Goal: Task Accomplishment & Management: Use online tool/utility

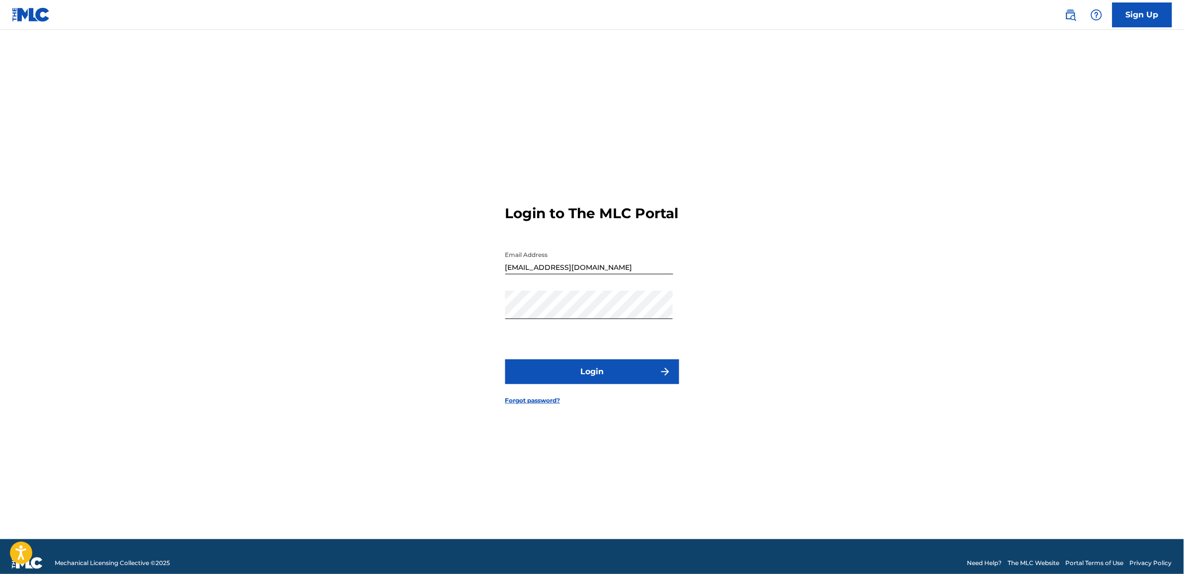
click at [594, 384] on button "Login" at bounding box center [592, 371] width 174 height 25
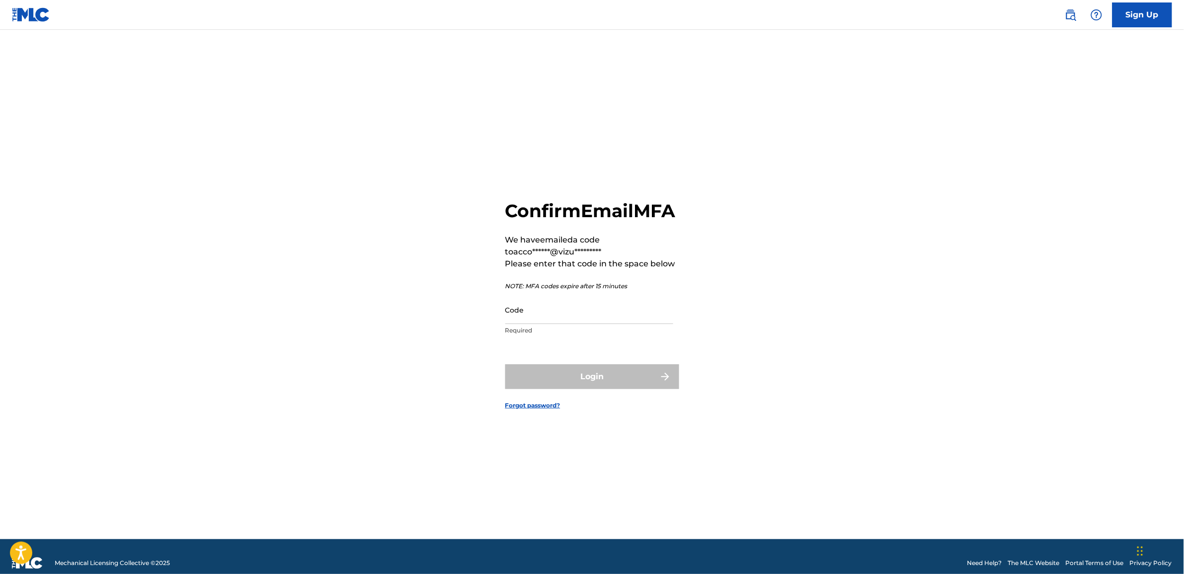
click at [561, 323] on input "Code" at bounding box center [589, 310] width 168 height 28
paste input "906425"
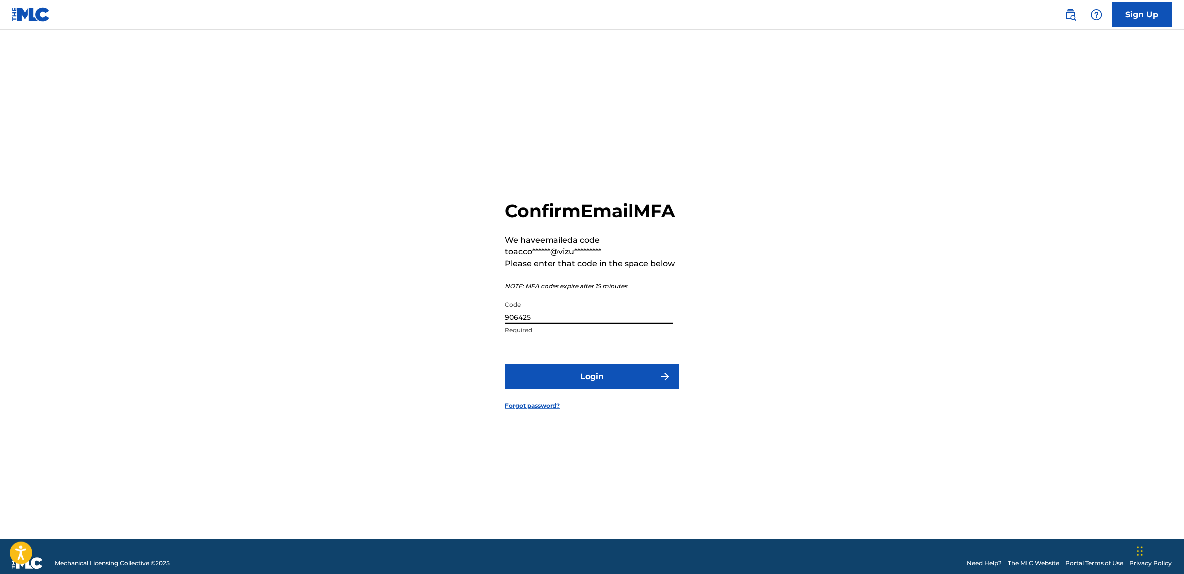
type input "906425"
click at [634, 389] on button "Login" at bounding box center [592, 376] width 174 height 25
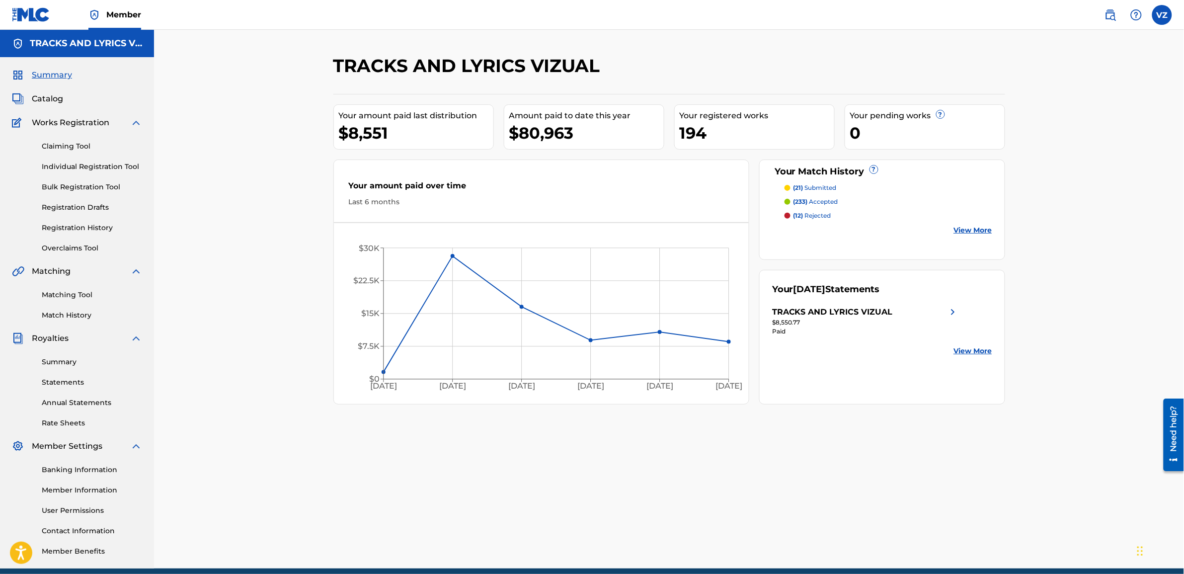
click at [77, 319] on link "Match History" at bounding box center [92, 315] width 100 height 10
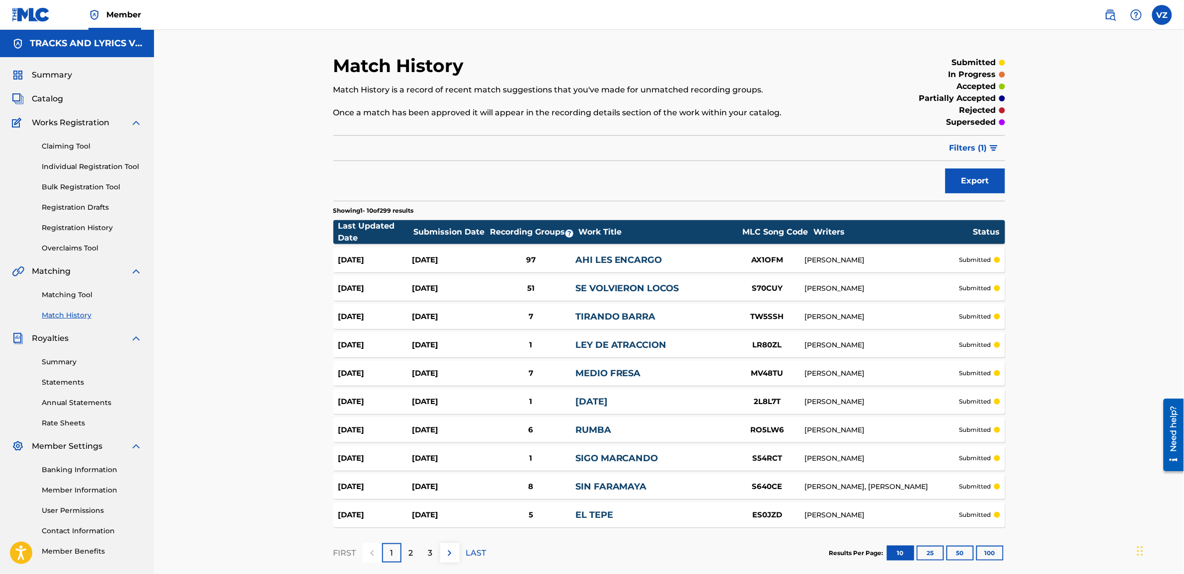
click at [407, 554] on div "2" at bounding box center [410, 552] width 19 height 19
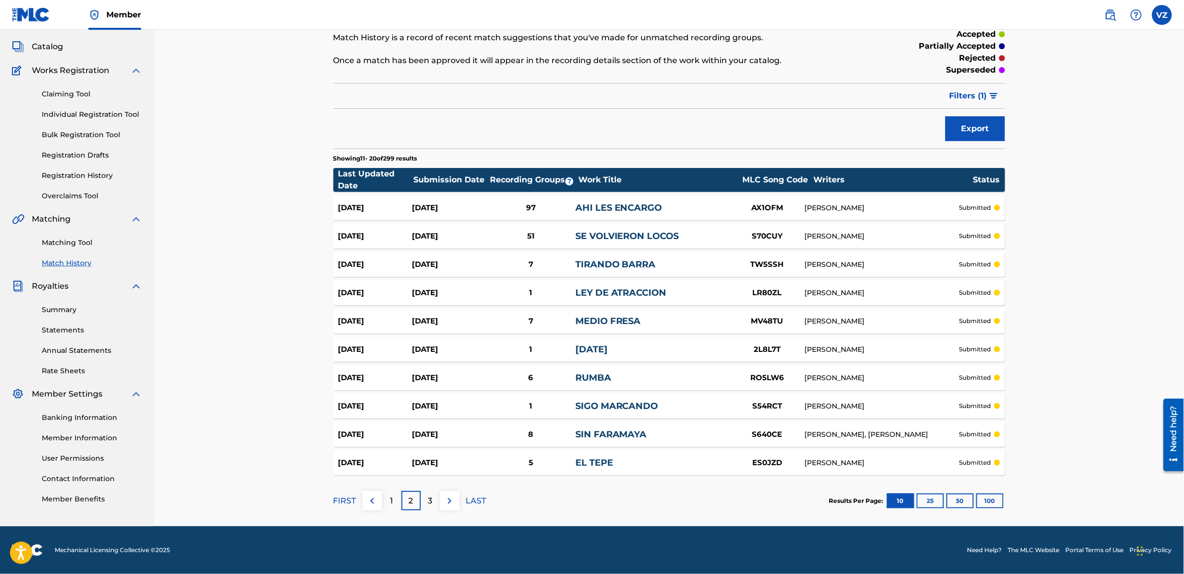
click at [398, 504] on div "1" at bounding box center [391, 500] width 19 height 19
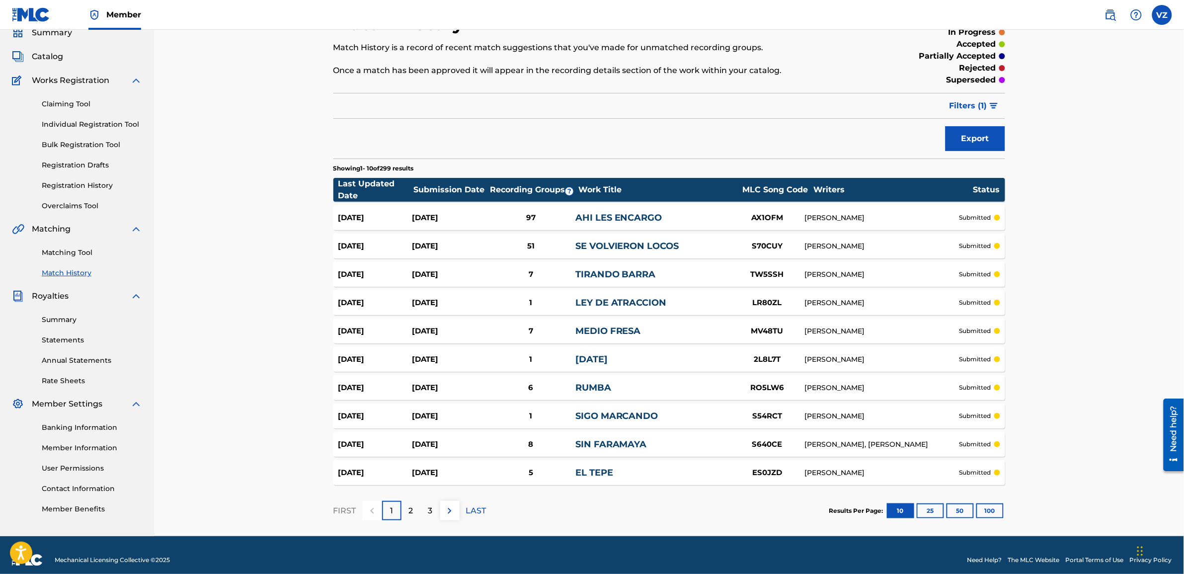
scroll to position [52, 0]
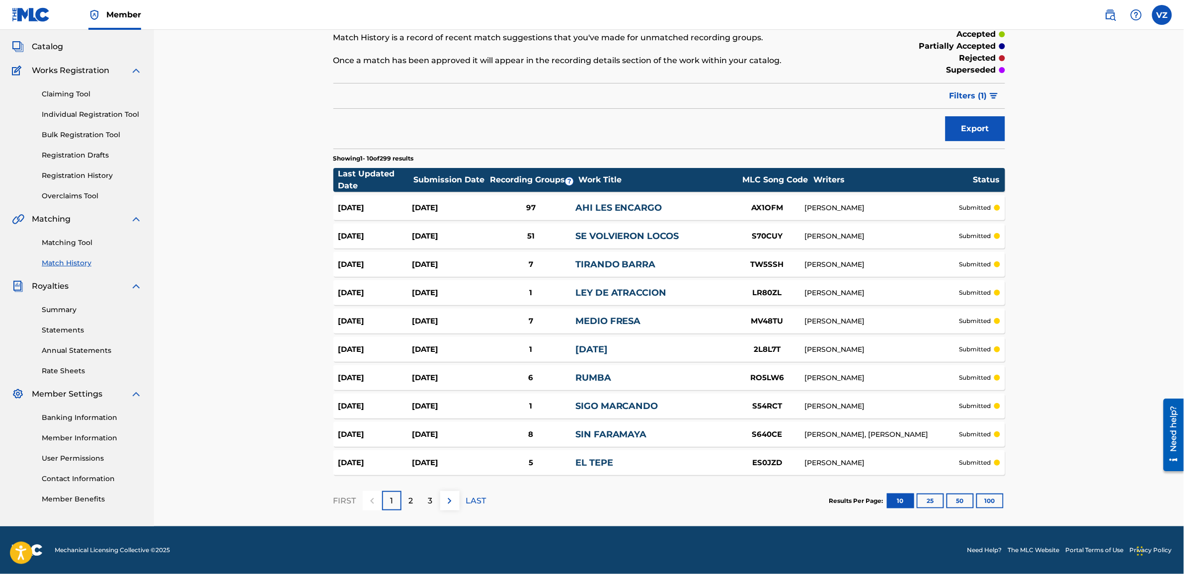
click at [50, 48] on span "Catalog" at bounding box center [47, 47] width 31 height 12
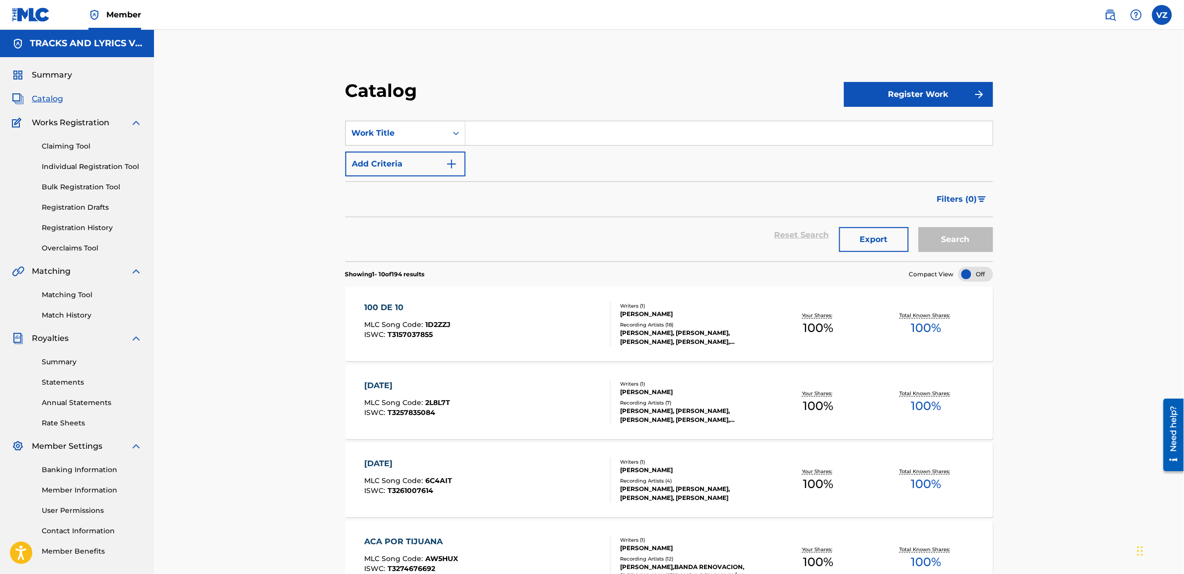
click at [485, 138] on input "Search Form" at bounding box center [728, 133] width 527 height 24
click at [590, 143] on input "Search Form" at bounding box center [728, 133] width 527 height 24
click at [970, 236] on button "Search" at bounding box center [956, 239] width 75 height 25
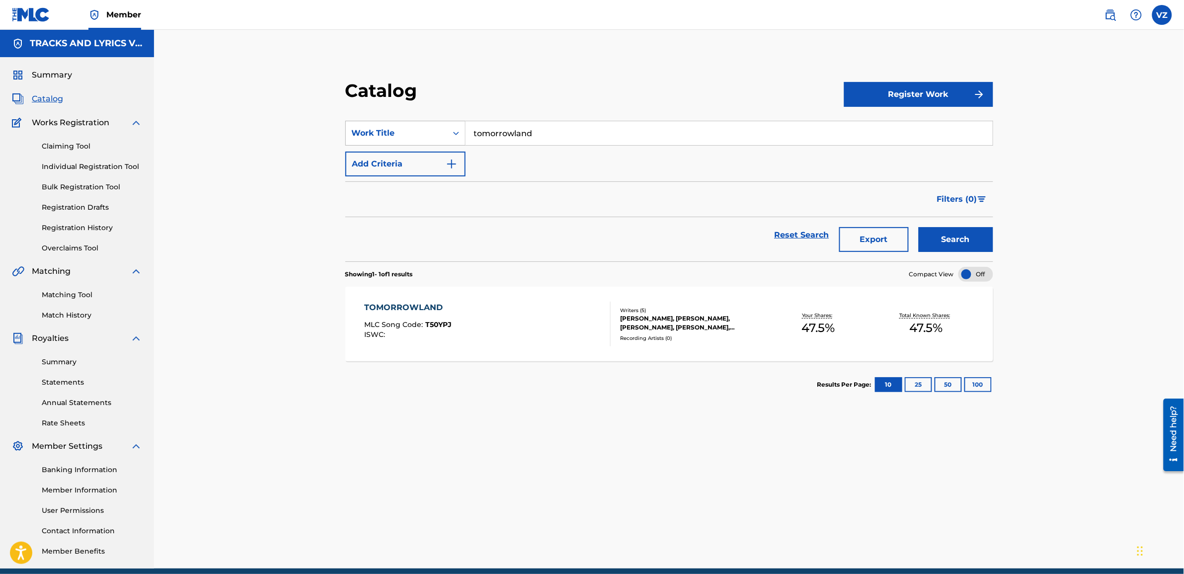
paste input "TOCA VOLVER A LA PEDA"
drag, startPoint x: 547, startPoint y: 137, endPoint x: 558, endPoint y: 124, distance: 16.9
click at [409, 132] on div "SearchWithCriteria0b1c48f3-aee4-449f-8d74-7ddc6573239c Work Title TOCA VOLVER A…" at bounding box center [669, 133] width 648 height 25
type input "TOCA VOLVER A LA PEDA"
click at [1024, 94] on div "Catalog Register Work SearchWithCriteria0b1c48f3-aee4-449f-8d74-7ddc6573239c Wo…" at bounding box center [669, 299] width 1030 height 539
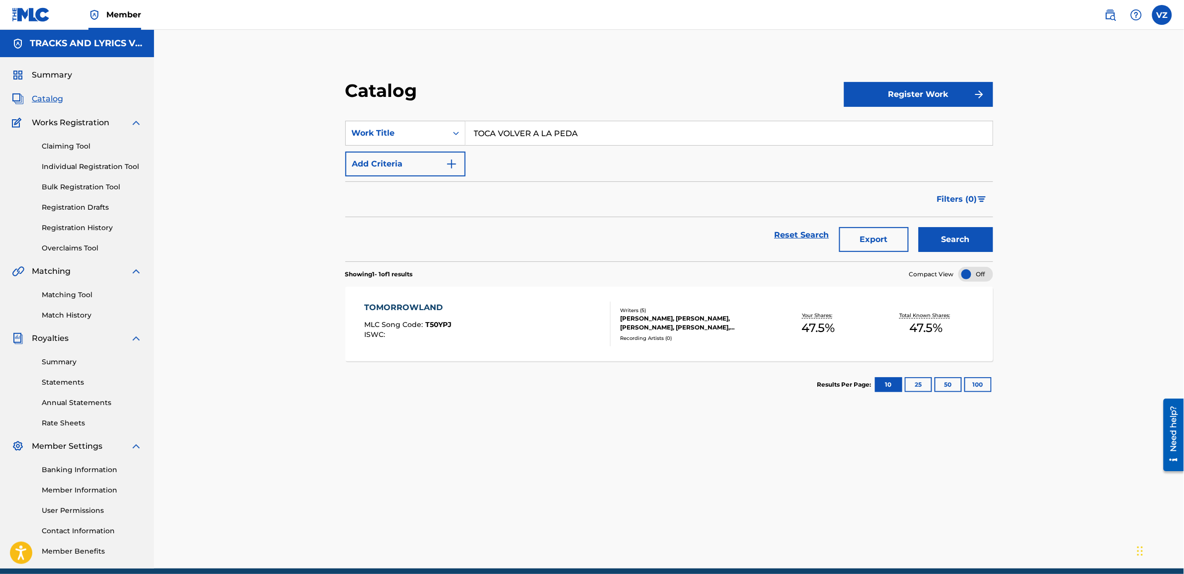
click at [969, 232] on button "Search" at bounding box center [956, 239] width 75 height 25
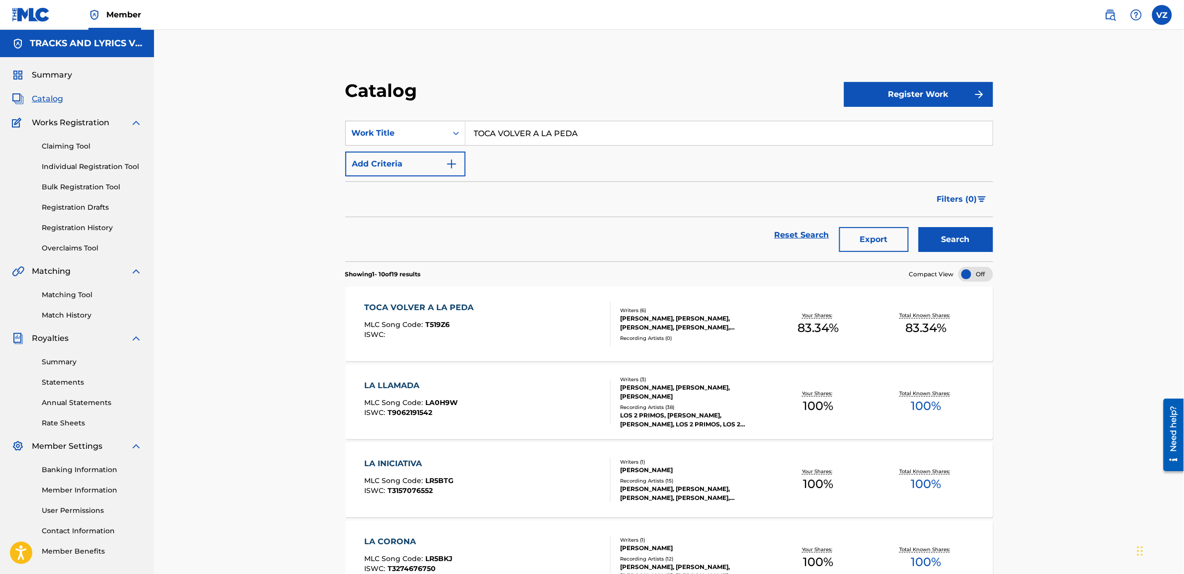
click at [870, 340] on div "TOCA VOLVER A LA PEDA MLC Song Code : T519Z6 ISWC : Writers ( 6 ) [PERSON_NAME]…" at bounding box center [669, 324] width 648 height 75
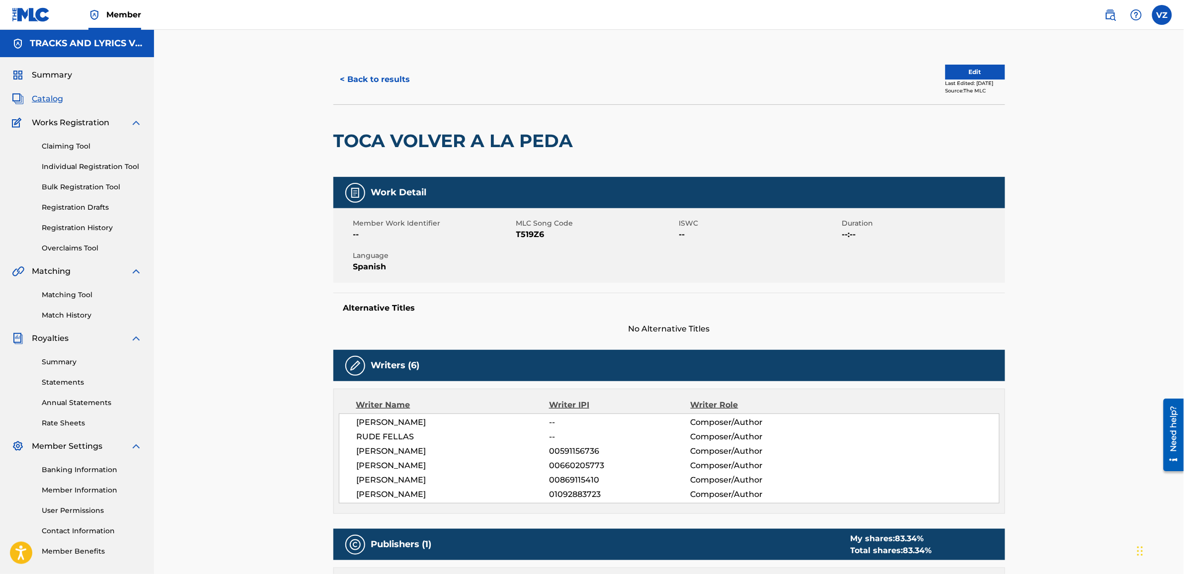
click at [390, 81] on button "< Back to results" at bounding box center [375, 79] width 84 height 25
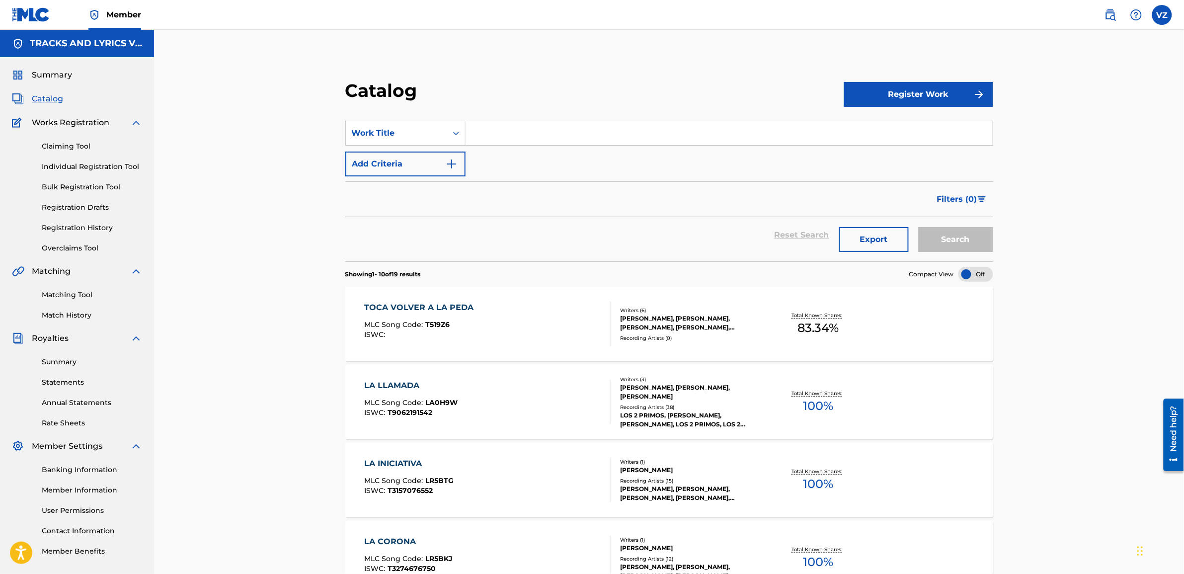
click at [542, 132] on input "Search Form" at bounding box center [728, 133] width 527 height 24
paste input "Mi Mas Bella Historia"
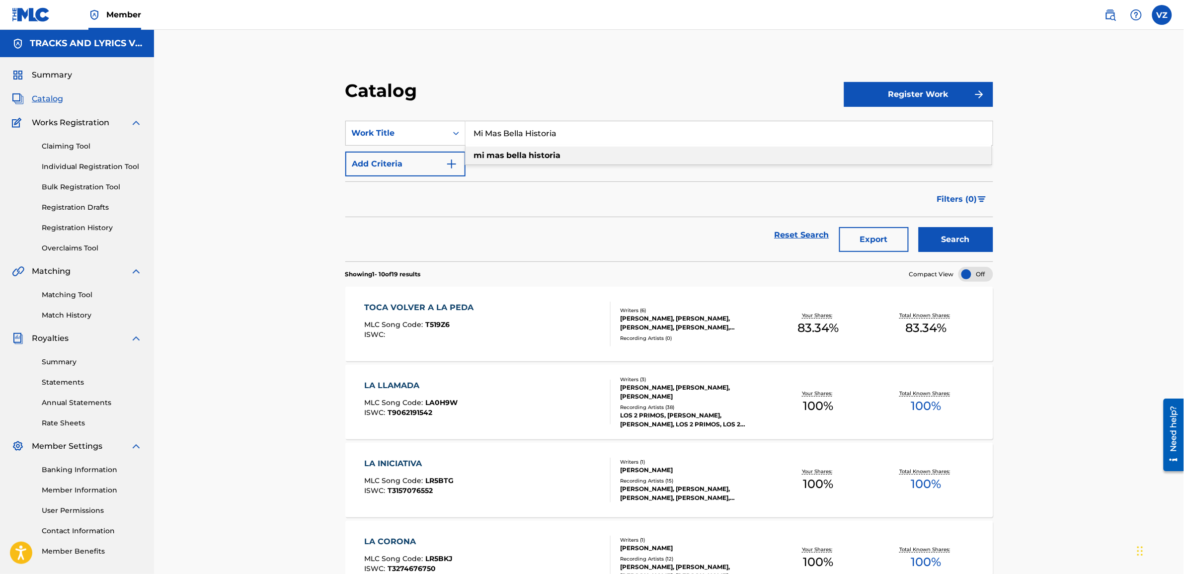
click at [956, 234] on button "Search" at bounding box center [956, 239] width 75 height 25
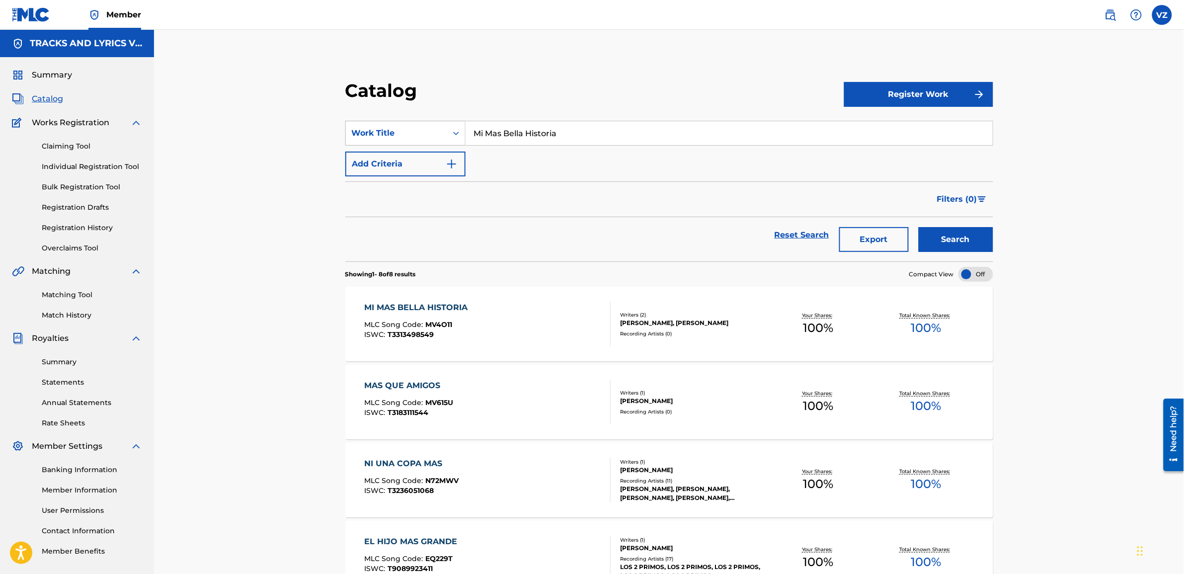
paste input "[PERSON_NAME]"
drag, startPoint x: 470, startPoint y: 146, endPoint x: 423, endPoint y: 143, distance: 47.3
click at [394, 148] on div "SearchWithCriteria0b1c48f3-aee4-449f-8d74-7ddc6573239c Work Title [PERSON_NAME]…" at bounding box center [669, 149] width 648 height 56
click at [957, 233] on button "Search" at bounding box center [956, 239] width 75 height 25
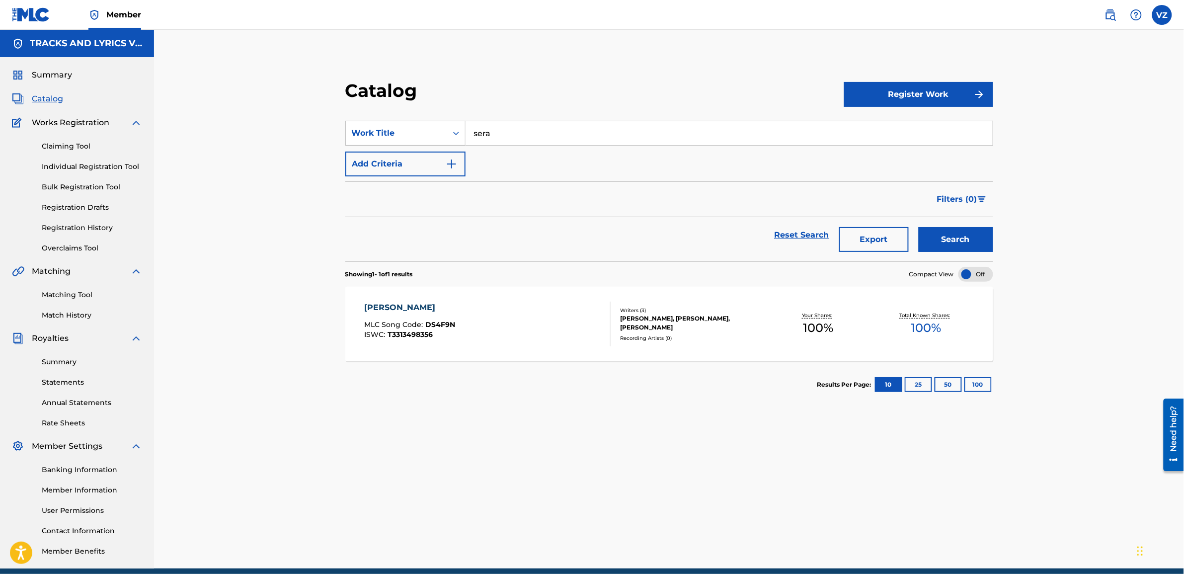
click at [919, 227] on button "Search" at bounding box center [956, 239] width 75 height 25
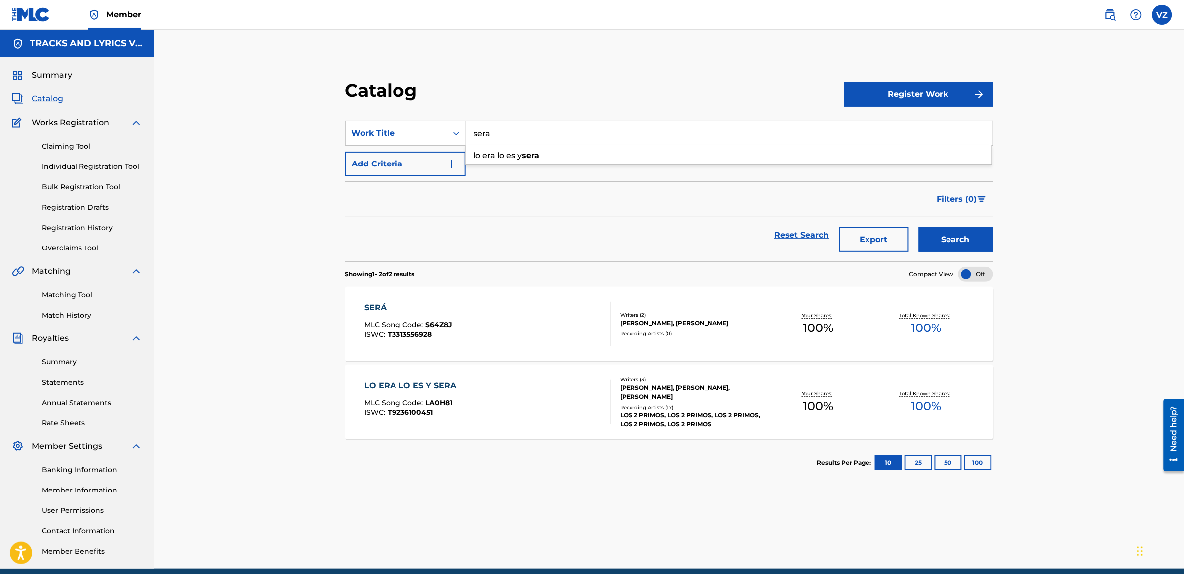
drag, startPoint x: 530, startPoint y: 142, endPoint x: 537, endPoint y: 138, distance: 8.2
click at [530, 142] on input "sera" at bounding box center [728, 133] width 527 height 24
drag, startPoint x: 541, startPoint y: 135, endPoint x: 400, endPoint y: 137, distance: 140.6
click at [400, 137] on div "SearchWithCriteria0b1c48f3-aee4-449f-8d74-7ddc6573239c Work Title sera lo era l…" at bounding box center [669, 133] width 648 height 25
click at [955, 241] on button "Search" at bounding box center [956, 239] width 75 height 25
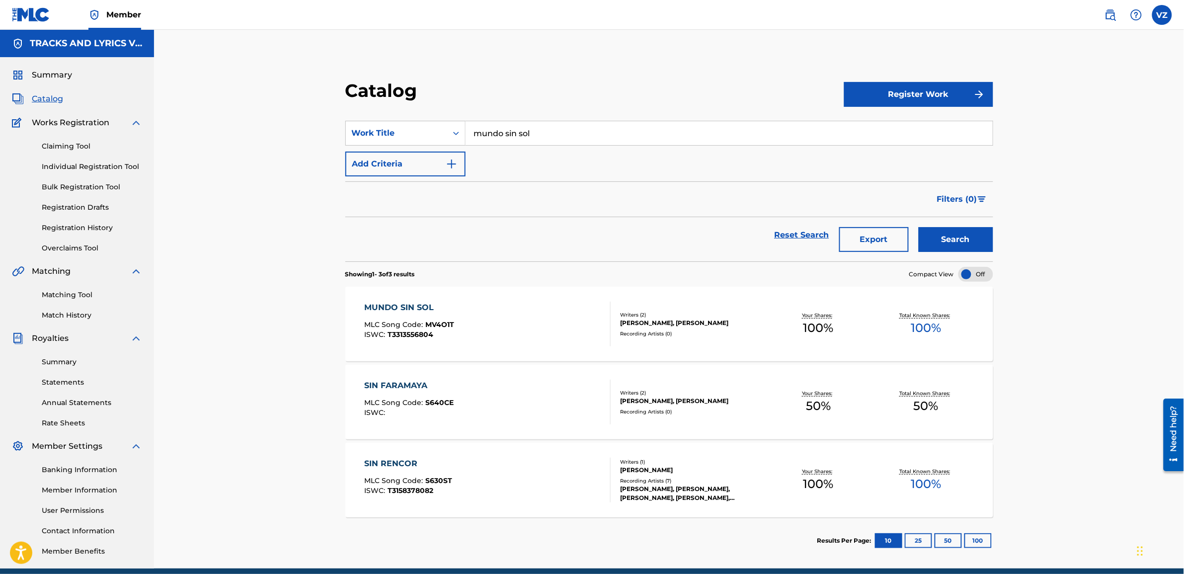
drag, startPoint x: 590, startPoint y: 130, endPoint x: 519, endPoint y: 130, distance: 70.5
click at [336, 133] on div "Catalog Register Work SearchWithCriteria0b1c48f3-aee4-449f-8d74-7ddc6573239c Wo…" at bounding box center [669, 321] width 672 height 484
paste input "Carta Baja"
type input "Carta Baja"
click at [949, 239] on button "Search" at bounding box center [956, 239] width 75 height 25
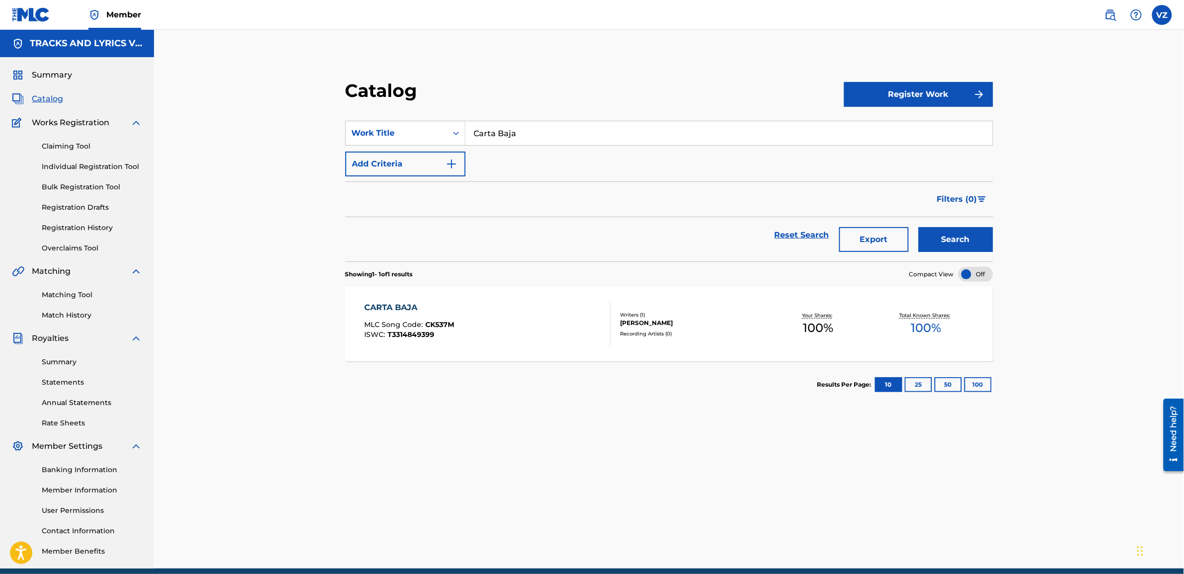
click at [925, 340] on div "CARTA BAJA MLC Song Code : CK537M ISWC : T3314849399 Writers ( 1 ) [PERSON_NAME…" at bounding box center [669, 324] width 648 height 75
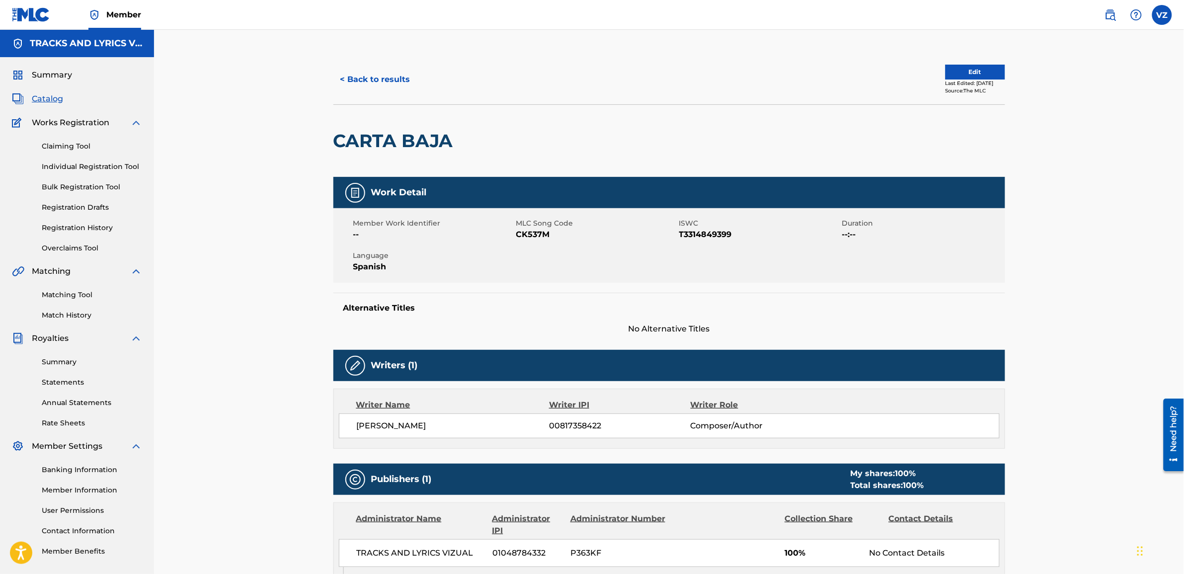
click at [344, 78] on button "< Back to results" at bounding box center [375, 79] width 84 height 25
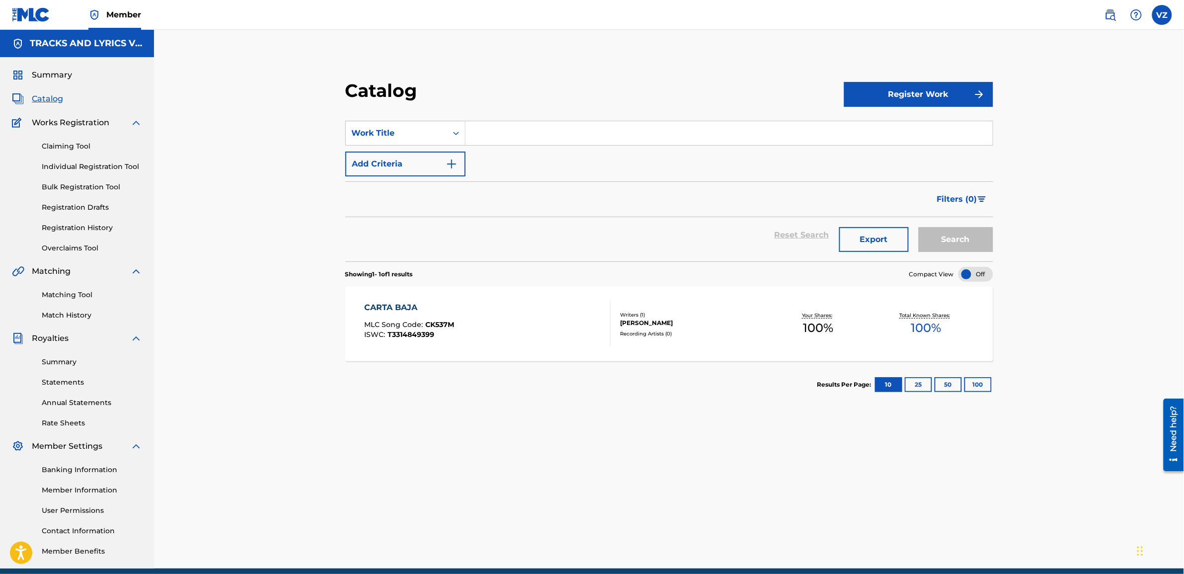
click at [483, 128] on input "Search Form" at bounding box center [728, 133] width 527 height 24
paste input "Tonto"
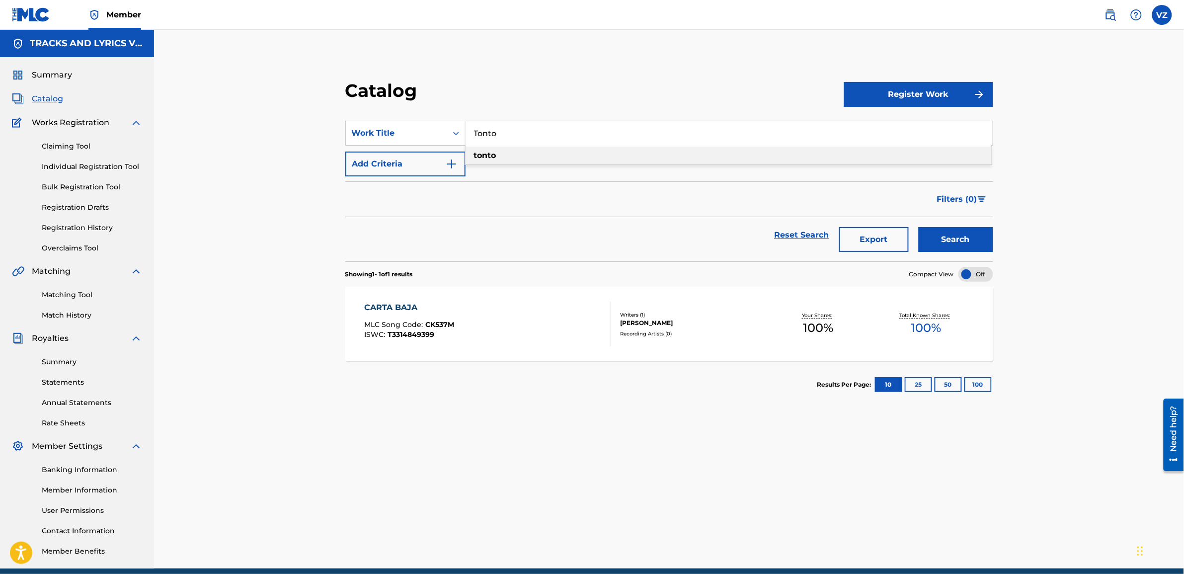
click at [959, 244] on button "Search" at bounding box center [956, 239] width 75 height 25
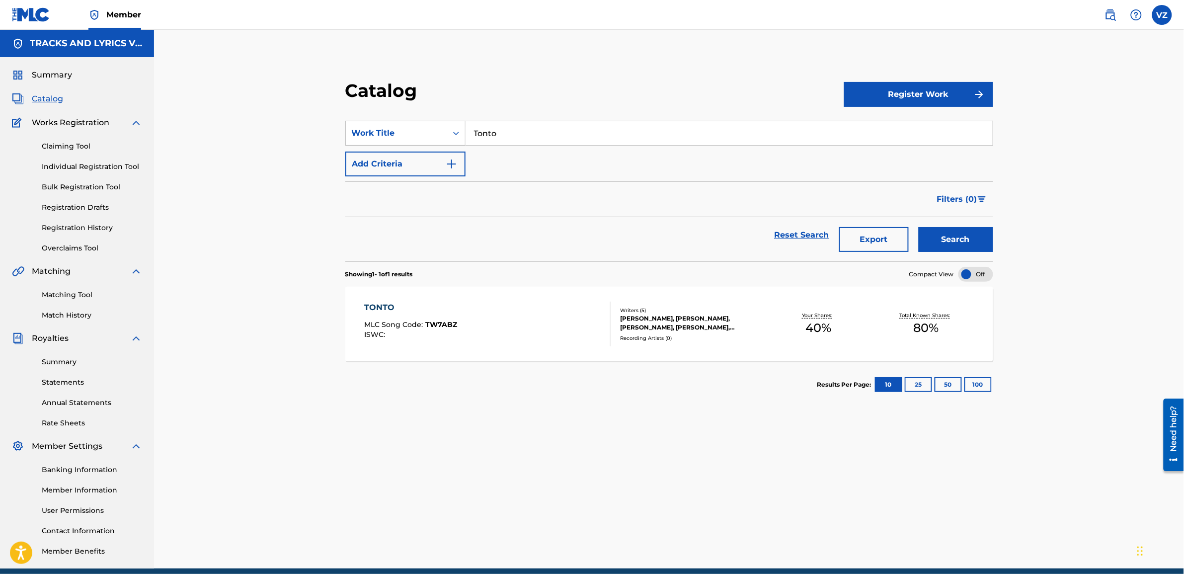
paste input "Full Of Hoes"
drag, startPoint x: 527, startPoint y: 129, endPoint x: 404, endPoint y: 144, distance: 123.6
click at [404, 144] on div "SearchWithCriteria0b1c48f3-aee4-449f-8d74-7ddc6573239c Work Title Tonto" at bounding box center [669, 133] width 648 height 25
click at [969, 245] on button "Search" at bounding box center [956, 239] width 75 height 25
drag, startPoint x: 546, startPoint y: 129, endPoint x: 403, endPoint y: 125, distance: 143.6
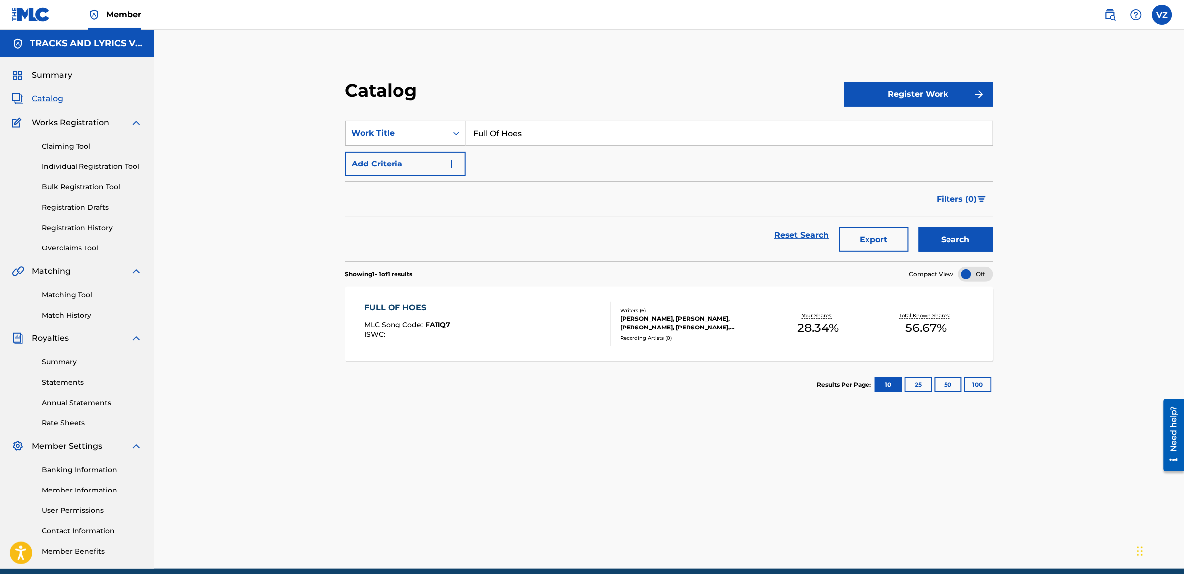
click at [403, 125] on div "SearchWithCriteria0b1c48f3-aee4-449f-8d74-7ddc6573239c Work Title Full Of Hoes" at bounding box center [669, 133] width 648 height 25
paste input "Culichi Vib"
click at [980, 242] on button "Search" at bounding box center [956, 239] width 75 height 25
paste input "Se Antoja"
drag, startPoint x: 497, startPoint y: 131, endPoint x: 397, endPoint y: 128, distance: 99.4
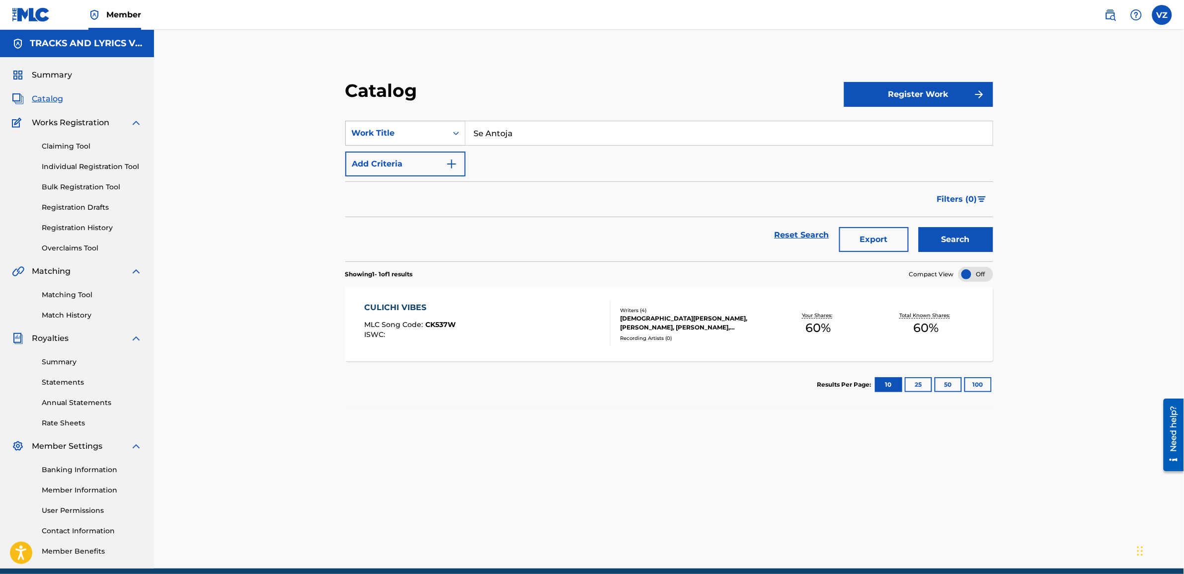
click at [394, 129] on div "SearchWithCriteria0b1c48f3-aee4-449f-8d74-7ddc6573239c Work Title Se Antoja" at bounding box center [669, 133] width 648 height 25
click at [946, 241] on button "Search" at bounding box center [956, 239] width 75 height 25
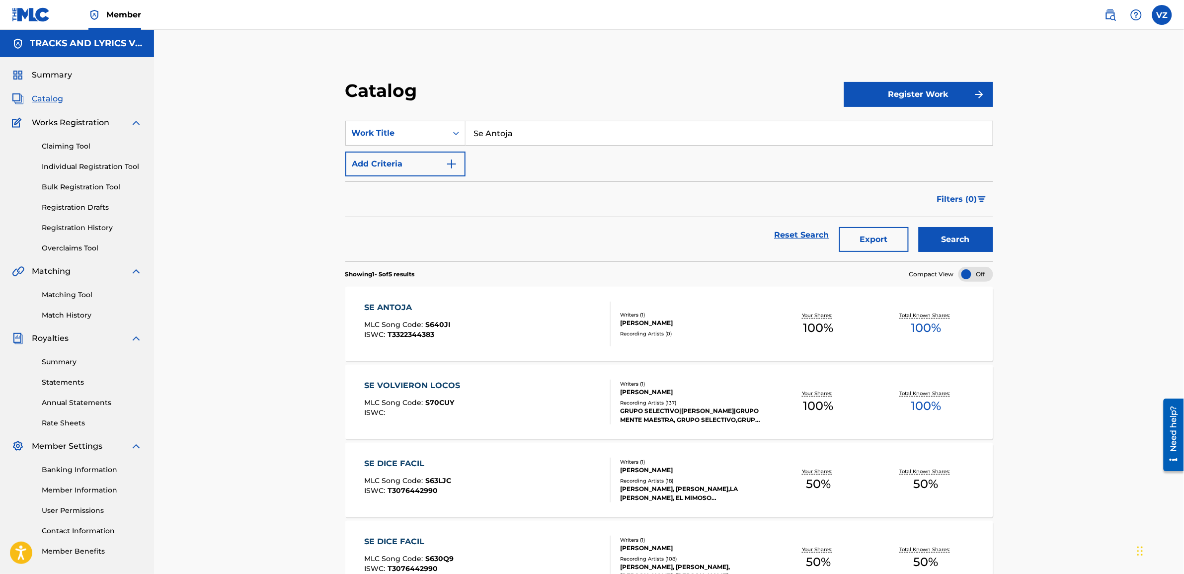
paste input "[PERSON_NAME]"
drag, startPoint x: 549, startPoint y: 137, endPoint x: 673, endPoint y: 161, distance: 126.2
click at [410, 140] on div "SearchWithCriteria0b1c48f3-aee4-449f-8d74-7ddc6573239c Work Title Se Antoja" at bounding box center [669, 133] width 648 height 25
type input "[PERSON_NAME]"
click at [969, 245] on button "Search" at bounding box center [956, 239] width 75 height 25
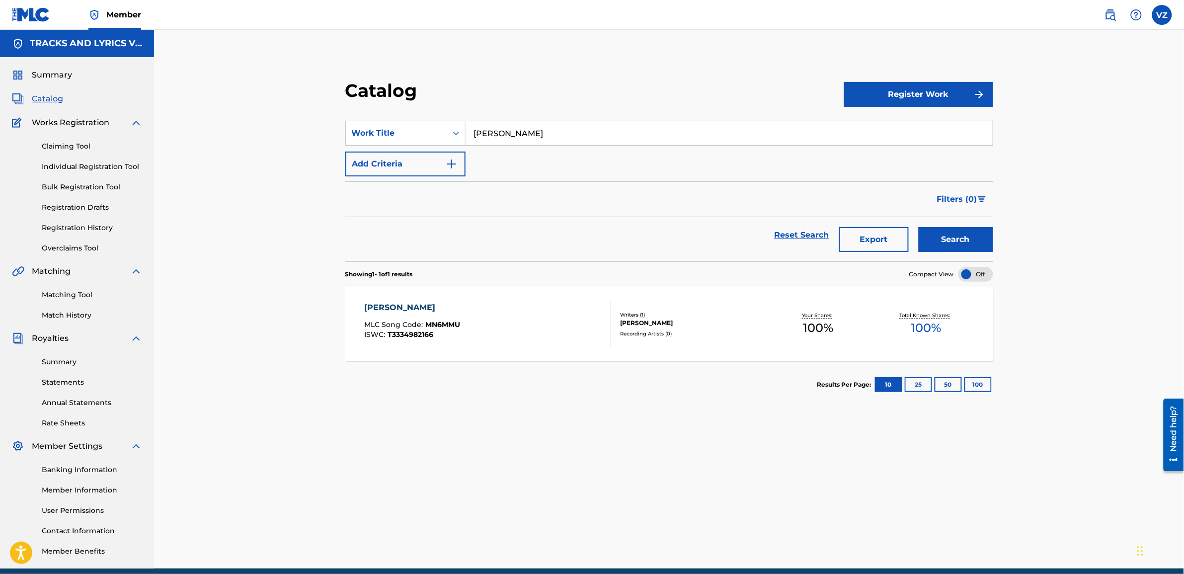
click at [48, 95] on span "Catalog" at bounding box center [47, 99] width 31 height 12
click at [49, 98] on span "Catalog" at bounding box center [47, 99] width 31 height 12
click at [36, 96] on span "Catalog" at bounding box center [47, 99] width 31 height 12
click at [68, 98] on div "Catalog" at bounding box center [77, 99] width 130 height 12
click at [41, 103] on span "Catalog" at bounding box center [47, 99] width 31 height 12
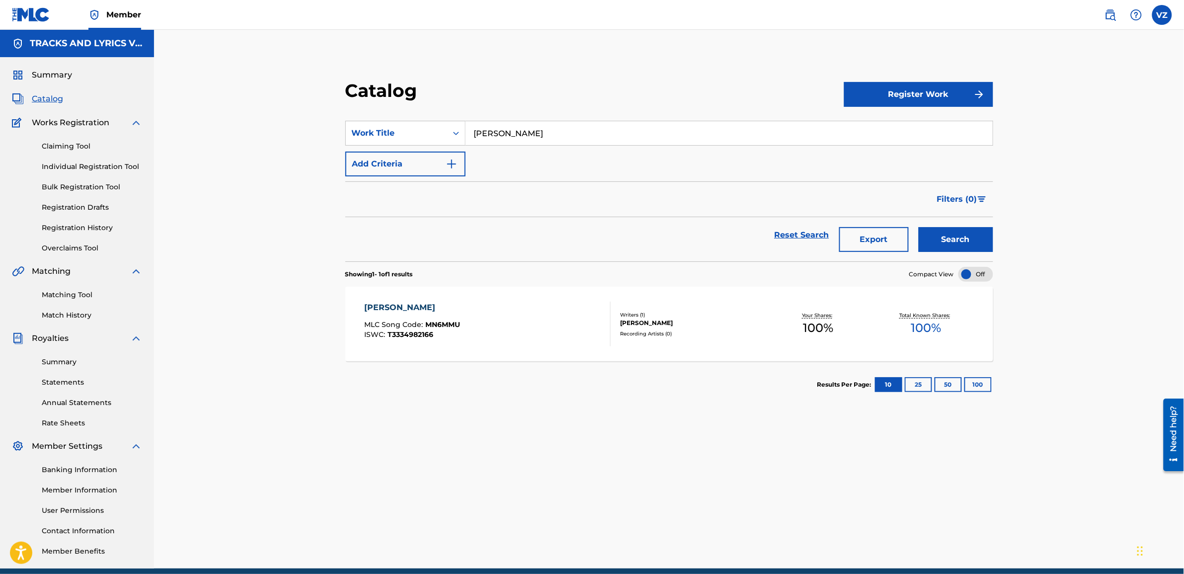
click at [44, 71] on span "Summary" at bounding box center [52, 75] width 40 height 12
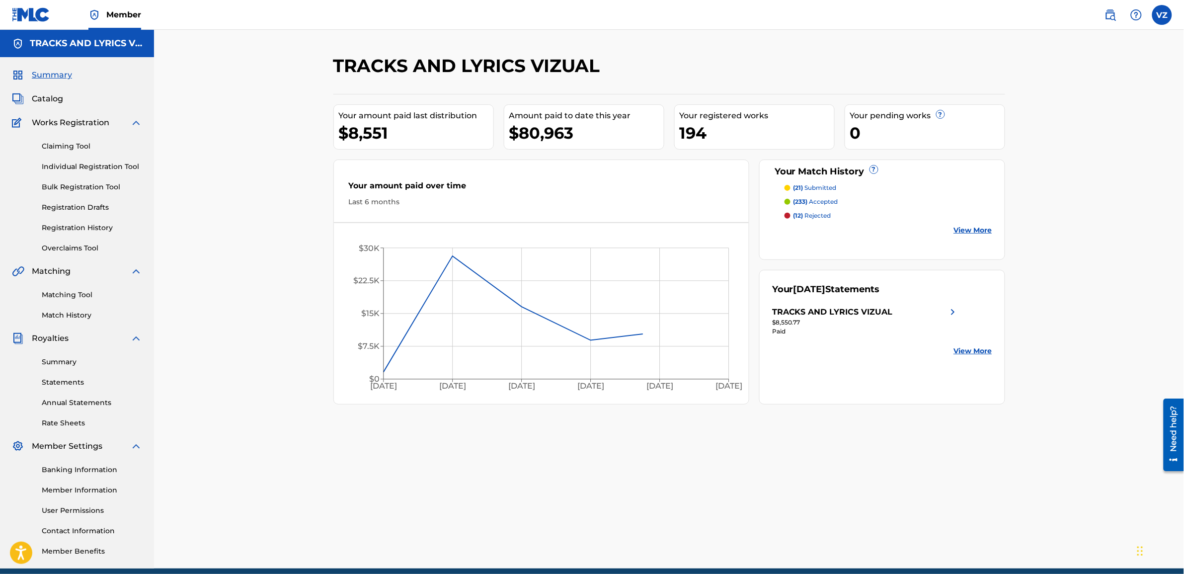
click at [50, 100] on span "Catalog" at bounding box center [47, 99] width 31 height 12
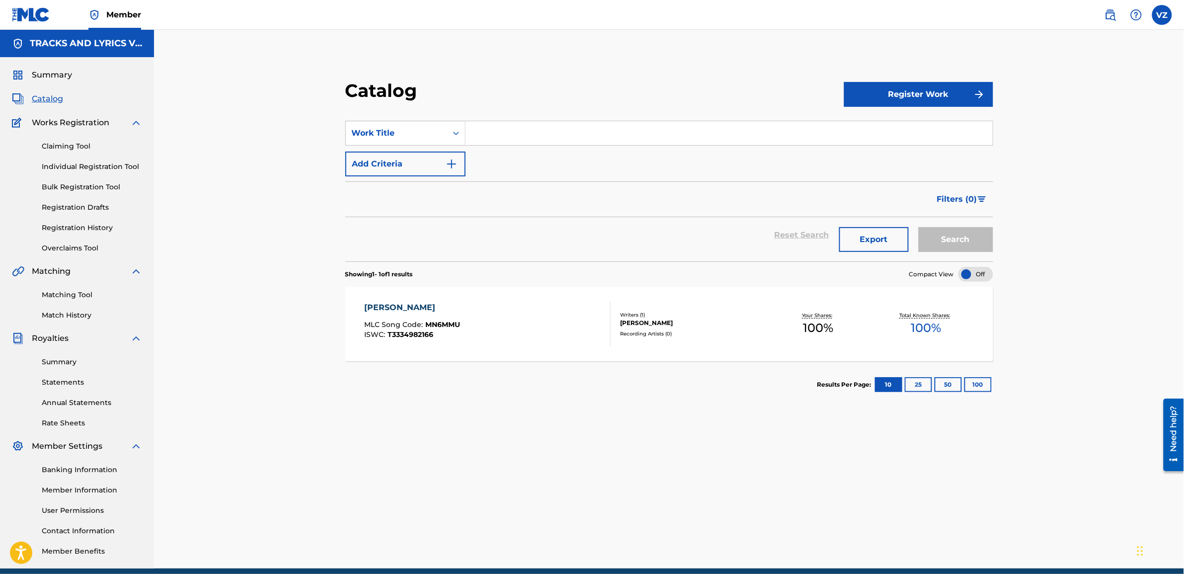
drag, startPoint x: 561, startPoint y: 529, endPoint x: 344, endPoint y: 319, distance: 302.2
click at [561, 528] on div "Catalog Register Work SearchWithCriteria0b1c48f3-aee4-449f-8d74-7ddc6573239c Wo…" at bounding box center [669, 312] width 696 height 514
click at [66, 145] on link "Claiming Tool" at bounding box center [92, 146] width 100 height 10
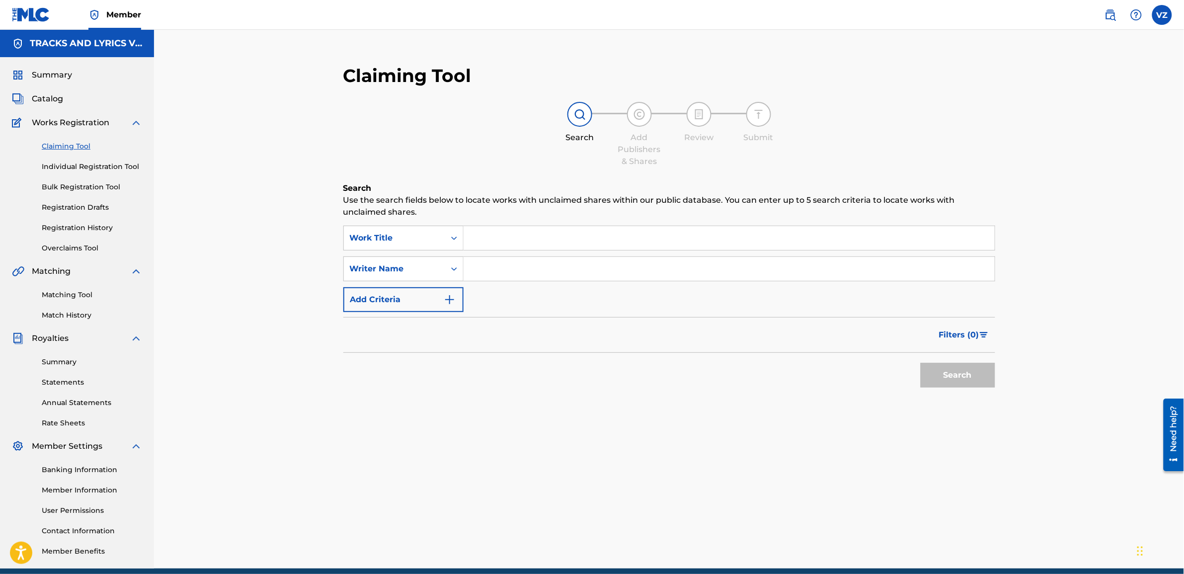
click at [51, 76] on span "Summary" at bounding box center [52, 75] width 40 height 12
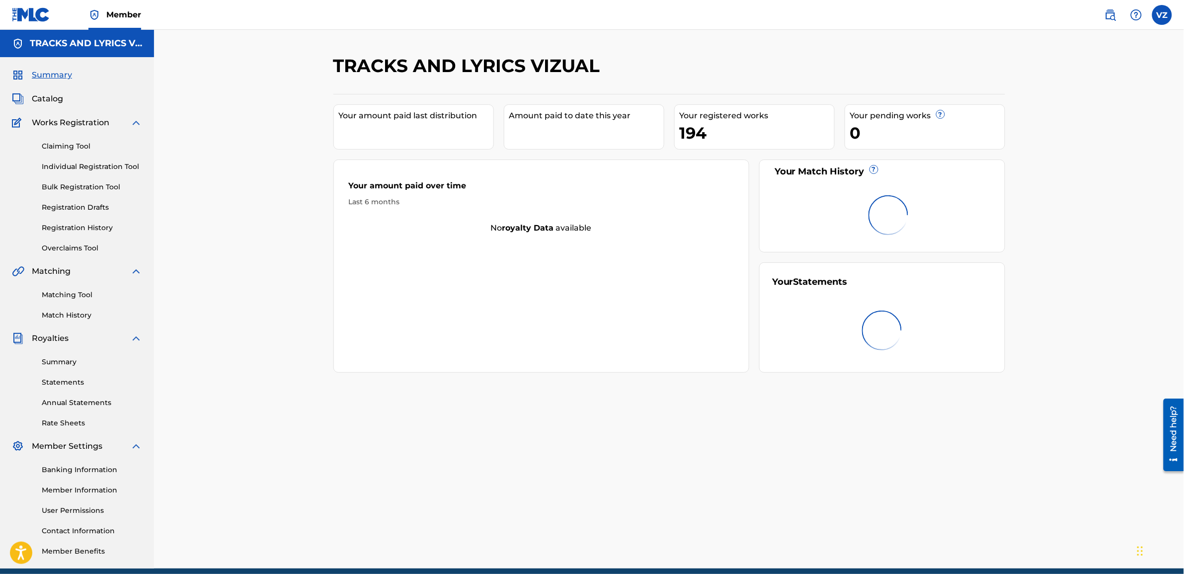
click at [50, 97] on span "Catalog" at bounding box center [47, 99] width 31 height 12
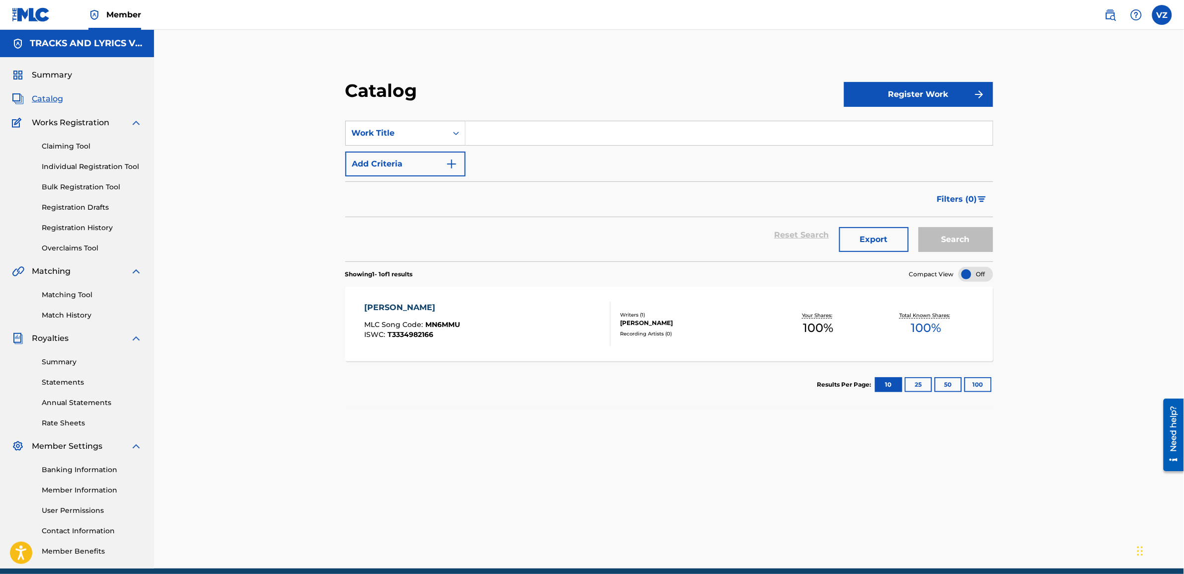
click at [844, 454] on div "Catalog Register Work SearchWithCriteria0b1c48f3-aee4-449f-8d74-7ddc6573239c Wo…" at bounding box center [669, 312] width 696 height 514
click at [108, 46] on h5 "TRACKS AND LYRICS VIZUAL" at bounding box center [86, 43] width 112 height 11
click at [6, 30] on div "TRACKS AND LYRICS VIZUAL" at bounding box center [77, 43] width 154 height 27
click at [11, 10] on nav "Member VZ VZ [PERSON_NAME] [EMAIL_ADDRESS][DOMAIN_NAME] Notification Preference…" at bounding box center [592, 15] width 1184 height 30
click at [16, 8] on img at bounding box center [31, 14] width 38 height 14
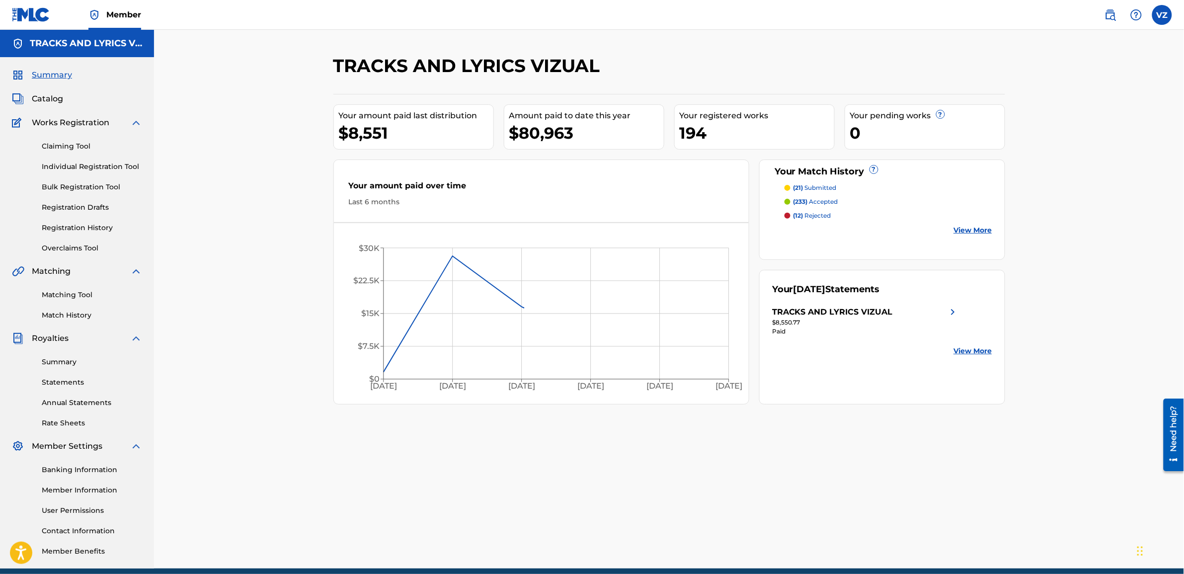
click at [60, 98] on span "Catalog" at bounding box center [47, 99] width 31 height 12
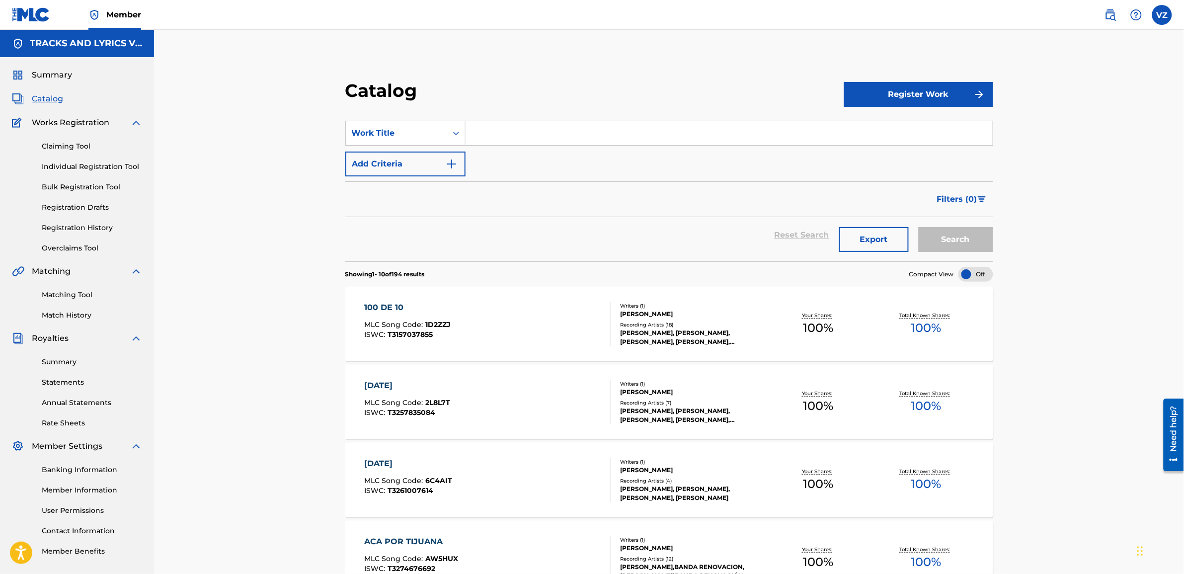
click at [893, 237] on button "Export" at bounding box center [874, 239] width 70 height 25
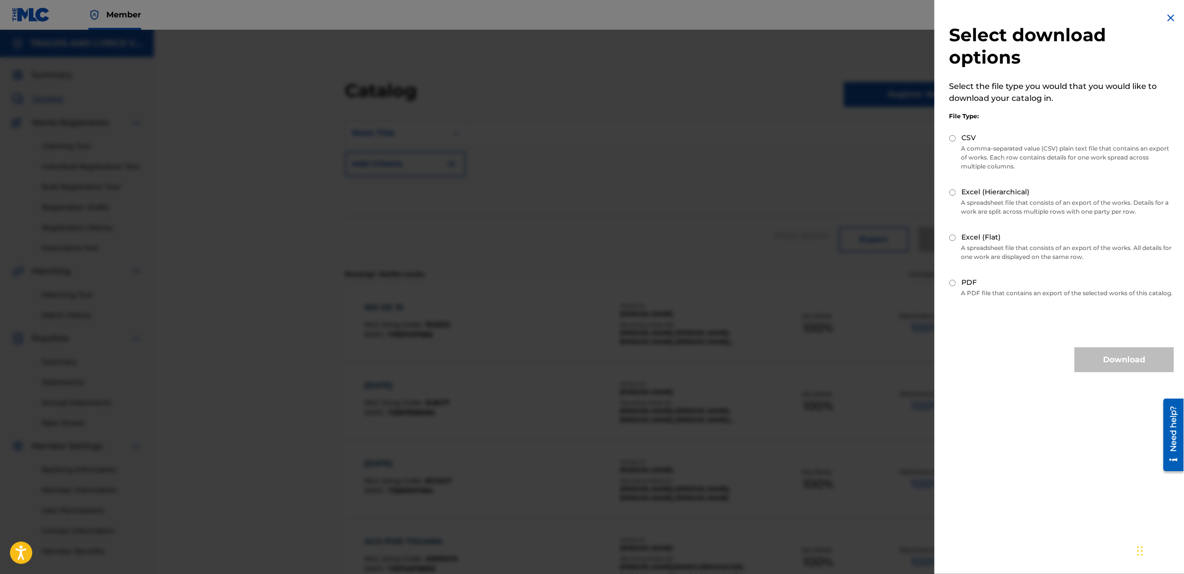
click at [954, 141] on input "CSV" at bounding box center [952, 138] width 6 height 6
radio input "true"
click at [955, 191] on input "Excel (Hierarchical)" at bounding box center [952, 192] width 6 height 6
radio input "true"
click at [955, 191] on input "Excel (Hierarchical)" at bounding box center [952, 192] width 6 height 6
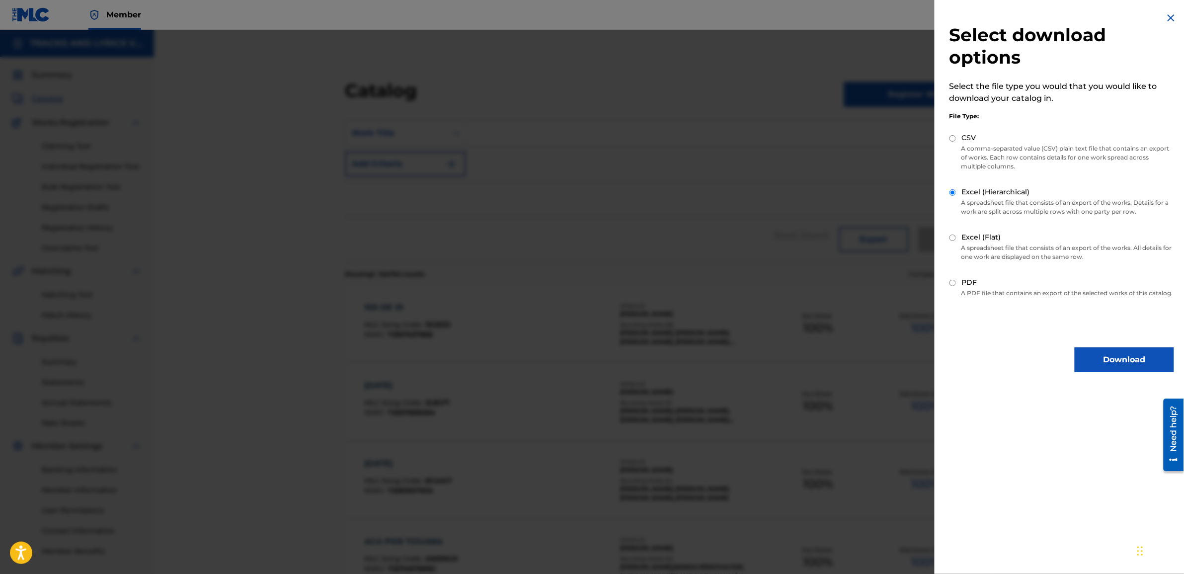
click at [1143, 357] on button "Download" at bounding box center [1124, 359] width 99 height 25
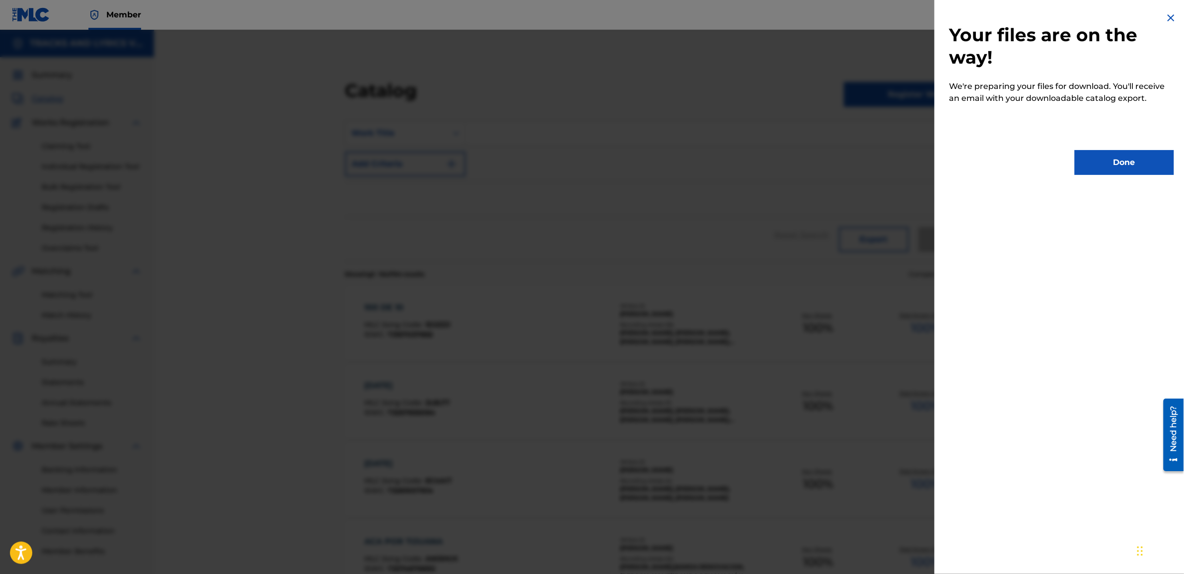
drag, startPoint x: 1133, startPoint y: 159, endPoint x: 950, endPoint y: 101, distance: 191.4
click at [1131, 158] on button "Done" at bounding box center [1124, 162] width 99 height 25
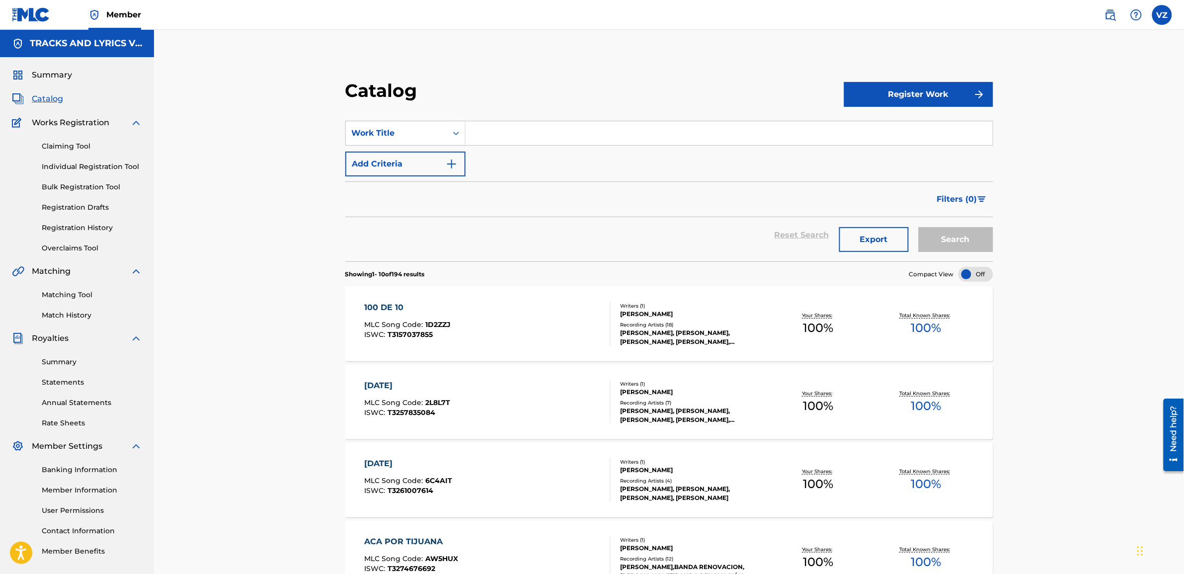
click at [861, 234] on button "Export" at bounding box center [874, 239] width 70 height 25
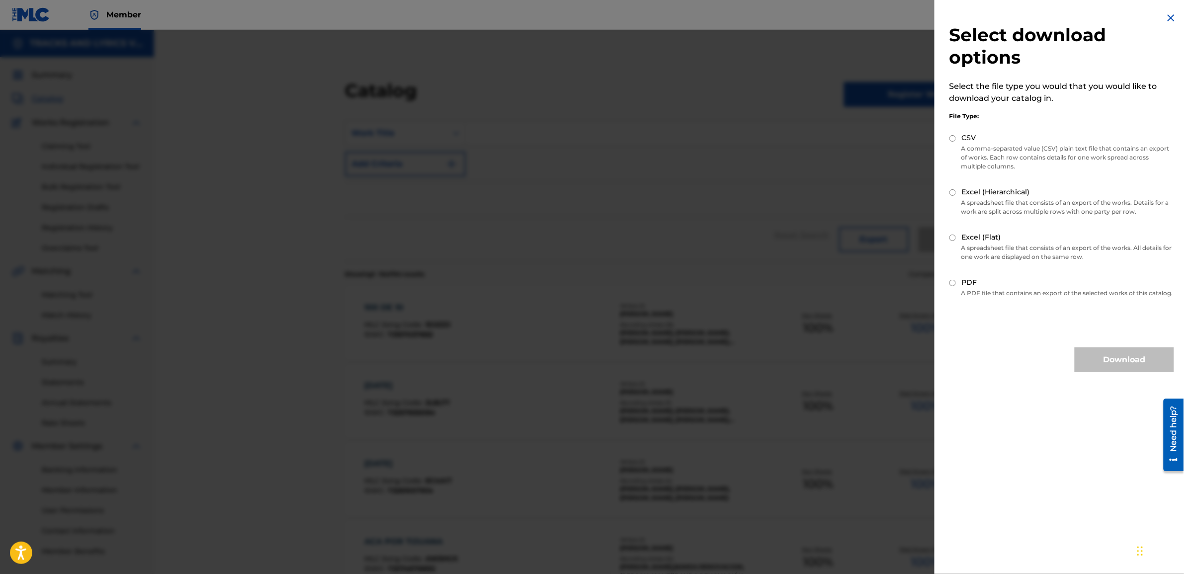
click at [950, 138] on input "CSV" at bounding box center [952, 138] width 6 height 6
radio input "true"
click at [1112, 359] on button "Download" at bounding box center [1124, 359] width 99 height 25
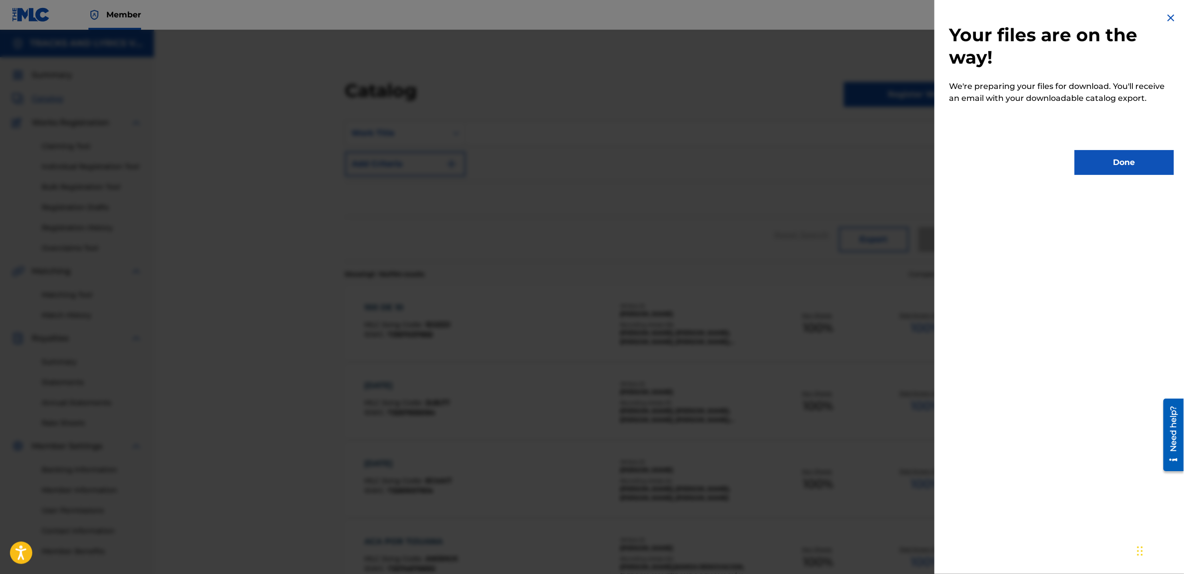
click at [1141, 170] on button "Done" at bounding box center [1124, 162] width 99 height 25
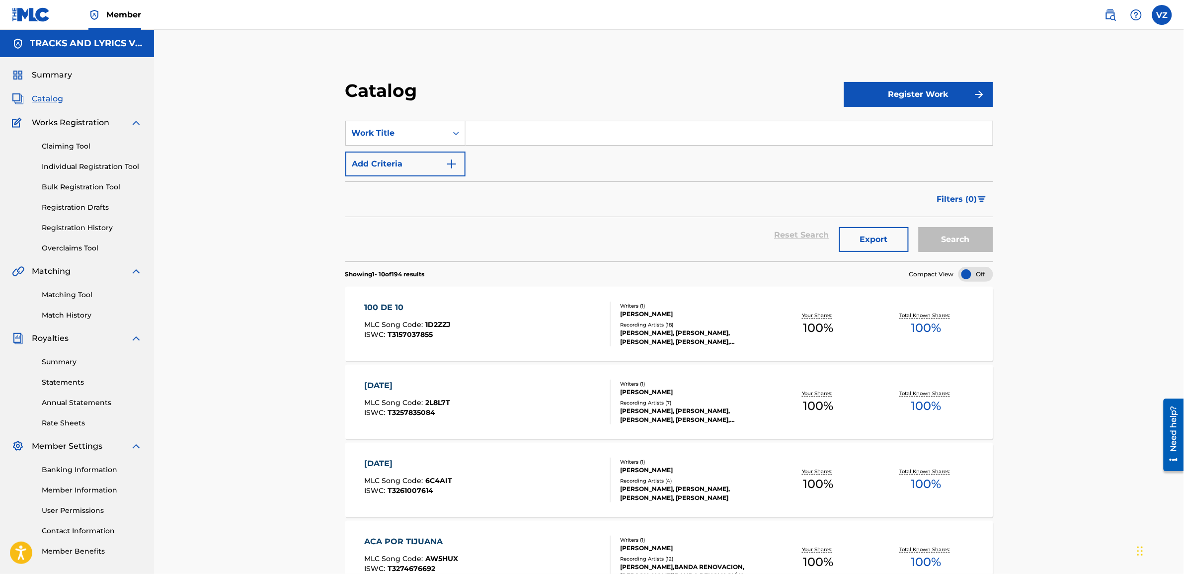
click at [70, 138] on div "Claiming Tool Individual Registration Tool Bulk Registration Tool Registration …" at bounding box center [77, 191] width 130 height 125
click at [81, 297] on link "Matching Tool" at bounding box center [92, 295] width 100 height 10
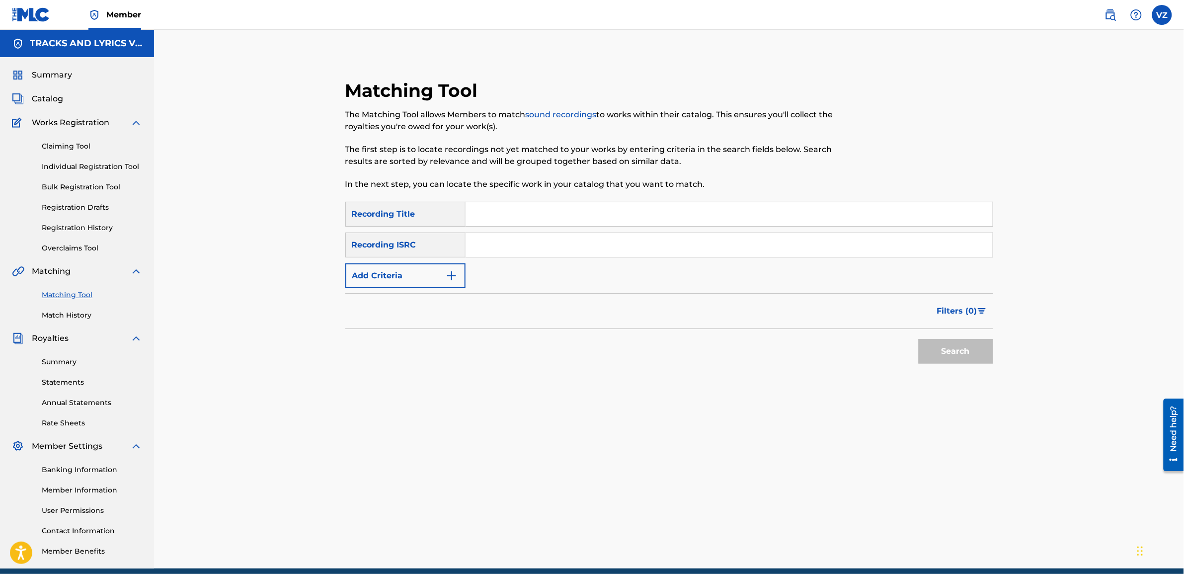
click at [549, 210] on input "Search Form" at bounding box center [728, 214] width 527 height 24
click at [557, 209] on input "Search Form" at bounding box center [728, 214] width 527 height 24
paste input "AHI LES ENCARGO"
type input "AHI LES ENCARGO"
click at [967, 347] on button "Search" at bounding box center [956, 351] width 75 height 25
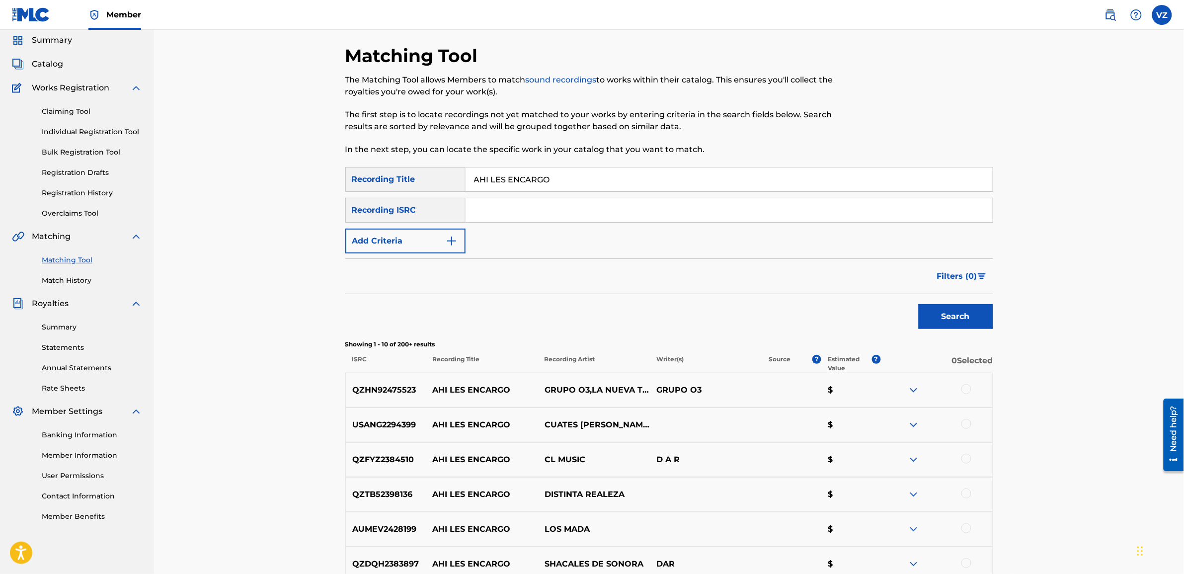
scroll to position [62, 0]
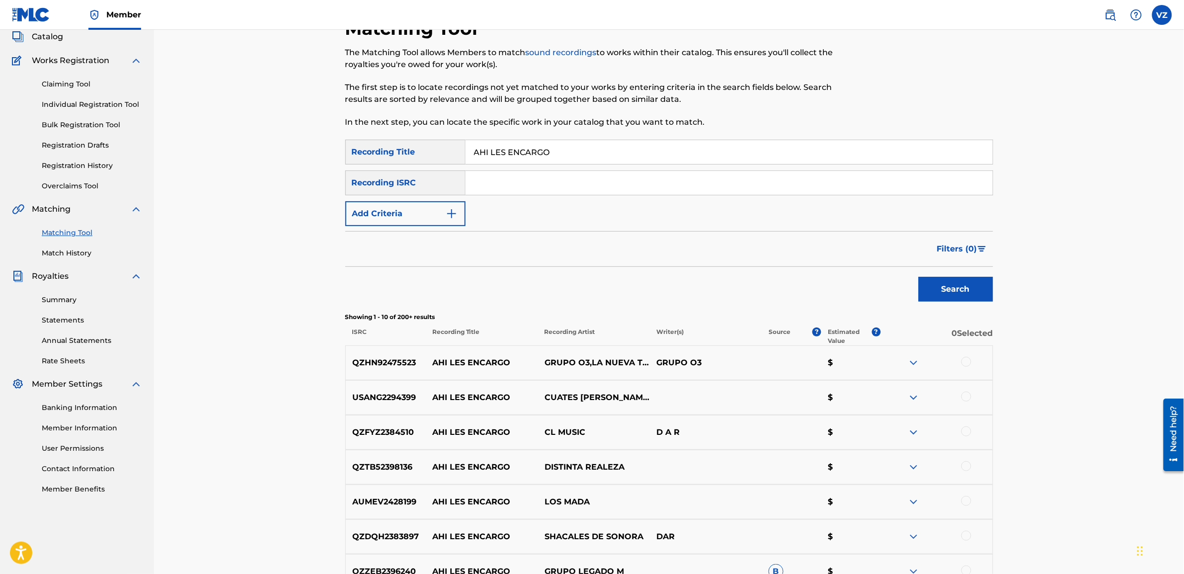
click at [914, 362] on img at bounding box center [914, 363] width 12 height 12
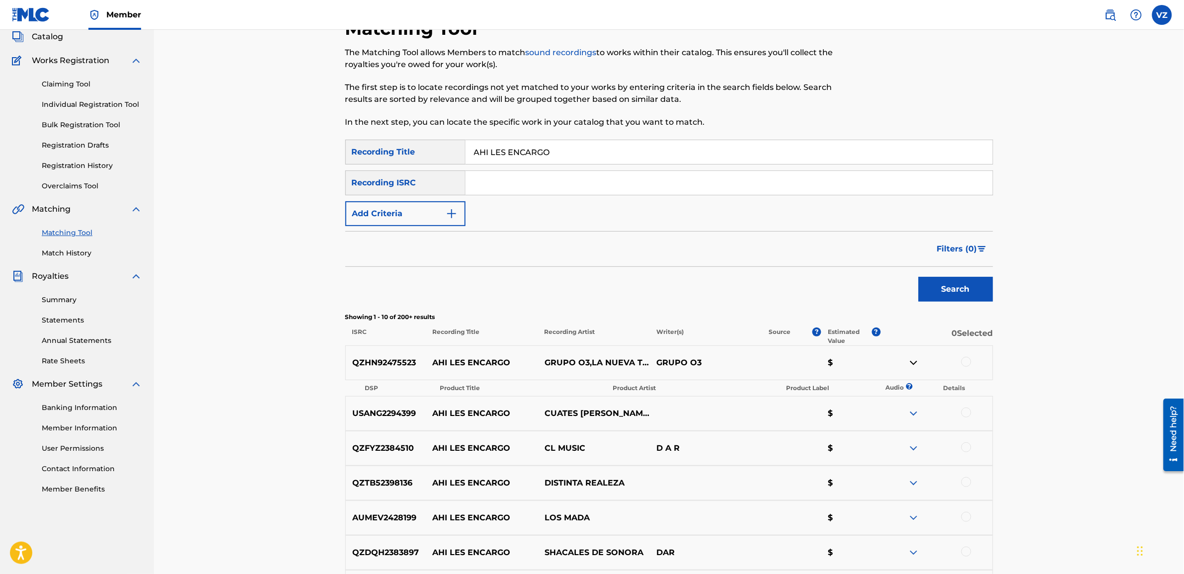
click at [912, 360] on img at bounding box center [914, 363] width 12 height 12
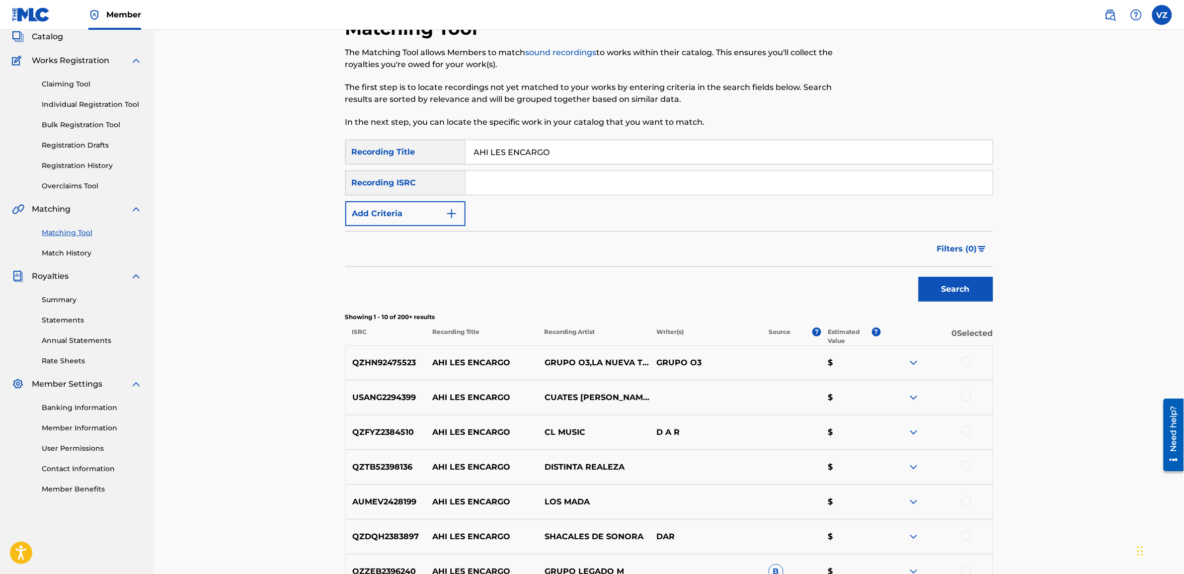
click at [425, 219] on button "Add Criteria" at bounding box center [405, 213] width 120 height 25
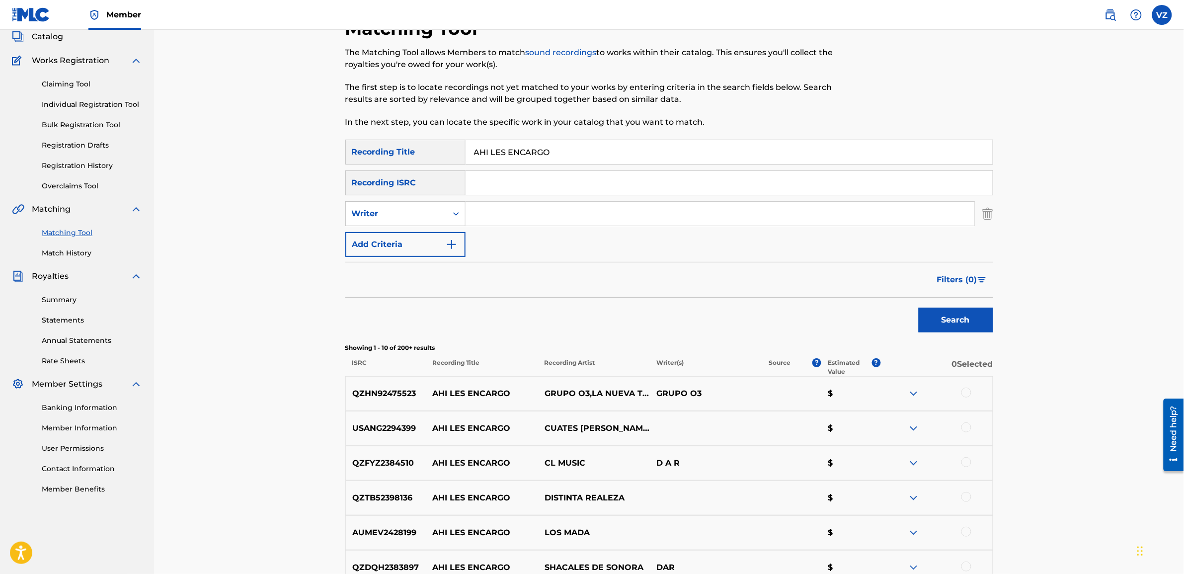
click at [495, 213] on input "Search Form" at bounding box center [719, 214] width 509 height 24
type input "[PERSON_NAME]"
click at [919, 308] on button "Search" at bounding box center [956, 320] width 75 height 25
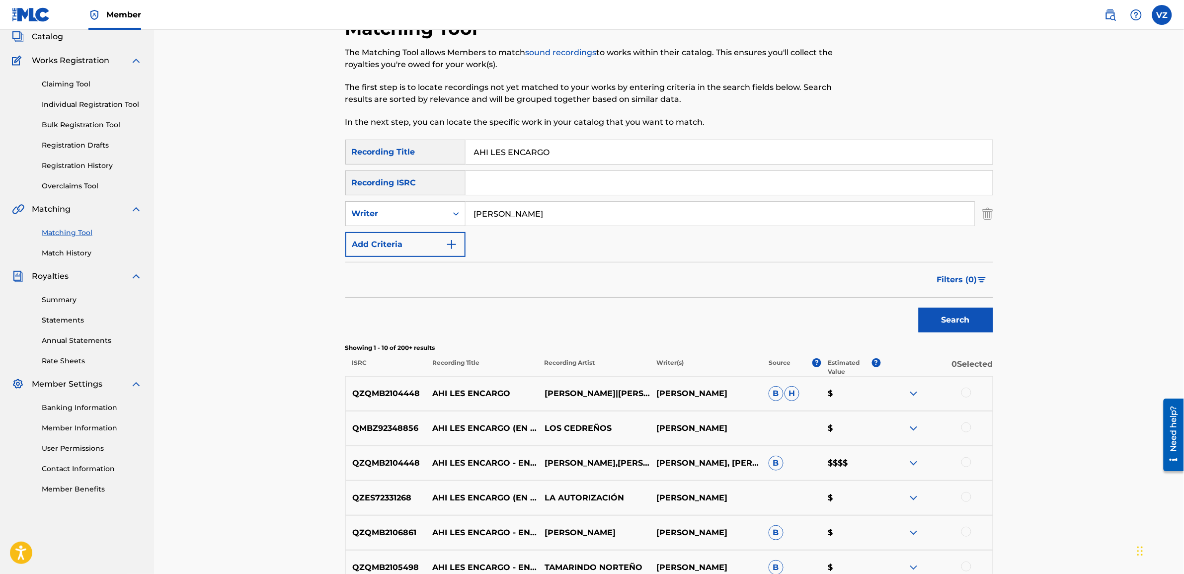
click at [967, 391] on div at bounding box center [966, 393] width 10 height 10
click at [964, 424] on div at bounding box center [966, 427] width 10 height 10
click at [969, 462] on div at bounding box center [966, 462] width 10 height 10
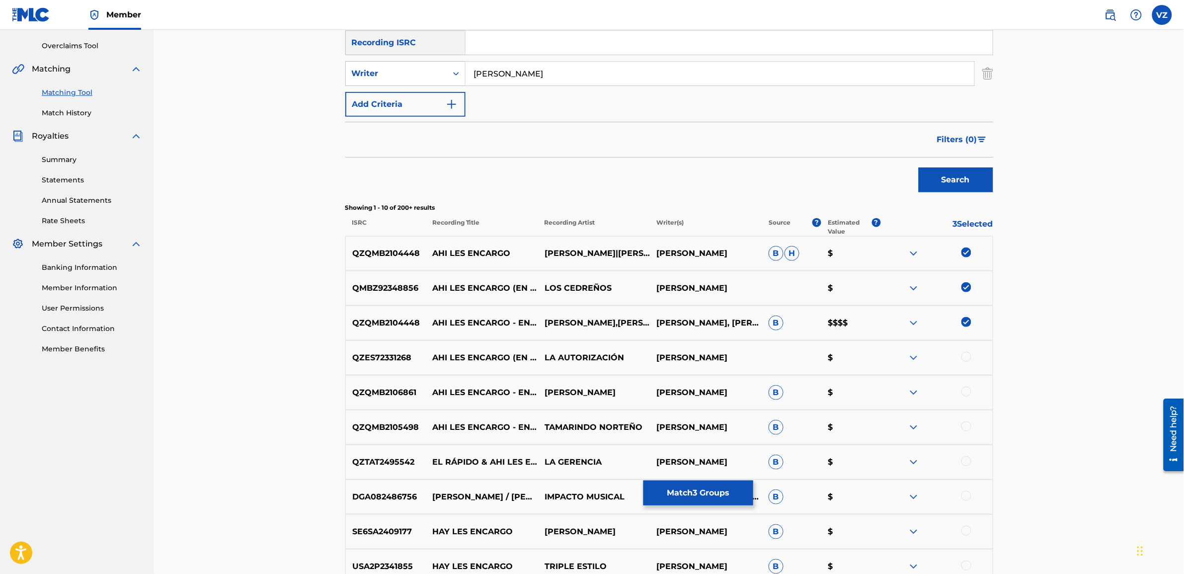
scroll to position [310, 0]
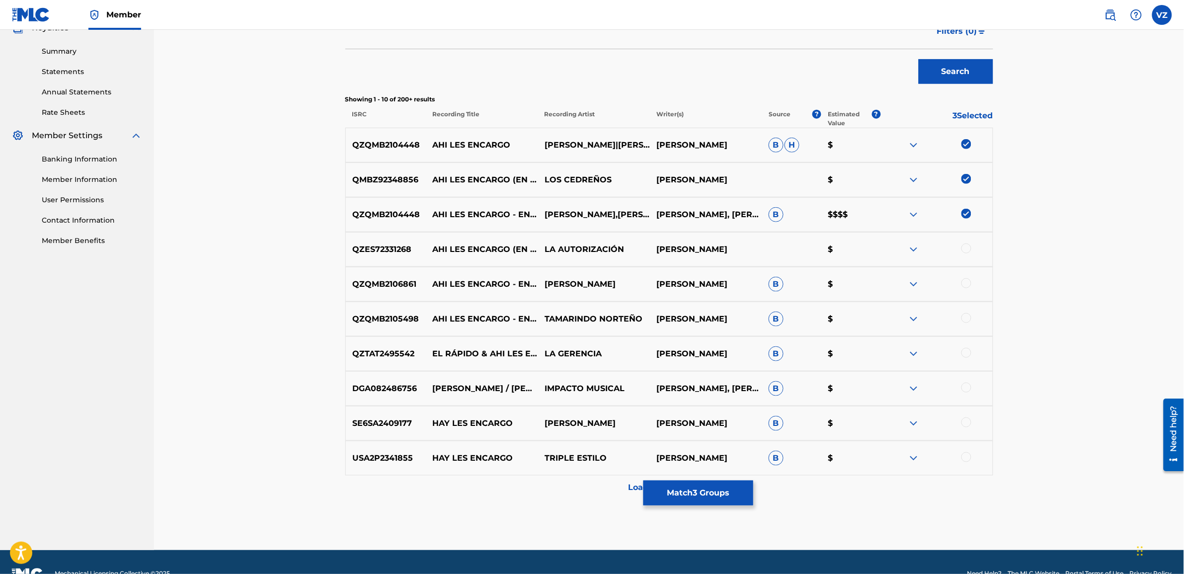
click at [965, 249] on div at bounding box center [966, 248] width 10 height 10
click at [968, 283] on div at bounding box center [966, 283] width 10 height 10
click at [966, 314] on div at bounding box center [966, 318] width 10 height 10
click at [972, 351] on div at bounding box center [936, 354] width 112 height 12
click at [962, 353] on div at bounding box center [966, 353] width 10 height 10
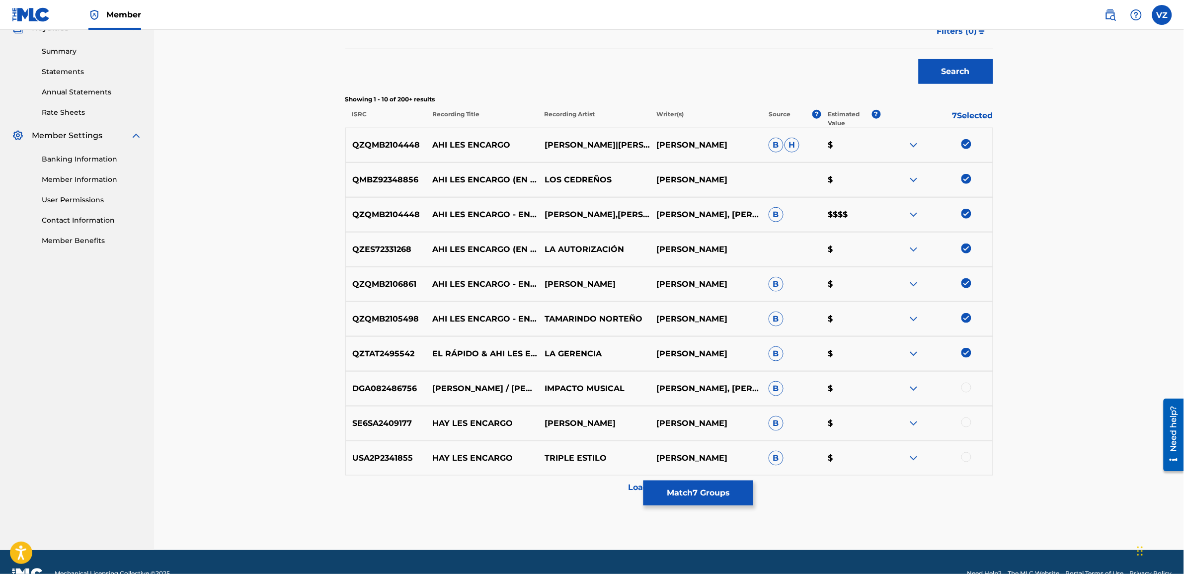
click at [967, 388] on div at bounding box center [966, 388] width 10 height 10
click at [967, 420] on div at bounding box center [966, 422] width 10 height 10
click at [969, 466] on div "USA2P2341855 HAY LES ENCARGO TRIPLE ESTILO [PERSON_NAME] B $" at bounding box center [669, 458] width 648 height 35
click at [708, 500] on button "Match 9 Groups" at bounding box center [698, 492] width 110 height 25
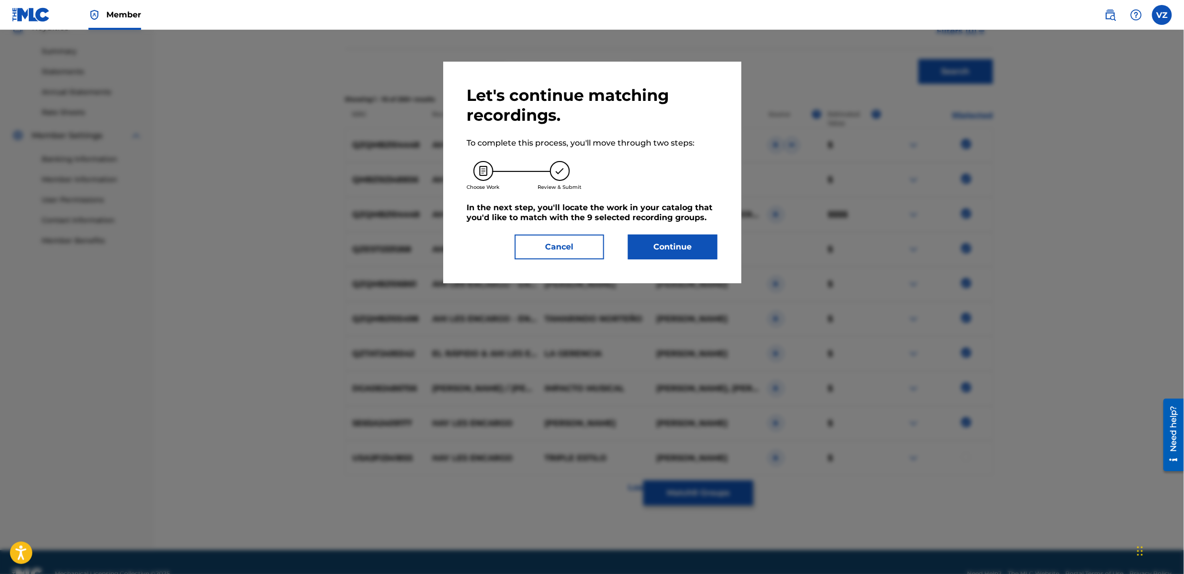
click at [547, 234] on button "Cancel" at bounding box center [559, 246] width 89 height 25
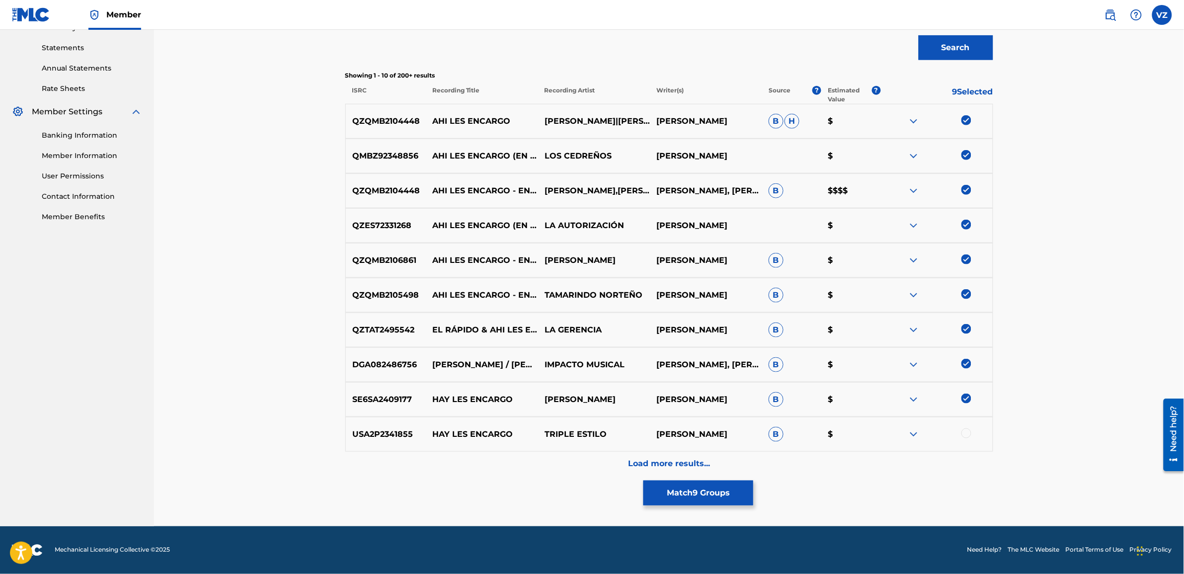
click at [642, 460] on p "Load more results..." at bounding box center [669, 464] width 82 height 12
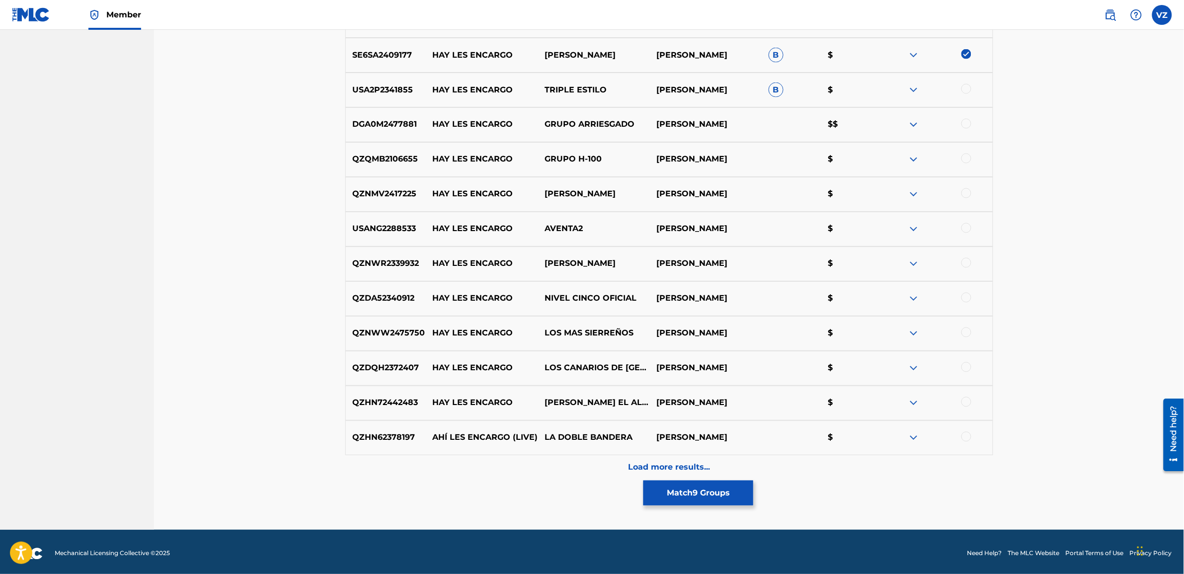
scroll to position [682, 0]
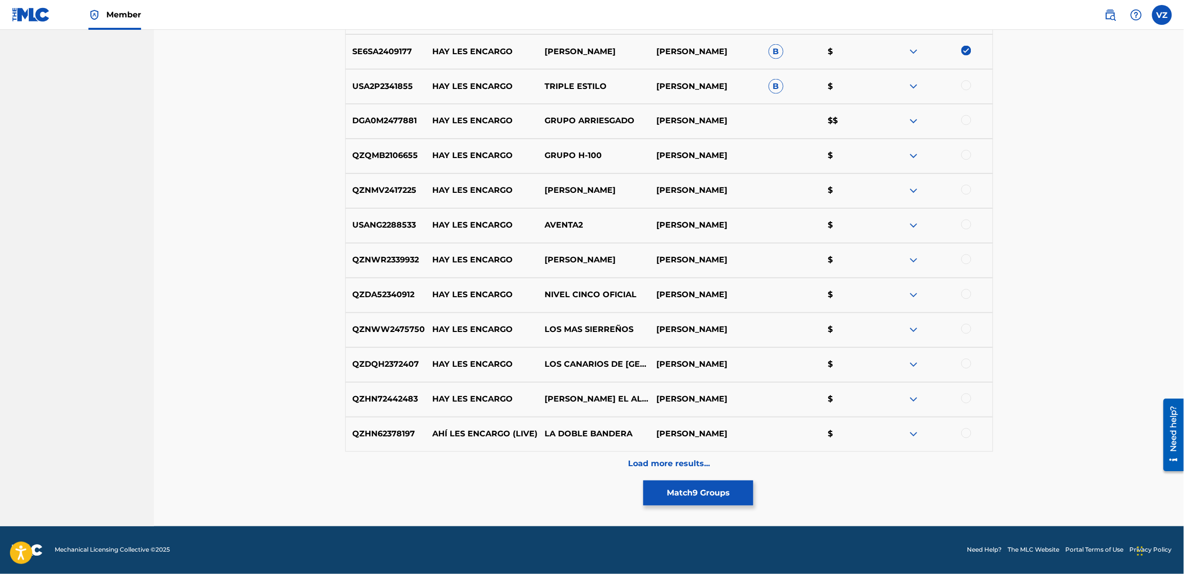
click at [969, 434] on div at bounding box center [966, 433] width 10 height 10
click at [969, 398] on div at bounding box center [966, 398] width 10 height 10
click at [964, 365] on div at bounding box center [966, 364] width 10 height 10
click at [962, 326] on div at bounding box center [966, 329] width 10 height 10
drag, startPoint x: 965, startPoint y: 295, endPoint x: 960, endPoint y: 272, distance: 22.8
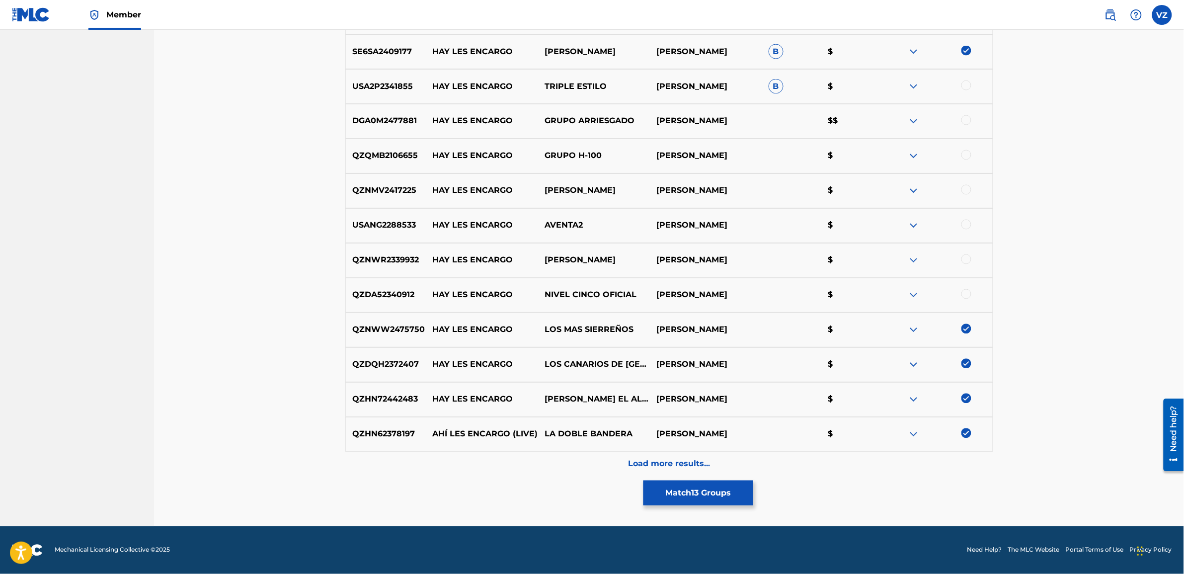
click at [965, 294] on div at bounding box center [966, 294] width 10 height 10
click at [959, 257] on div at bounding box center [936, 260] width 112 height 12
click at [962, 257] on div at bounding box center [966, 259] width 10 height 10
drag, startPoint x: 964, startPoint y: 224, endPoint x: 967, endPoint y: 214, distance: 9.8
click at [965, 222] on div at bounding box center [966, 225] width 10 height 10
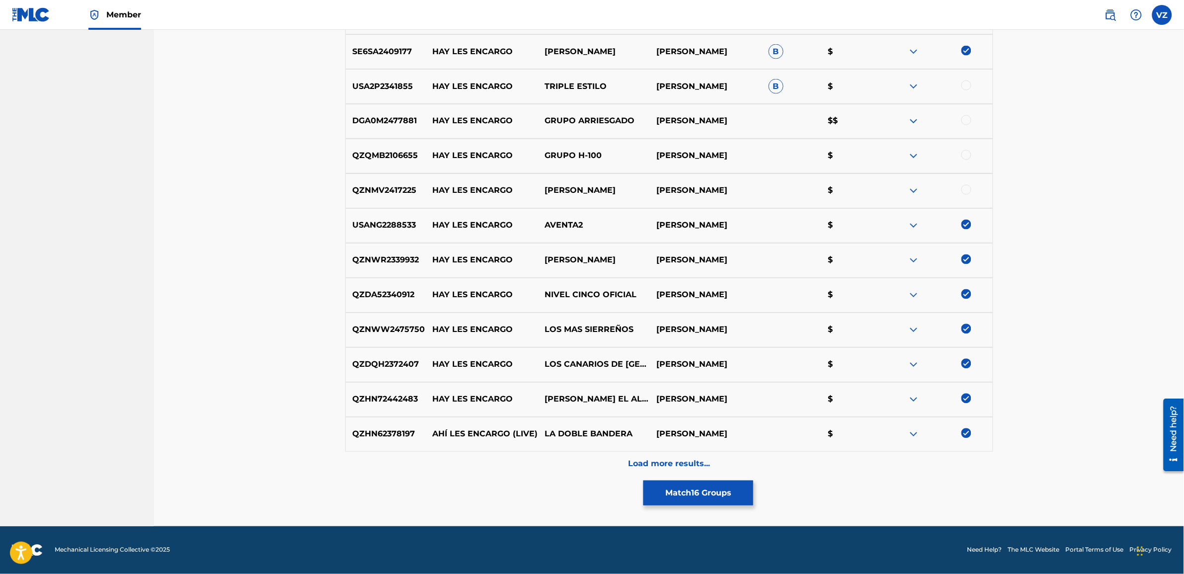
click at [962, 192] on div at bounding box center [966, 190] width 10 height 10
click at [967, 146] on div "QZQMB2106655 HAY LES ENCARGO GRUPO H-100 [PERSON_NAME] $" at bounding box center [669, 156] width 648 height 35
click at [967, 120] on div at bounding box center [966, 120] width 10 height 10
click at [965, 83] on div at bounding box center [966, 85] width 10 height 10
click at [969, 167] on div "QZQMB2106655 HAY LES ENCARGO GRUPO H-100 [PERSON_NAME] $" at bounding box center [669, 156] width 648 height 35
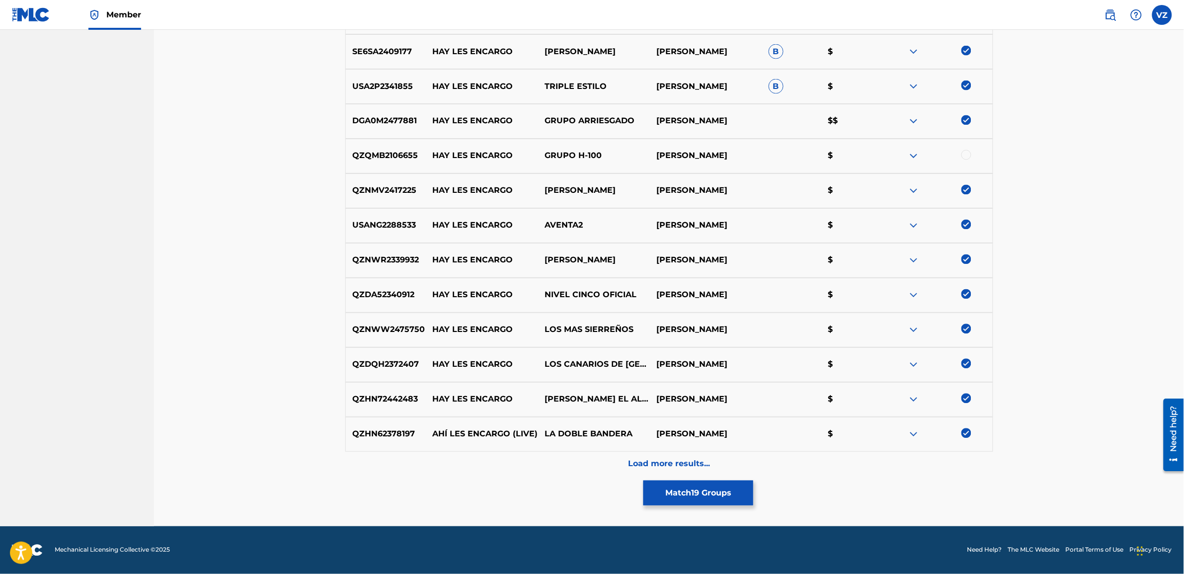
click at [969, 159] on div at bounding box center [936, 156] width 112 height 12
click at [964, 155] on div at bounding box center [966, 155] width 10 height 10
click at [703, 462] on p "Load more results..." at bounding box center [669, 464] width 82 height 12
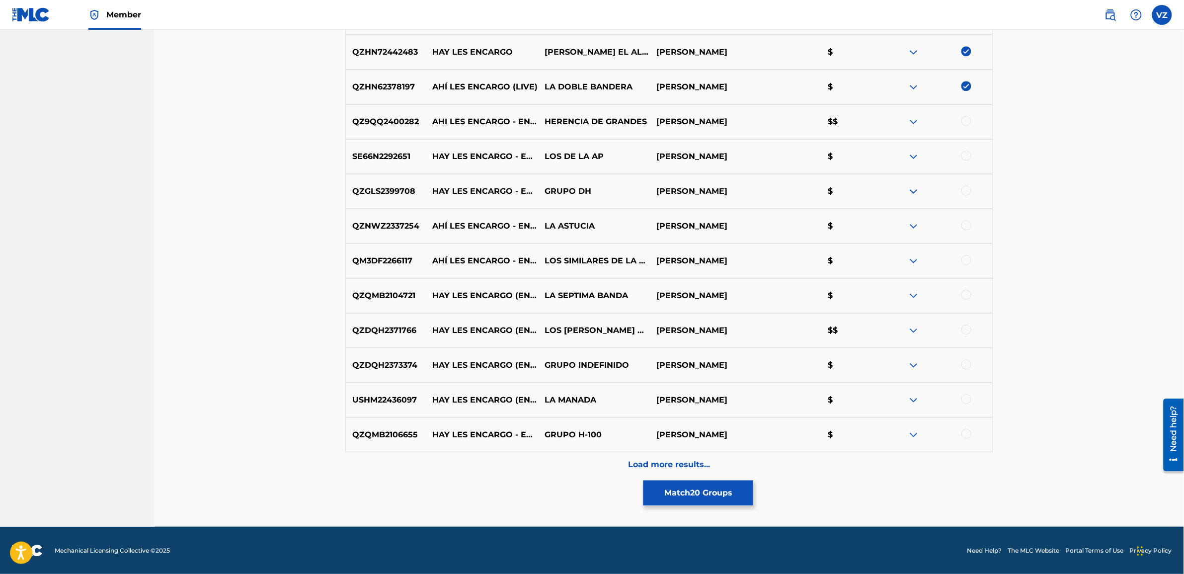
scroll to position [1030, 0]
click at [965, 430] on div at bounding box center [966, 433] width 10 height 10
drag, startPoint x: 963, startPoint y: 396, endPoint x: 959, endPoint y: 357, distance: 39.9
click at [963, 395] on div at bounding box center [966, 398] width 10 height 10
click at [965, 363] on div at bounding box center [966, 364] width 10 height 10
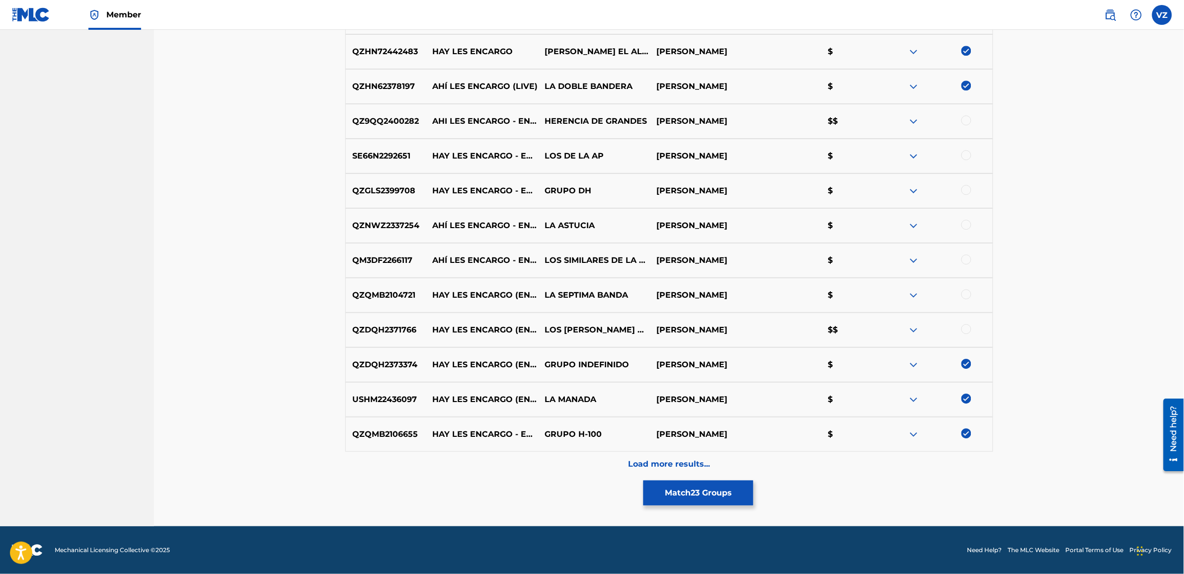
drag, startPoint x: 966, startPoint y: 329, endPoint x: 963, endPoint y: 307, distance: 22.6
click at [966, 328] on div at bounding box center [966, 329] width 10 height 10
click at [962, 292] on div at bounding box center [966, 294] width 10 height 10
drag, startPoint x: 966, startPoint y: 264, endPoint x: 967, endPoint y: 258, distance: 5.6
click at [967, 262] on div at bounding box center [966, 259] width 10 height 10
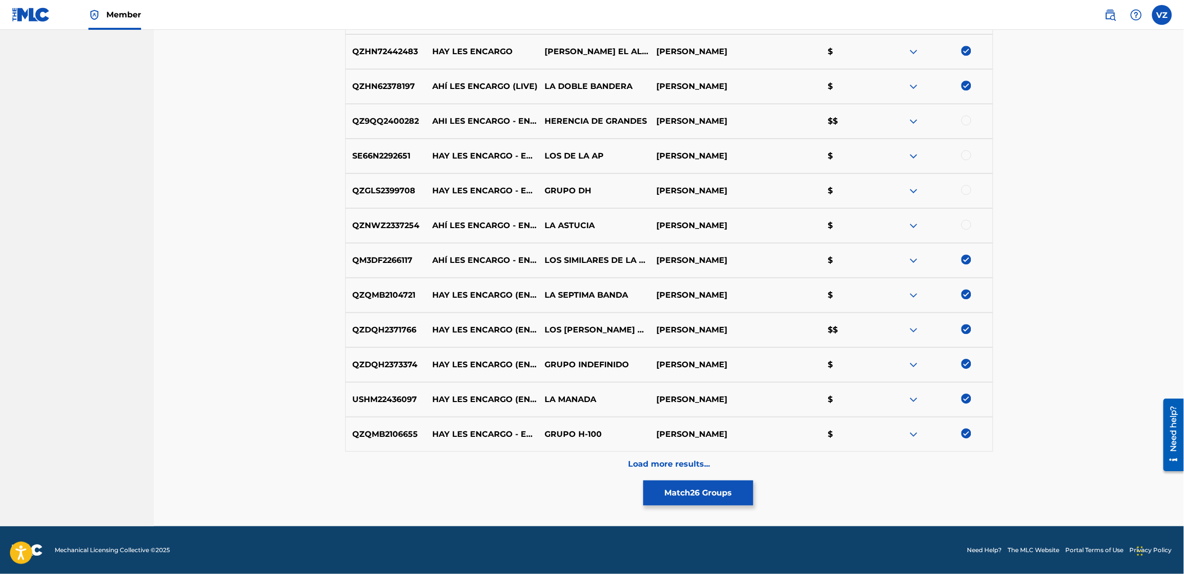
click at [970, 221] on div at bounding box center [936, 226] width 112 height 12
click at [967, 188] on div at bounding box center [966, 190] width 10 height 10
click at [972, 152] on div at bounding box center [936, 156] width 112 height 12
click at [967, 152] on div at bounding box center [966, 155] width 10 height 10
click at [963, 122] on div at bounding box center [966, 120] width 10 height 10
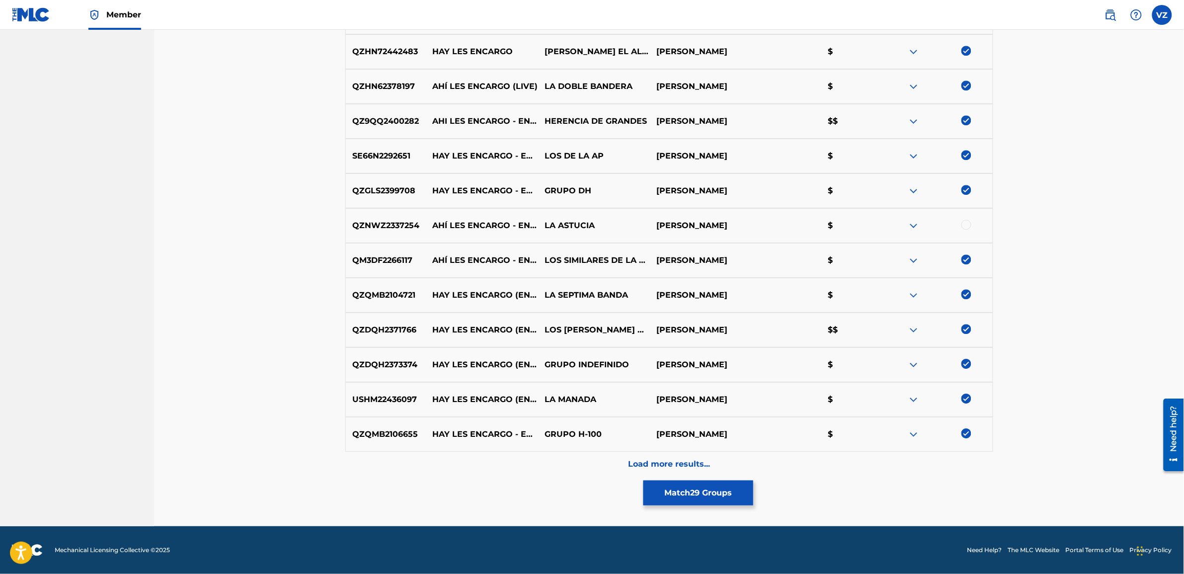
click at [965, 220] on div at bounding box center [966, 225] width 10 height 10
click at [622, 466] on div "Load more results..." at bounding box center [669, 464] width 648 height 25
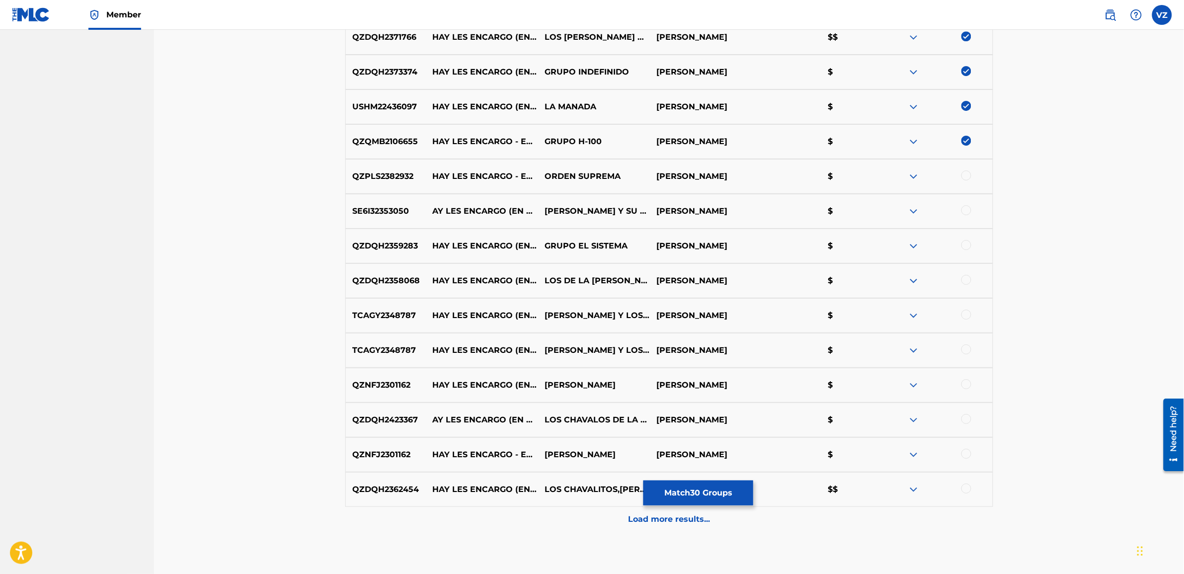
scroll to position [1340, 0]
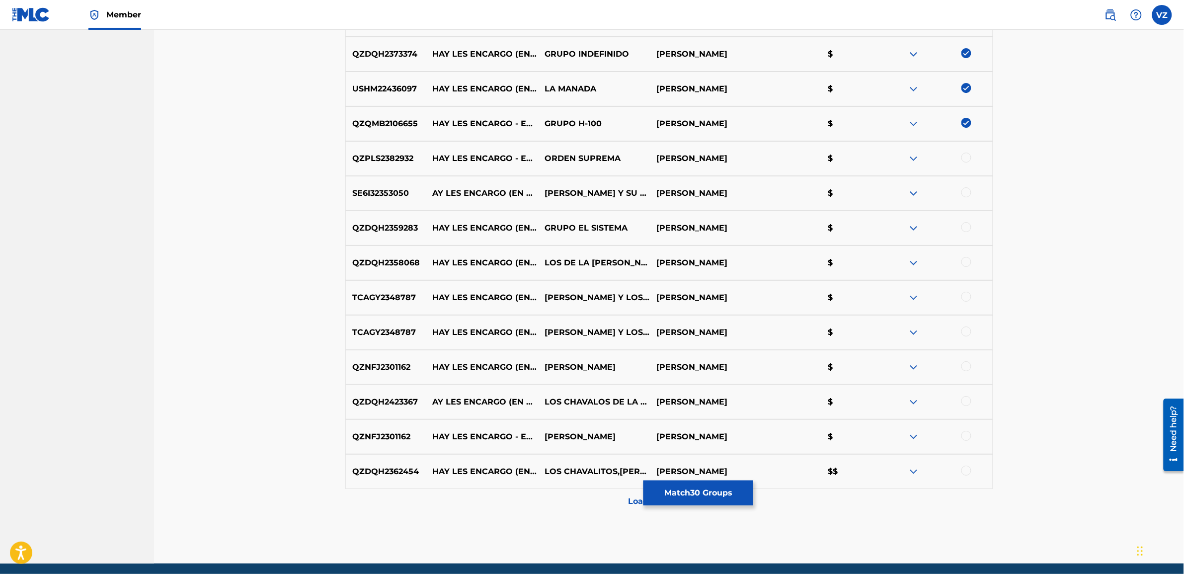
click at [965, 470] on div at bounding box center [966, 470] width 10 height 10
click at [964, 435] on div at bounding box center [966, 436] width 10 height 10
click at [967, 395] on div "QZDQH2423367 AY LES ENCARGO (EN VIVO) LOS CHAVALOS DE LA TUBA [PERSON_NAME] $" at bounding box center [669, 402] width 648 height 35
click at [963, 363] on div at bounding box center [966, 366] width 10 height 10
drag, startPoint x: 964, startPoint y: 335, endPoint x: 964, endPoint y: 328, distance: 7.0
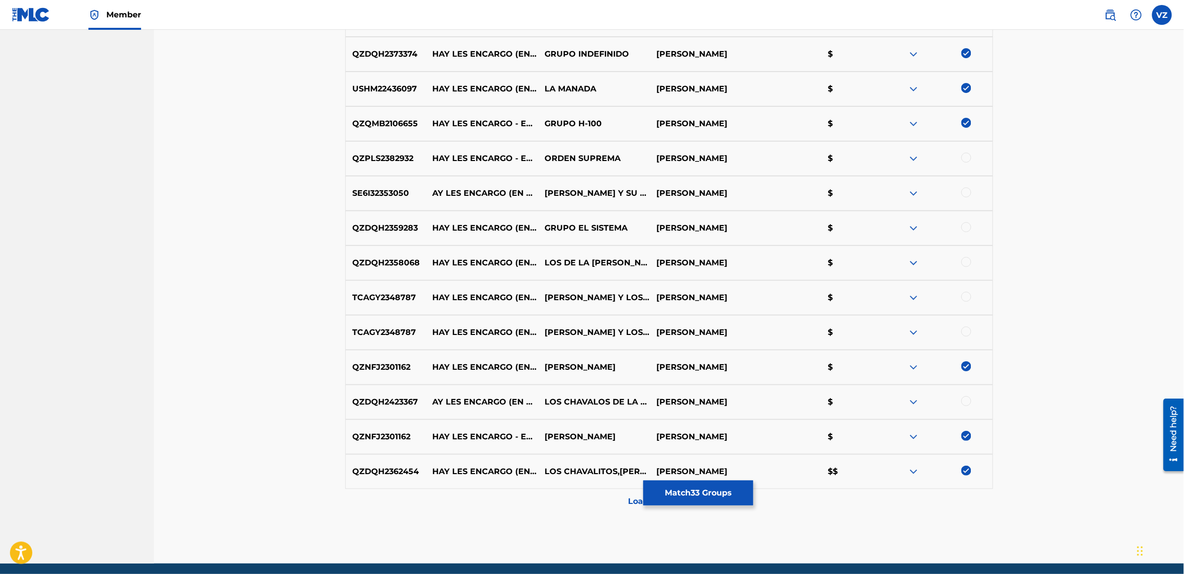
click at [964, 334] on div at bounding box center [966, 331] width 10 height 10
drag, startPoint x: 965, startPoint y: 296, endPoint x: 974, endPoint y: 264, distance: 33.0
click at [966, 292] on div at bounding box center [966, 297] width 10 height 10
click at [969, 261] on div at bounding box center [966, 262] width 10 height 10
click at [965, 227] on div at bounding box center [966, 227] width 10 height 10
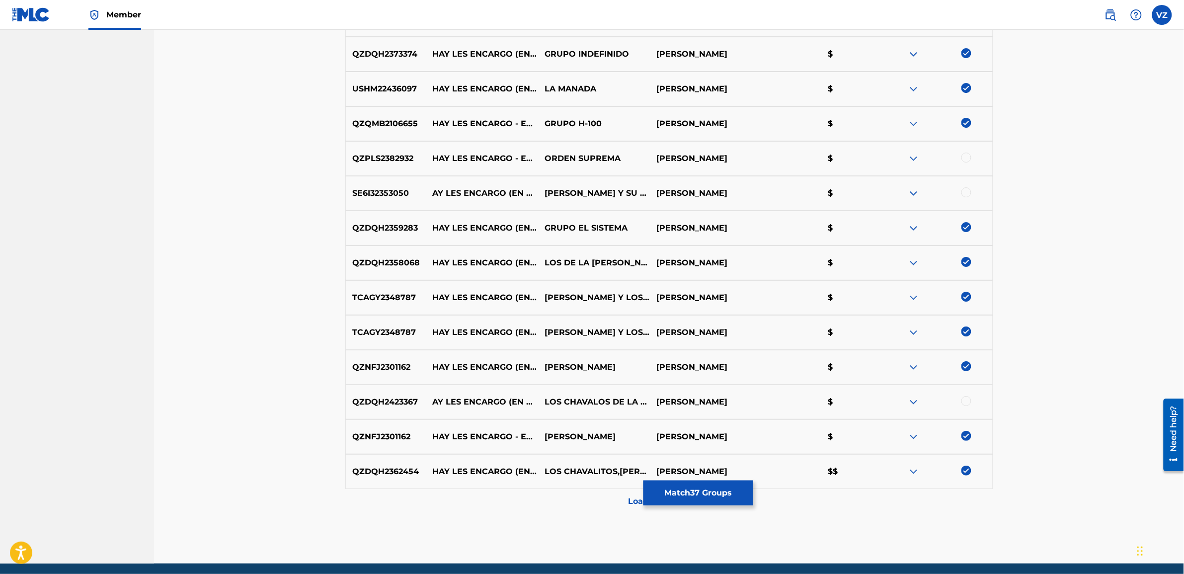
drag, startPoint x: 963, startPoint y: 195, endPoint x: 969, endPoint y: 185, distance: 12.3
click at [964, 194] on div at bounding box center [966, 192] width 10 height 10
click at [967, 158] on div at bounding box center [966, 158] width 10 height 10
click at [964, 404] on div at bounding box center [966, 401] width 10 height 10
click at [590, 507] on div "Load more results..." at bounding box center [669, 501] width 648 height 25
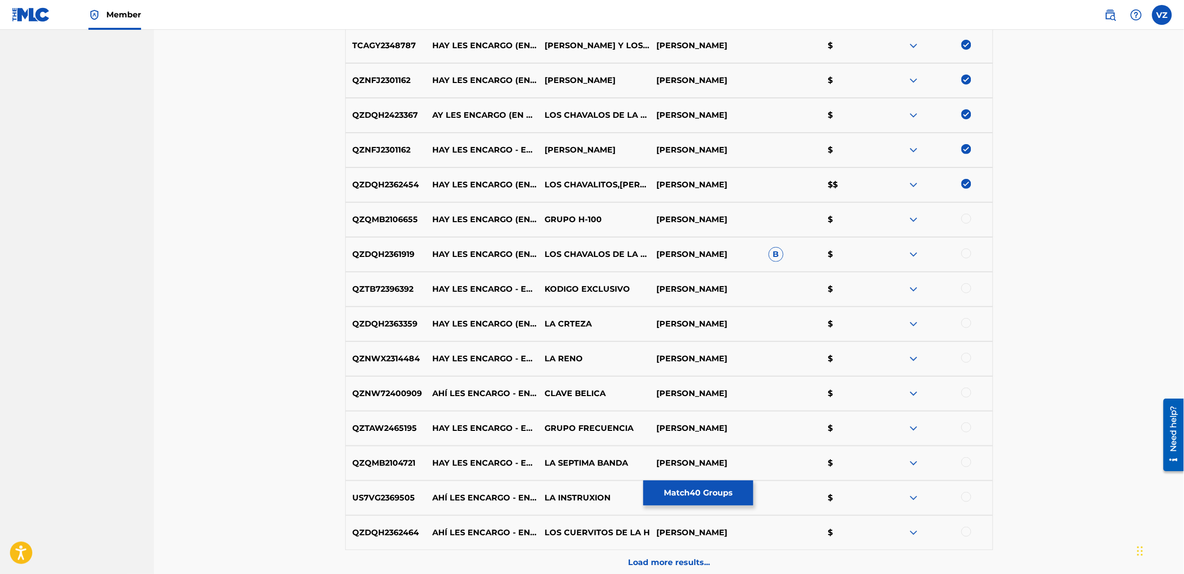
scroll to position [1651, 0]
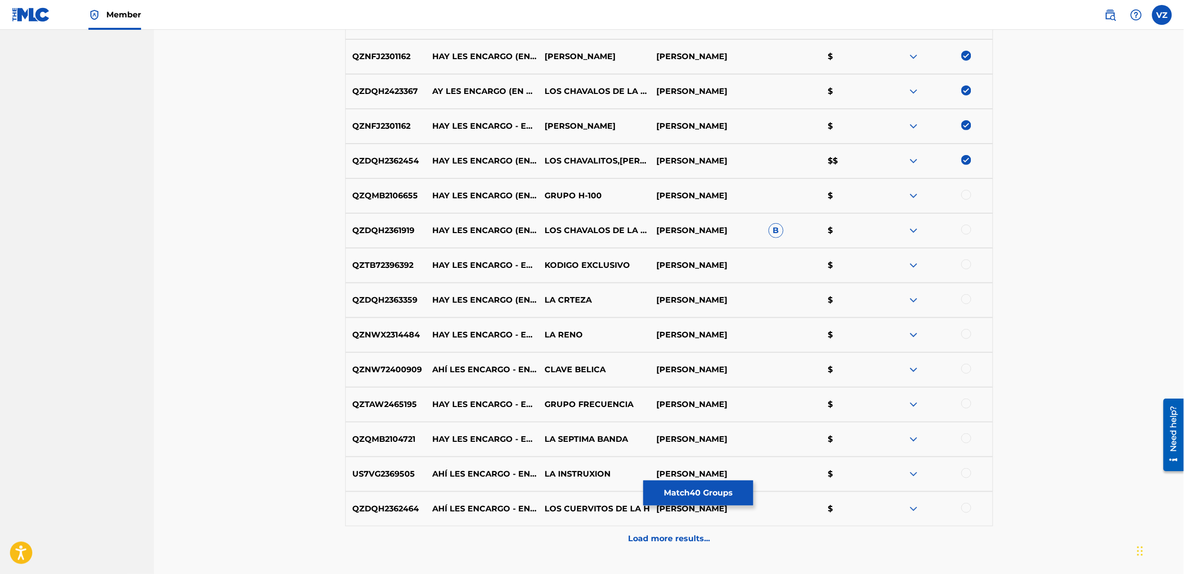
click at [969, 508] on div at bounding box center [966, 508] width 10 height 10
click at [969, 483] on div "US7VG2369505 AHÍ LES ENCARGO - EN VIVO LA INSTRUXION [PERSON_NAME] $" at bounding box center [669, 474] width 648 height 35
click at [967, 473] on div at bounding box center [966, 473] width 10 height 10
click at [965, 440] on div at bounding box center [966, 438] width 10 height 10
click at [964, 405] on div at bounding box center [966, 403] width 10 height 10
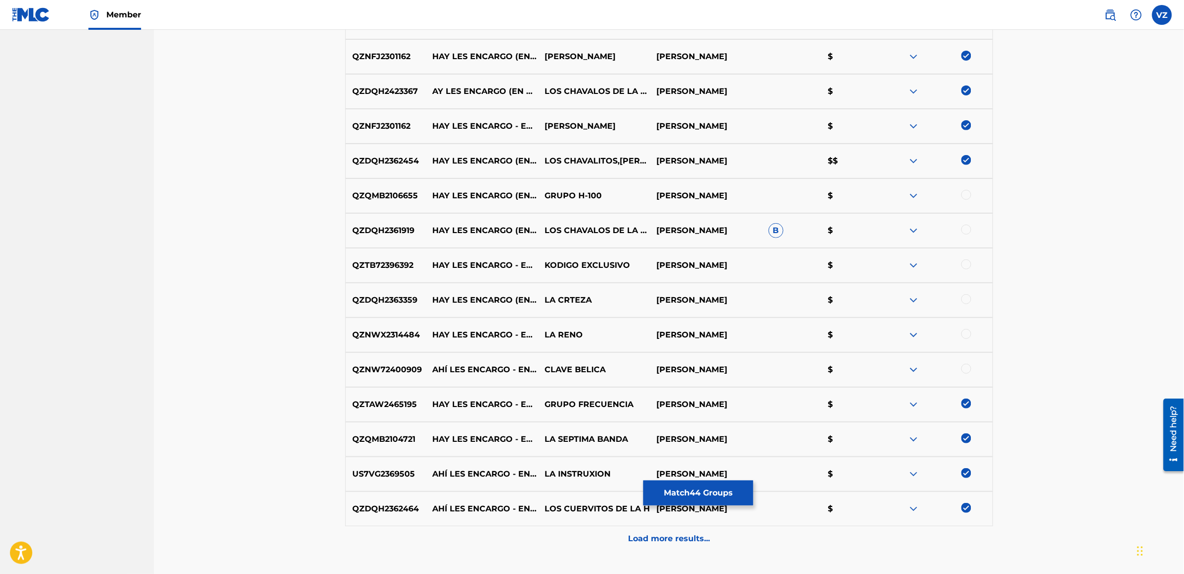
click at [964, 366] on div at bounding box center [966, 369] width 10 height 10
click at [965, 333] on div at bounding box center [966, 334] width 10 height 10
click at [967, 299] on div at bounding box center [966, 299] width 10 height 10
drag, startPoint x: 965, startPoint y: 265, endPoint x: 965, endPoint y: 250, distance: 14.9
click at [965, 264] on div at bounding box center [966, 264] width 10 height 10
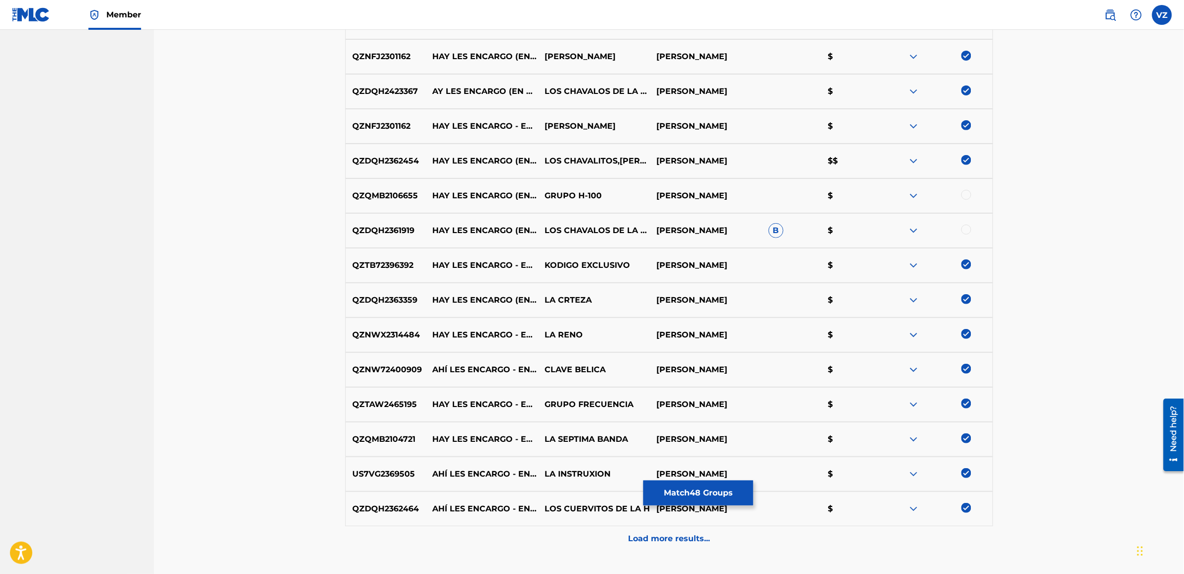
drag, startPoint x: 969, startPoint y: 229, endPoint x: 968, endPoint y: 215, distance: 13.9
click at [969, 227] on div at bounding box center [966, 230] width 10 height 10
click at [967, 199] on div at bounding box center [966, 195] width 10 height 10
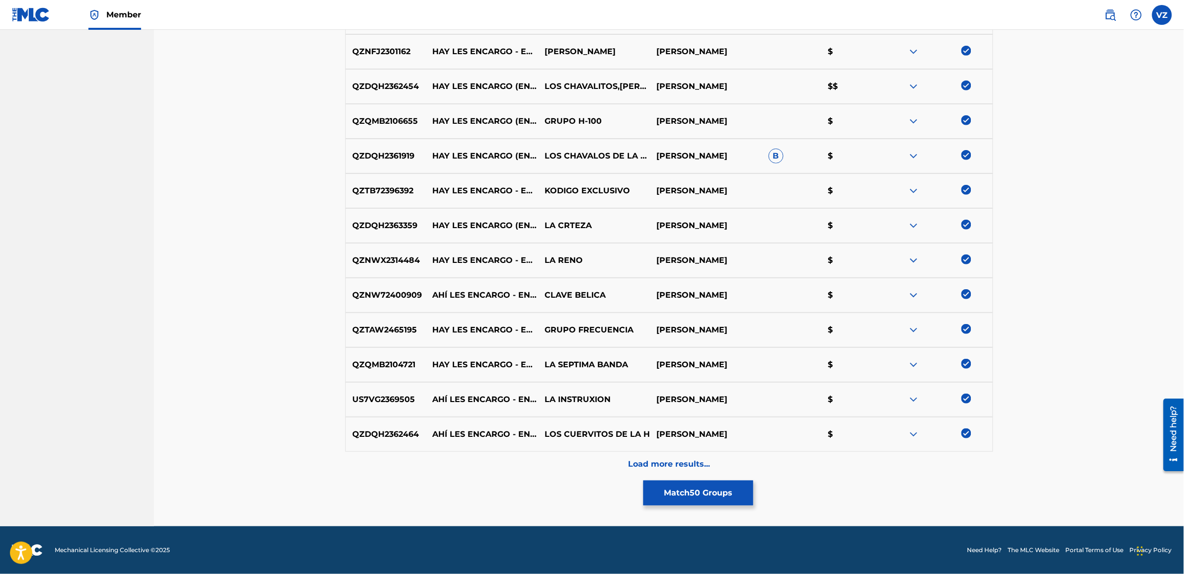
click at [493, 465] on div "Load more results..." at bounding box center [669, 464] width 648 height 25
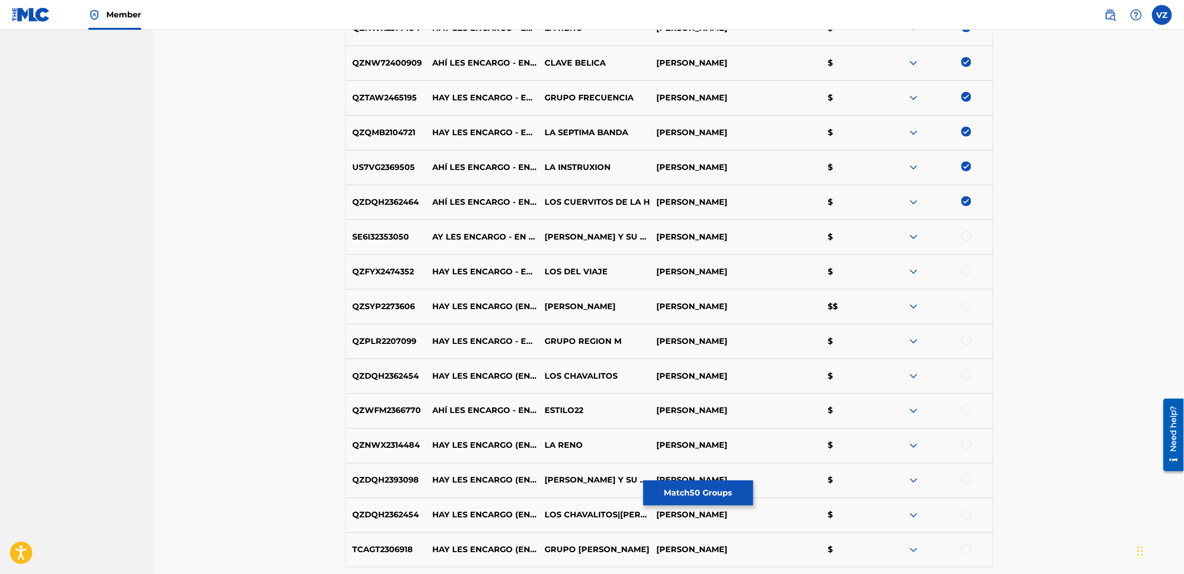
scroll to position [2036, 0]
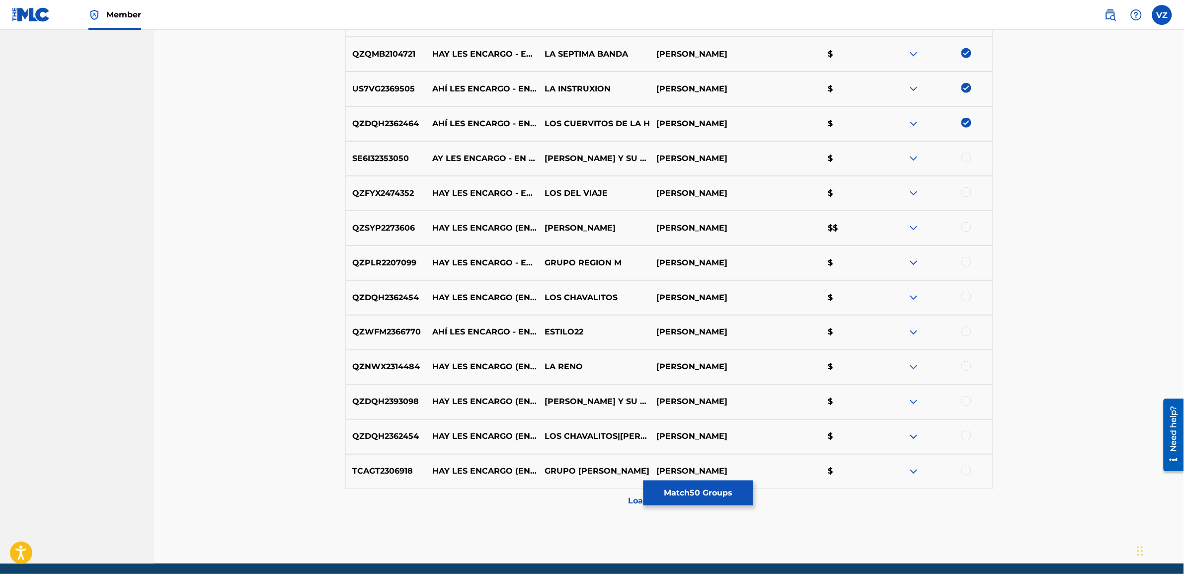
click at [970, 158] on div at bounding box center [966, 158] width 10 height 10
click at [970, 198] on div at bounding box center [936, 193] width 112 height 12
click at [965, 189] on div at bounding box center [966, 192] width 10 height 10
click at [969, 227] on div at bounding box center [966, 227] width 10 height 10
click at [971, 261] on div at bounding box center [966, 262] width 10 height 10
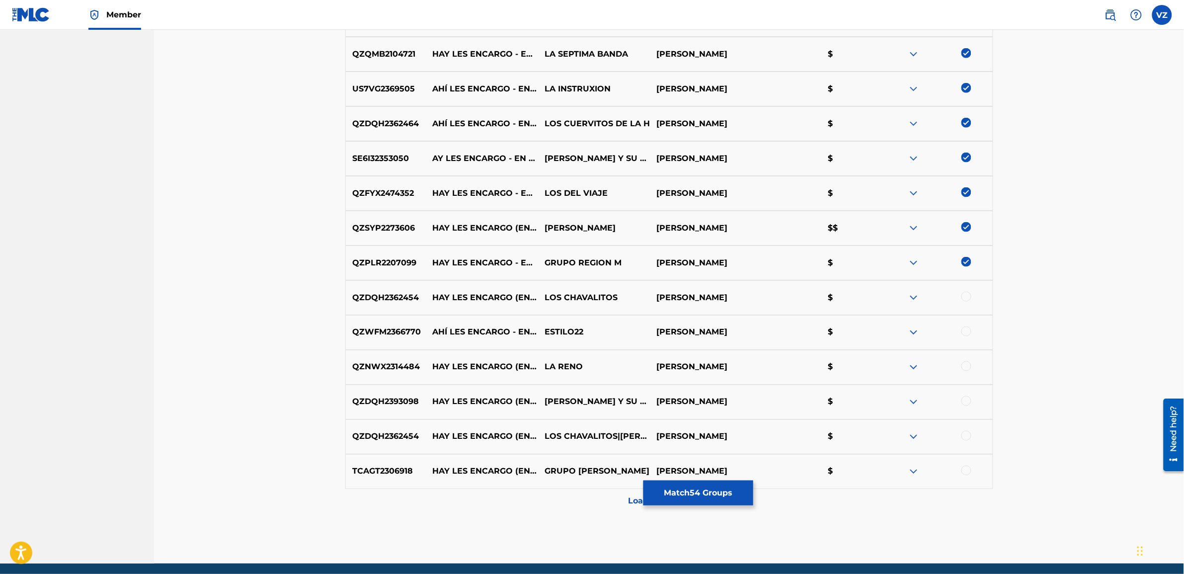
click at [972, 303] on div at bounding box center [936, 298] width 112 height 12
click at [962, 297] on div at bounding box center [966, 297] width 10 height 10
drag, startPoint x: 964, startPoint y: 328, endPoint x: 968, endPoint y: 336, distance: 8.7
click at [965, 330] on div at bounding box center [966, 331] width 10 height 10
click at [967, 364] on div at bounding box center [966, 366] width 10 height 10
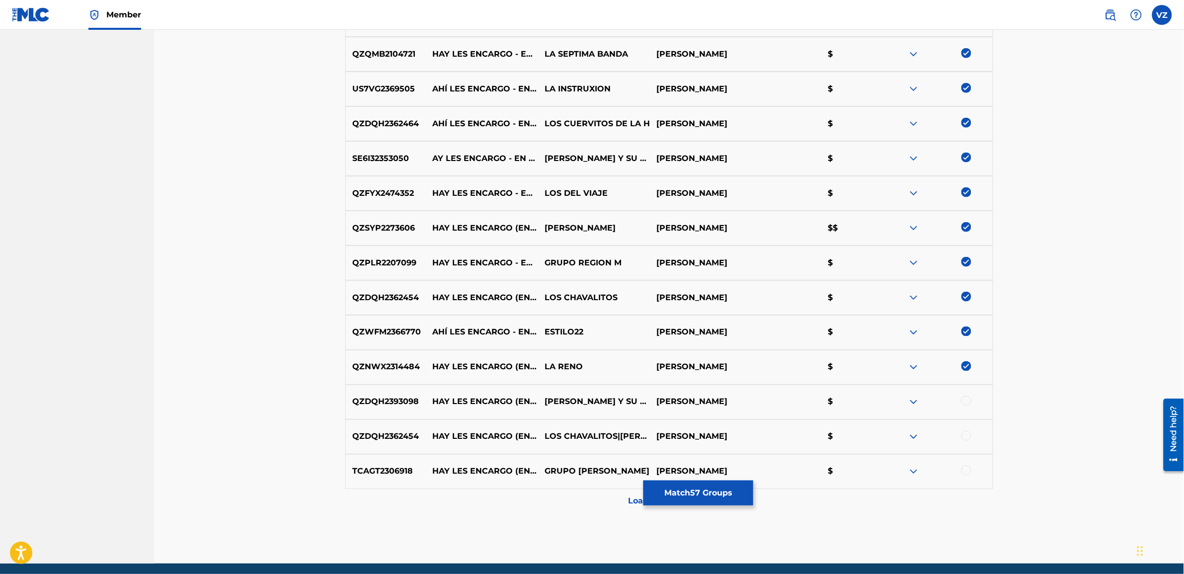
click at [969, 411] on div "QZDQH2393098 HAY LES ENCARGO (EN VIVO) [PERSON_NAME] Y SU GENTE DE AGRADO [PERS…" at bounding box center [669, 402] width 648 height 35
click at [967, 403] on div at bounding box center [966, 401] width 10 height 10
drag, startPoint x: 966, startPoint y: 438, endPoint x: 965, endPoint y: 443, distance: 5.7
click at [965, 438] on div at bounding box center [966, 436] width 10 height 10
click at [968, 475] on div at bounding box center [936, 471] width 112 height 12
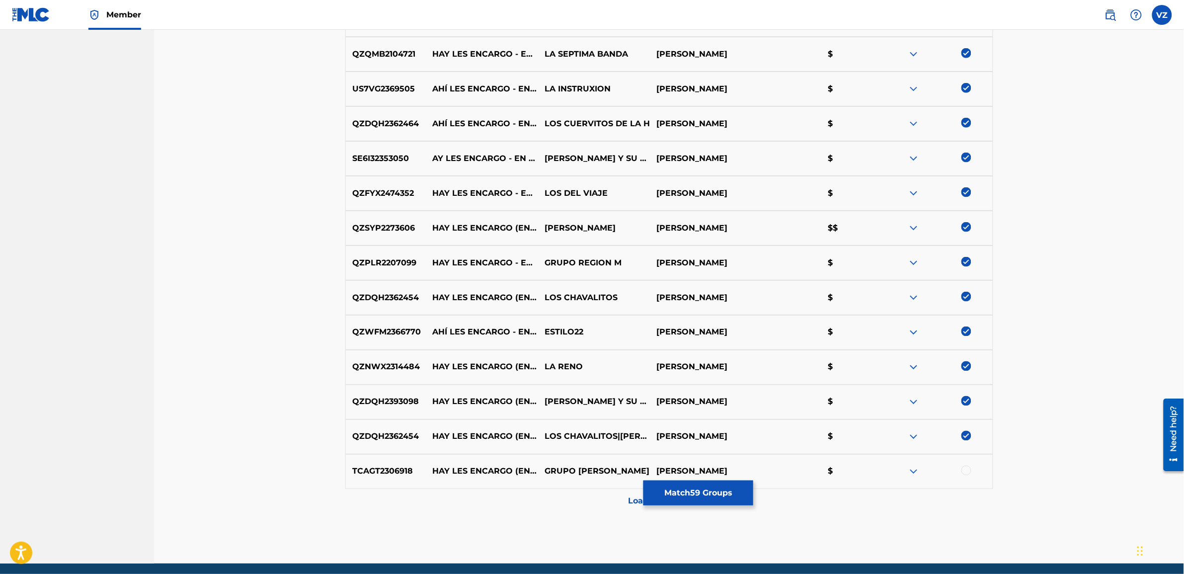
click at [967, 473] on div at bounding box center [966, 470] width 10 height 10
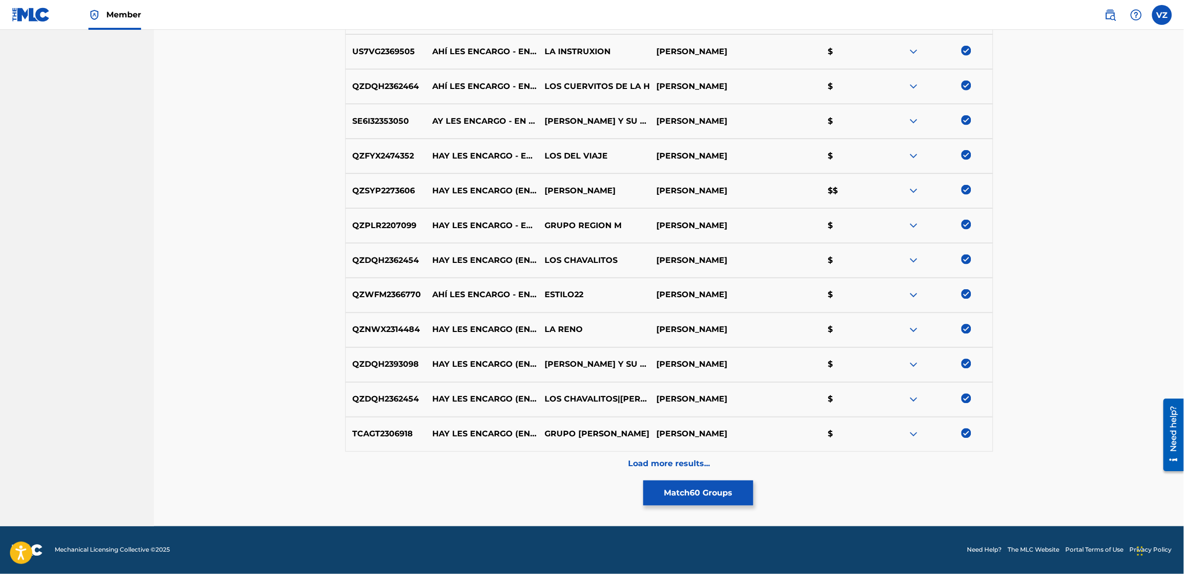
click at [668, 463] on p "Load more results..." at bounding box center [669, 464] width 82 height 12
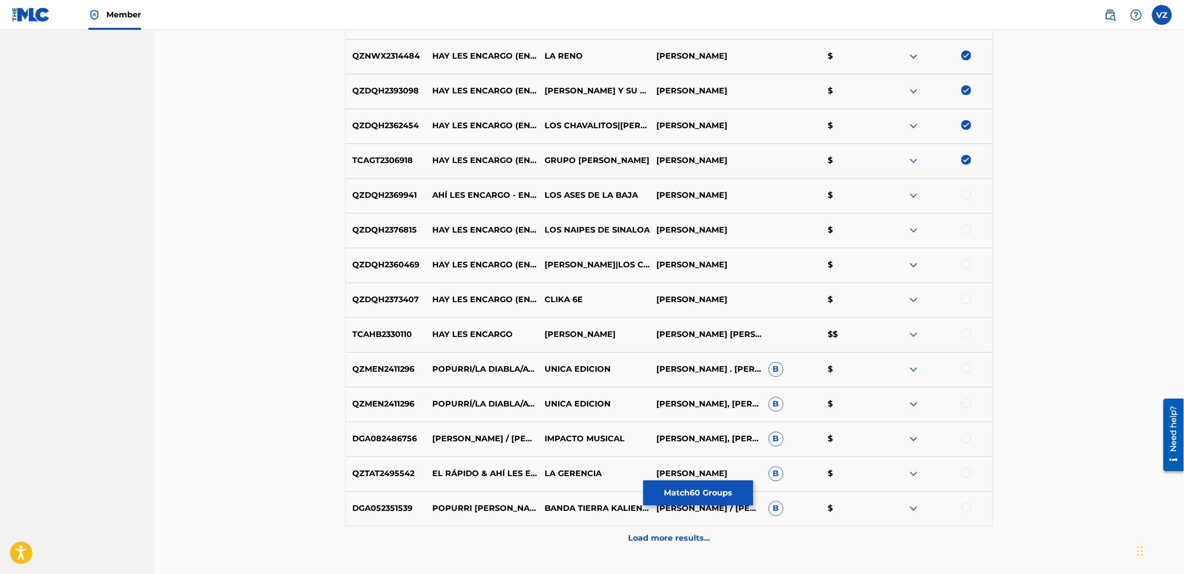
scroll to position [2384, 0]
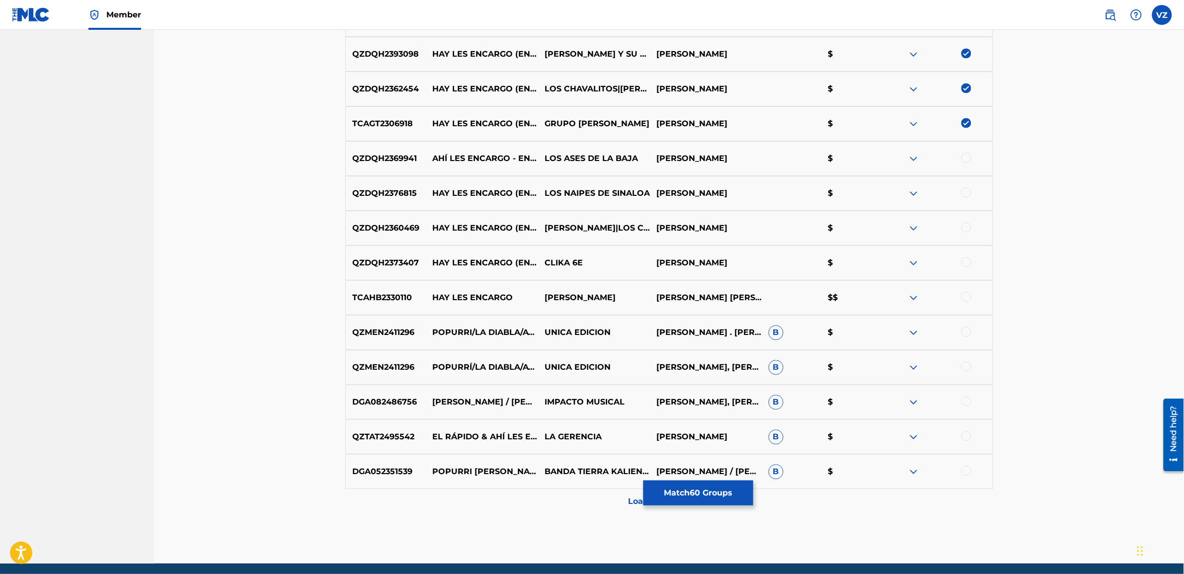
click at [967, 153] on div at bounding box center [966, 158] width 10 height 10
drag, startPoint x: 970, startPoint y: 187, endPoint x: 970, endPoint y: 200, distance: 12.9
click at [970, 189] on div at bounding box center [936, 193] width 112 height 12
click at [970, 232] on div at bounding box center [936, 228] width 112 height 12
click at [966, 225] on div at bounding box center [966, 227] width 10 height 10
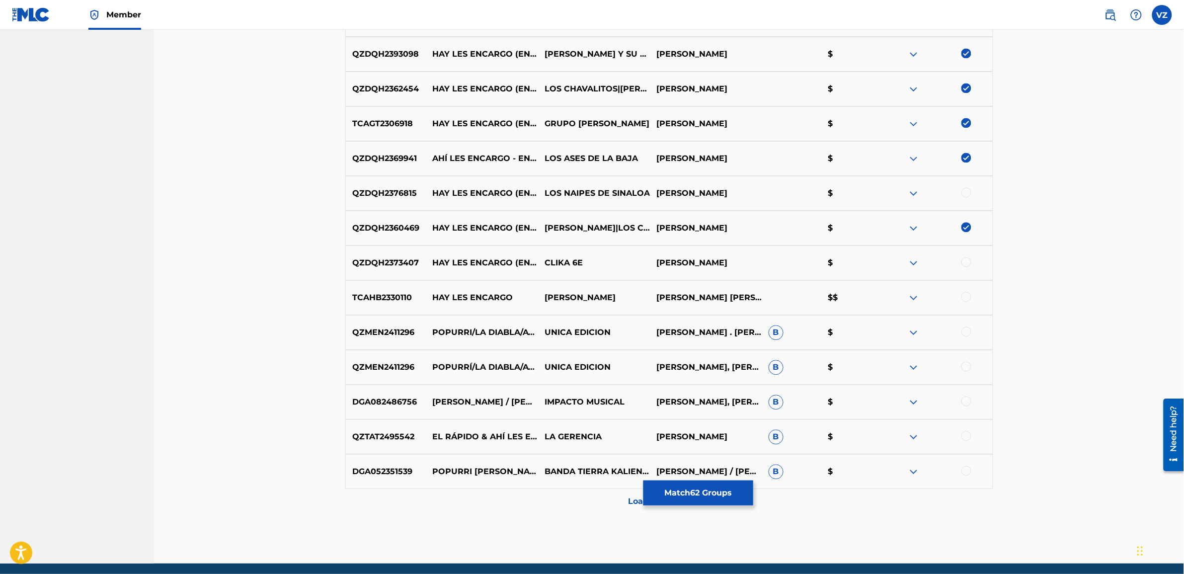
click at [966, 200] on div "QZDQH2376815 HAY LES ENCARGO (EN VIVO) LOS NAIPES DE SINALOA [PERSON_NAME] $" at bounding box center [669, 193] width 648 height 35
click at [966, 195] on div at bounding box center [966, 192] width 10 height 10
click at [968, 259] on div at bounding box center [966, 262] width 10 height 10
click at [969, 299] on div at bounding box center [966, 297] width 10 height 10
click at [966, 433] on div at bounding box center [966, 436] width 10 height 10
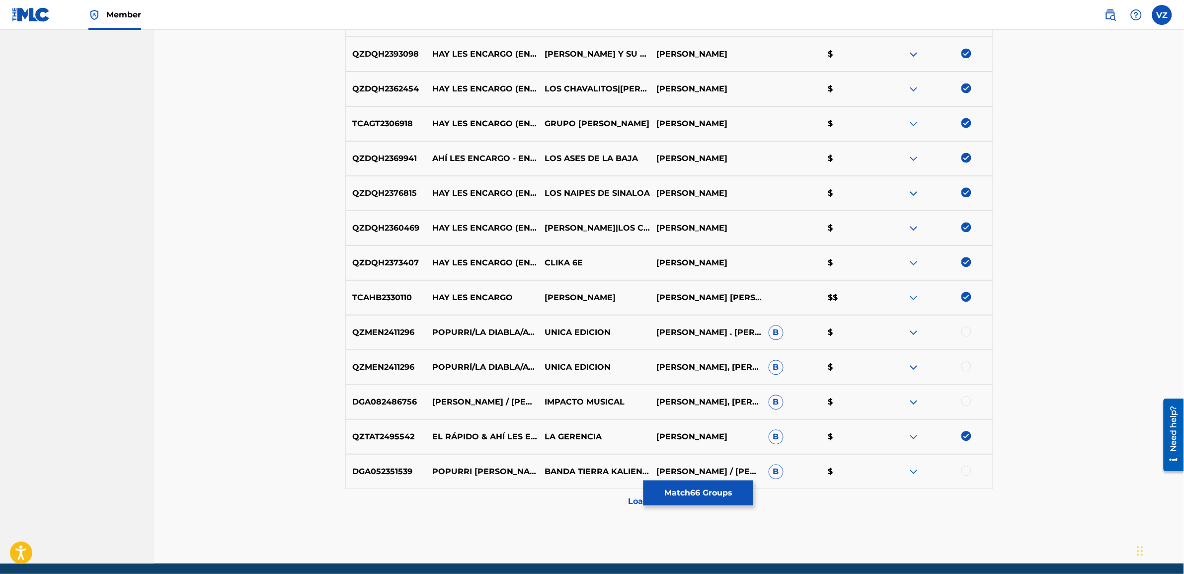
click at [969, 331] on div at bounding box center [966, 331] width 10 height 10
click at [967, 356] on div "QZMEN2411296 POPURRÍ/LA DIABLA/AY LES ENCARGO UNICA EDICION [PERSON_NAME], [PER…" at bounding box center [669, 367] width 648 height 35
click at [964, 399] on div at bounding box center [966, 401] width 10 height 10
drag, startPoint x: 968, startPoint y: 369, endPoint x: 967, endPoint y: 383, distance: 14.4
click at [968, 370] on div at bounding box center [966, 366] width 10 height 10
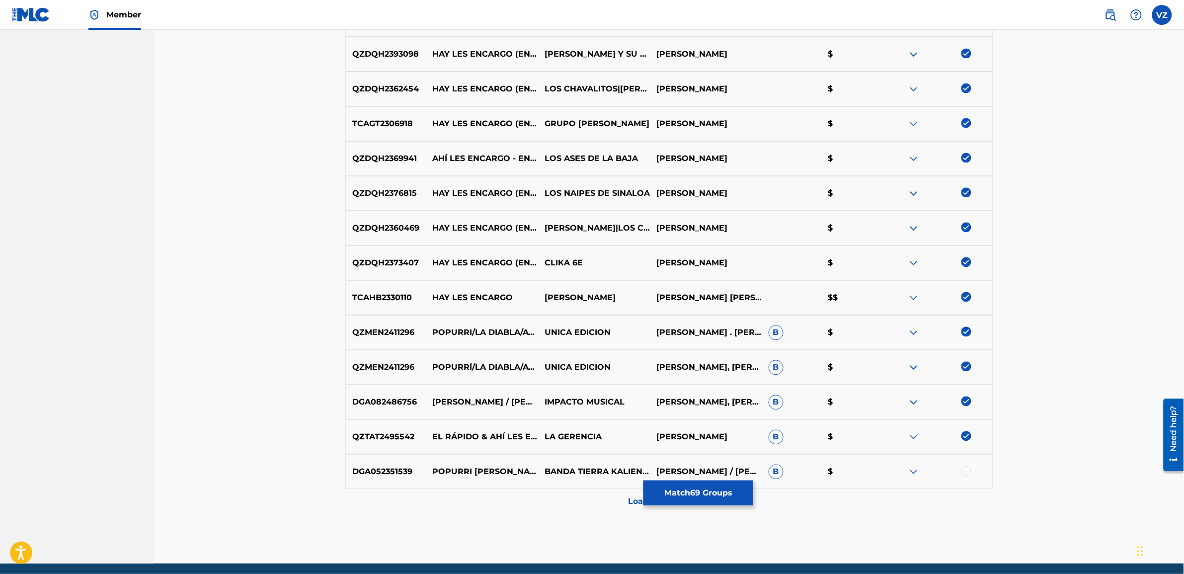
click at [964, 463] on div "DGA052351539 POPURRI BELICO: EL HIJO MAYOR / AHI LES ENCARGO BANDA TIERRA KALIE…" at bounding box center [669, 471] width 648 height 35
click at [561, 496] on div "Load more results..." at bounding box center [669, 501] width 648 height 25
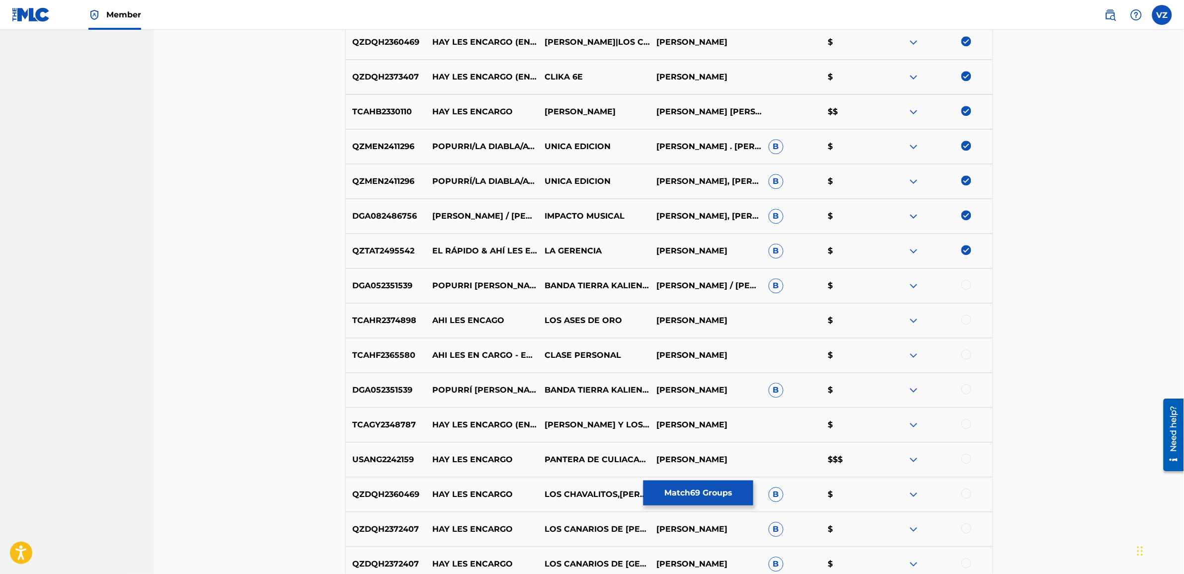
scroll to position [2570, 0]
click at [963, 281] on div at bounding box center [966, 284] width 10 height 10
click at [967, 321] on div at bounding box center [966, 319] width 10 height 10
click at [965, 353] on div at bounding box center [966, 354] width 10 height 10
click at [969, 384] on div at bounding box center [966, 389] width 10 height 10
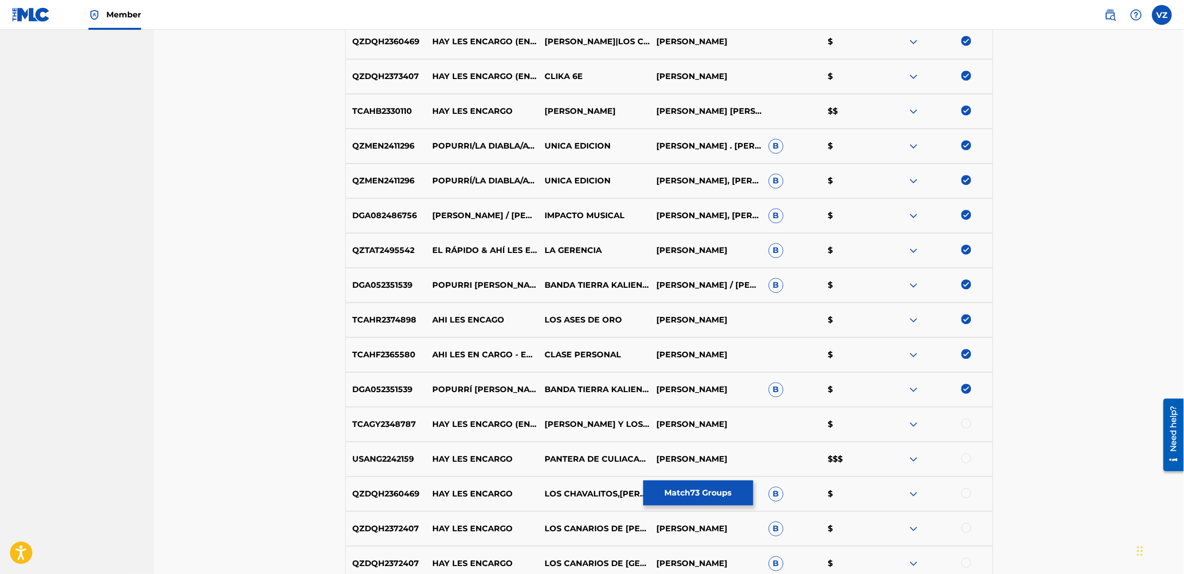
click at [963, 423] on div at bounding box center [966, 423] width 10 height 10
click at [967, 459] on div at bounding box center [966, 458] width 10 height 10
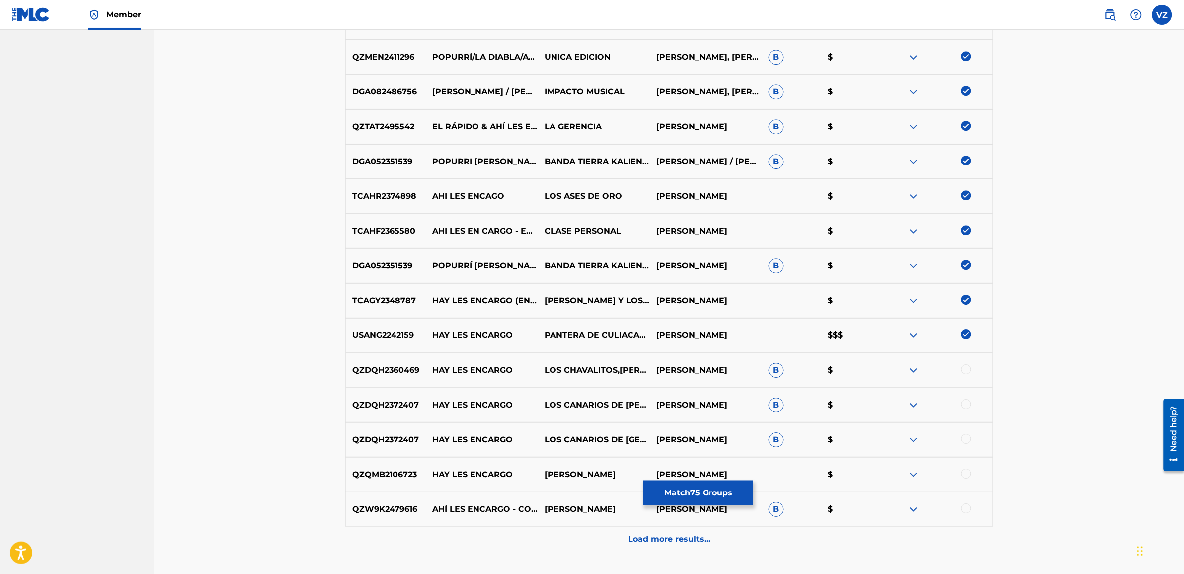
scroll to position [2694, 0]
click at [970, 372] on div at bounding box center [936, 370] width 112 height 12
click at [970, 405] on div at bounding box center [966, 403] width 10 height 10
click at [959, 363] on div "QZDQH2360469 HAY LES ENCARGO LOS CHAVALITOS,[PERSON_NAME] [PERSON_NAME] $" at bounding box center [669, 369] width 648 height 35
drag, startPoint x: 962, startPoint y: 368, endPoint x: 963, endPoint y: 373, distance: 5.1
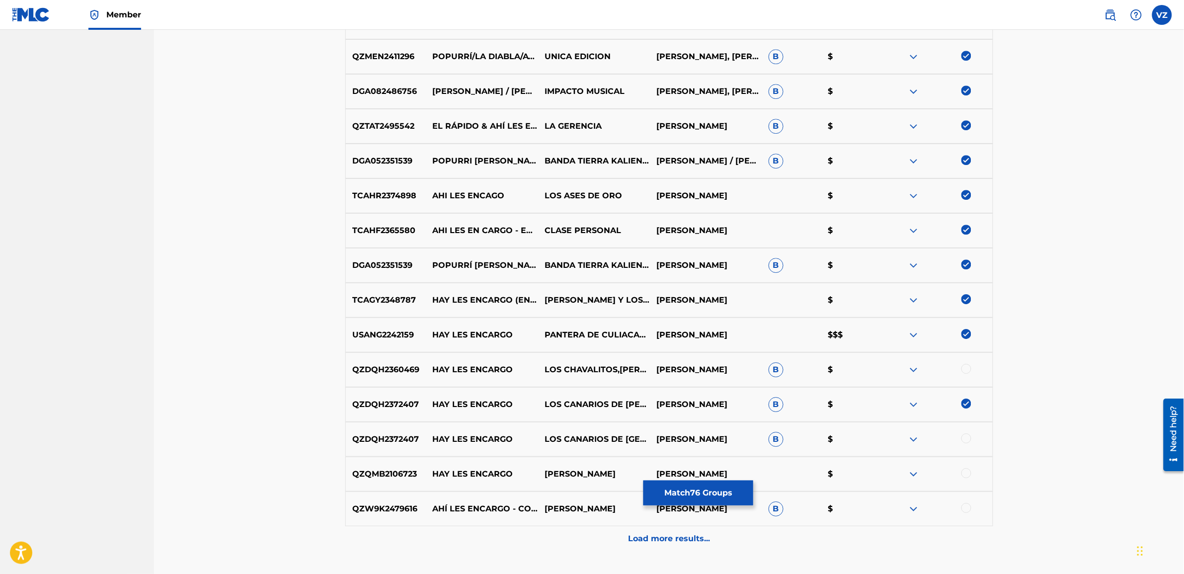
click at [962, 368] on div at bounding box center [966, 369] width 10 height 10
click at [969, 446] on div "QZDQH2372407 HAY LES ENCARGO LOS [DEMOGRAPHIC_DATA] DE MICHOACÁN [PERSON_NAME] $" at bounding box center [669, 439] width 648 height 35
click at [968, 443] on div at bounding box center [936, 439] width 112 height 12
click at [966, 441] on div at bounding box center [966, 438] width 10 height 10
click at [965, 472] on div at bounding box center [966, 473] width 10 height 10
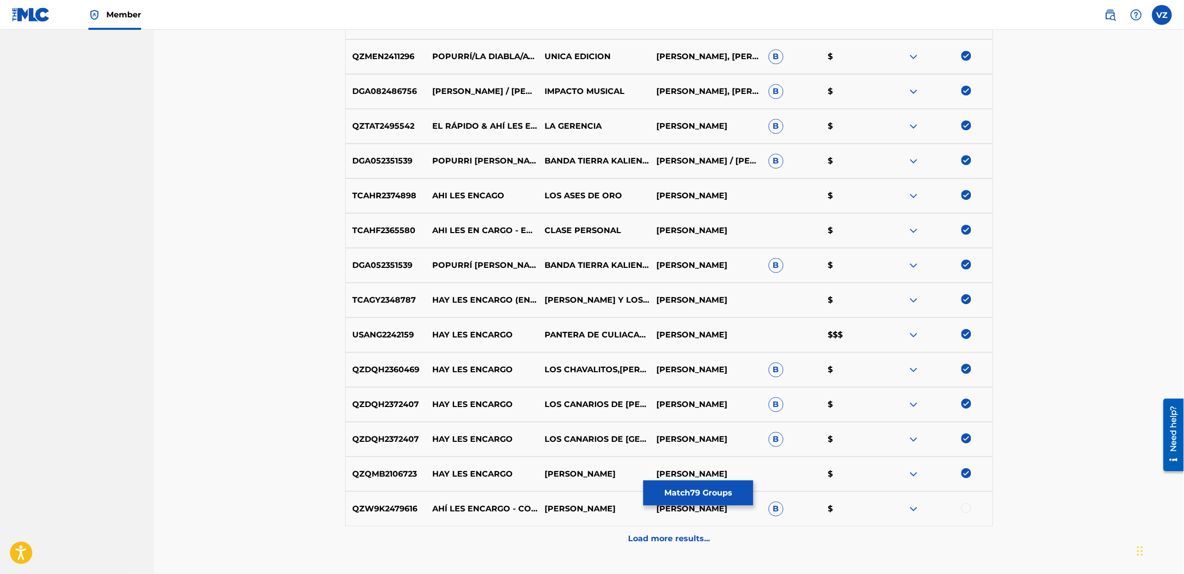
click at [969, 508] on div at bounding box center [966, 508] width 10 height 10
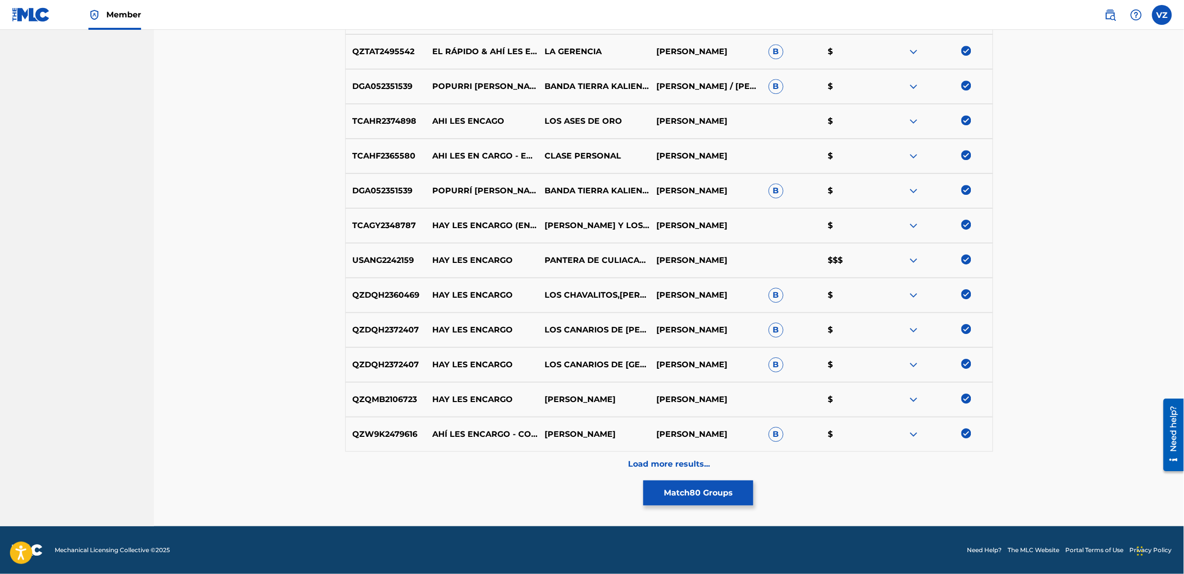
click at [828, 469] on div "Load more results..." at bounding box center [669, 464] width 648 height 25
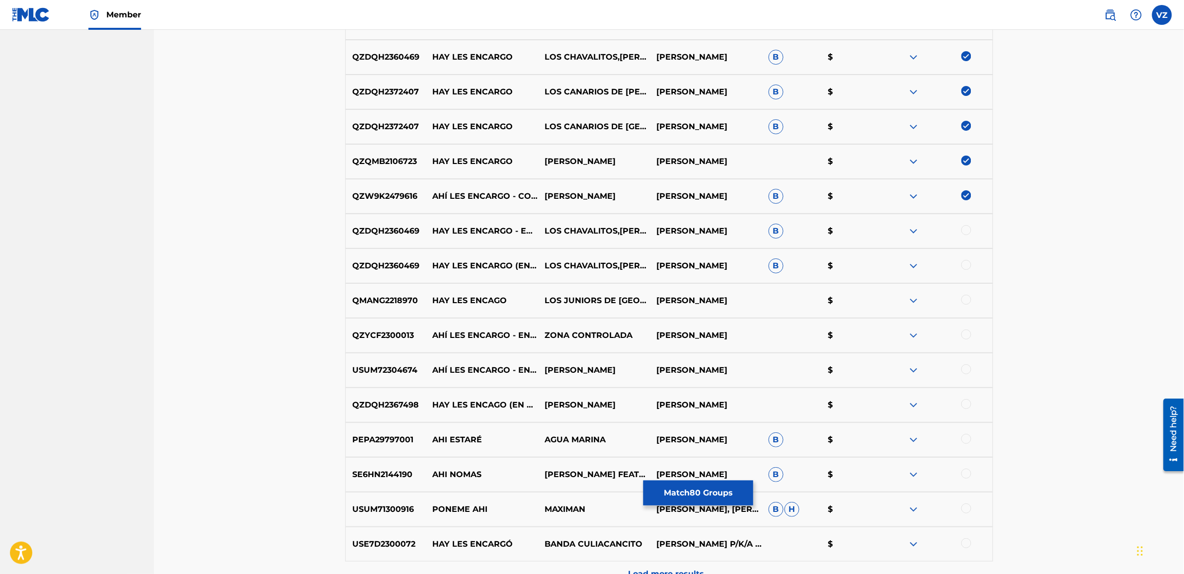
scroll to position [3017, 0]
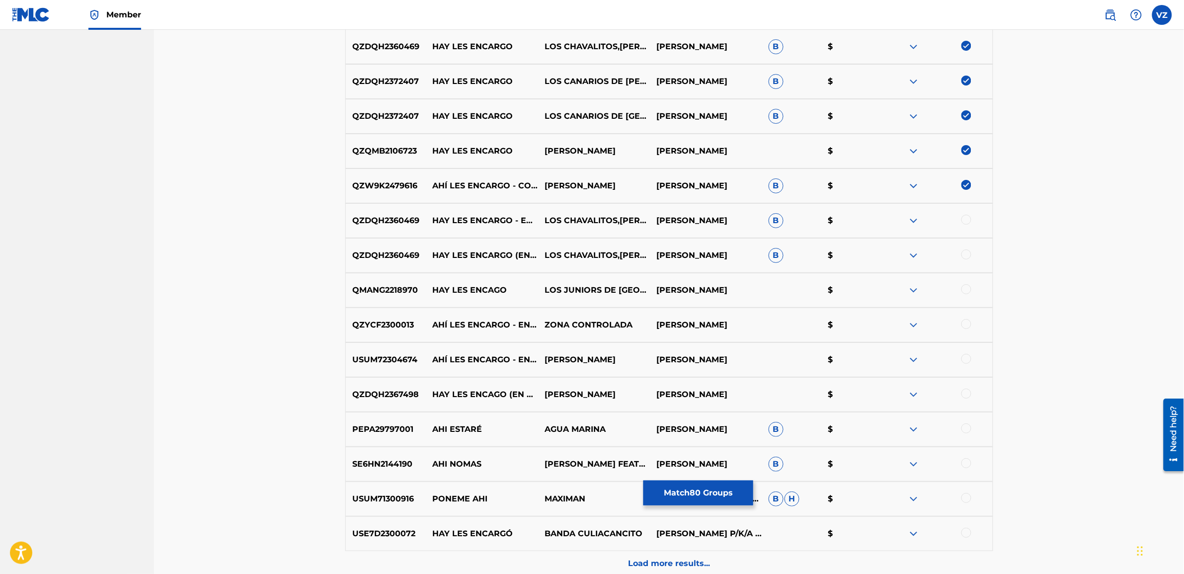
click at [970, 222] on div at bounding box center [966, 220] width 10 height 10
click at [967, 254] on div at bounding box center [966, 254] width 10 height 10
click at [970, 290] on div at bounding box center [966, 289] width 10 height 10
drag, startPoint x: 968, startPoint y: 318, endPoint x: 968, endPoint y: 324, distance: 6.0
click at [968, 319] on div "QZYCF2300013 AHÍ LES ENCARGO - EN VIVO ZONA CONTROLADA [PERSON_NAME] $" at bounding box center [669, 325] width 648 height 35
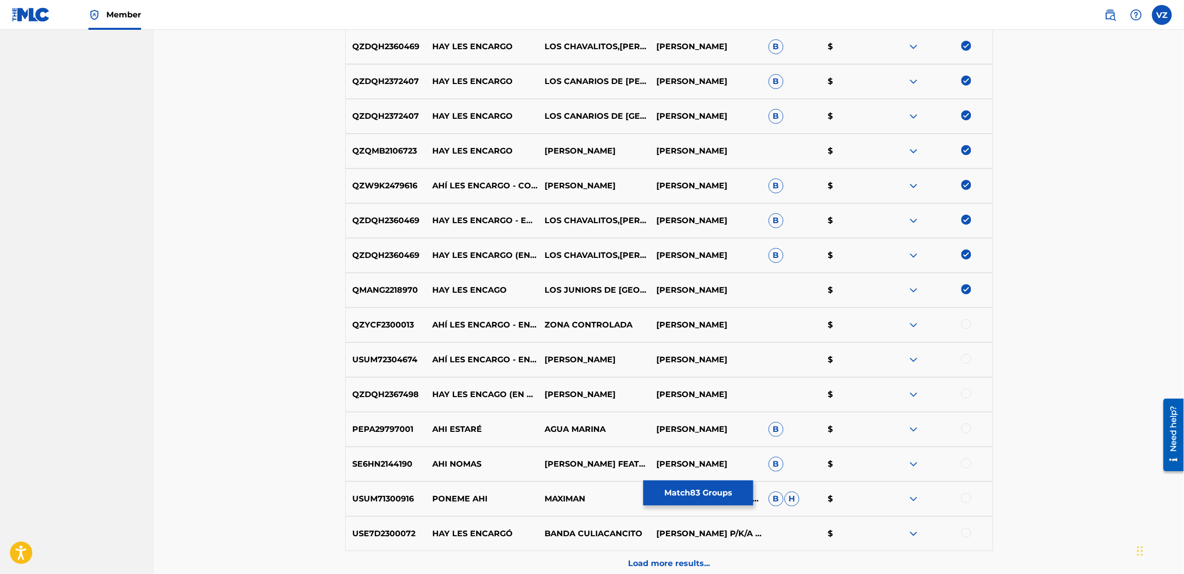
click at [968, 356] on div "USUM72304674 AHÍ LES ENCARGO - EN VIVO [PERSON_NAME] [PERSON_NAME] $" at bounding box center [669, 359] width 648 height 35
click at [965, 326] on div at bounding box center [966, 324] width 10 height 10
click at [965, 353] on div "USUM72304674 AHÍ LES ENCARGO - EN VIVO [PERSON_NAME] [PERSON_NAME] $" at bounding box center [669, 359] width 648 height 35
click at [963, 388] on div "QZDQH2367498 HAY LES ENCAGO (EN VIVO) [PERSON_NAME] [PERSON_NAME] $" at bounding box center [669, 394] width 648 height 35
click at [965, 362] on div at bounding box center [966, 359] width 10 height 10
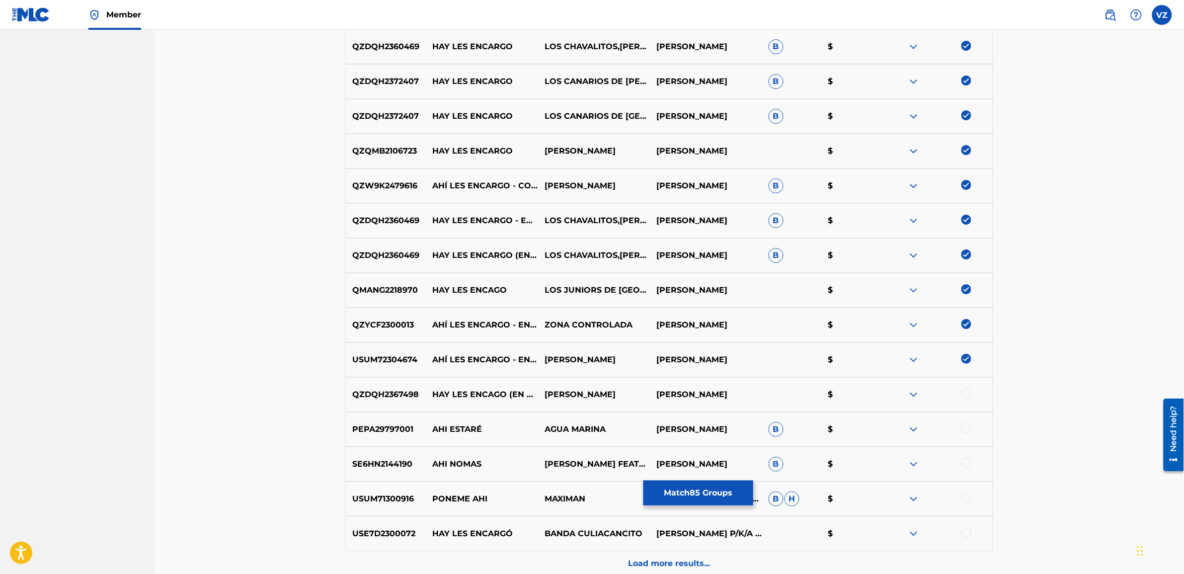
click at [965, 393] on div at bounding box center [966, 393] width 10 height 10
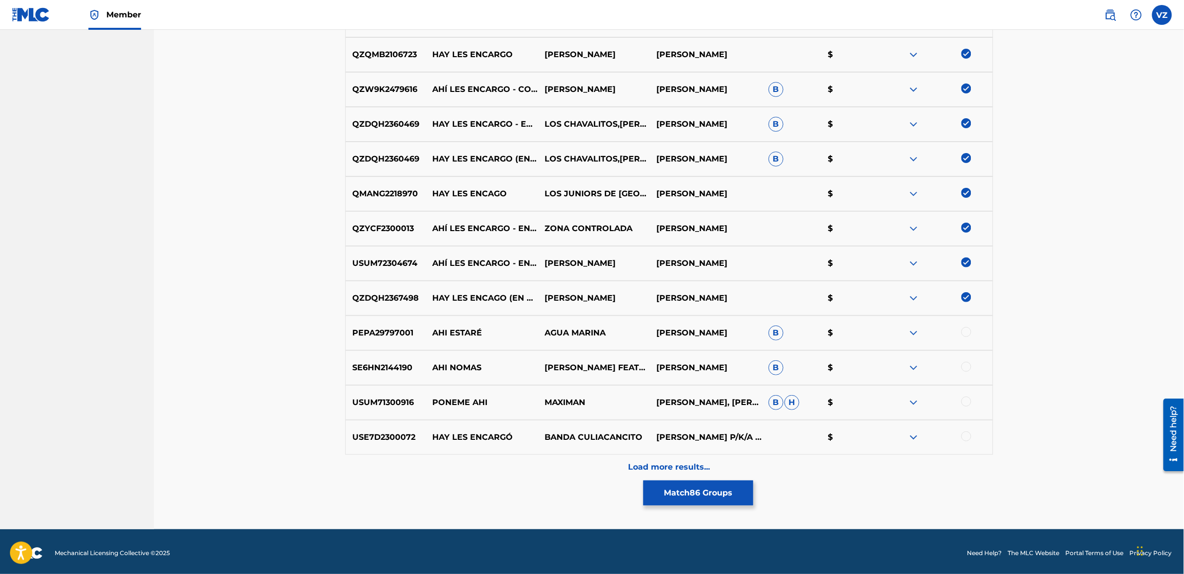
scroll to position [3116, 0]
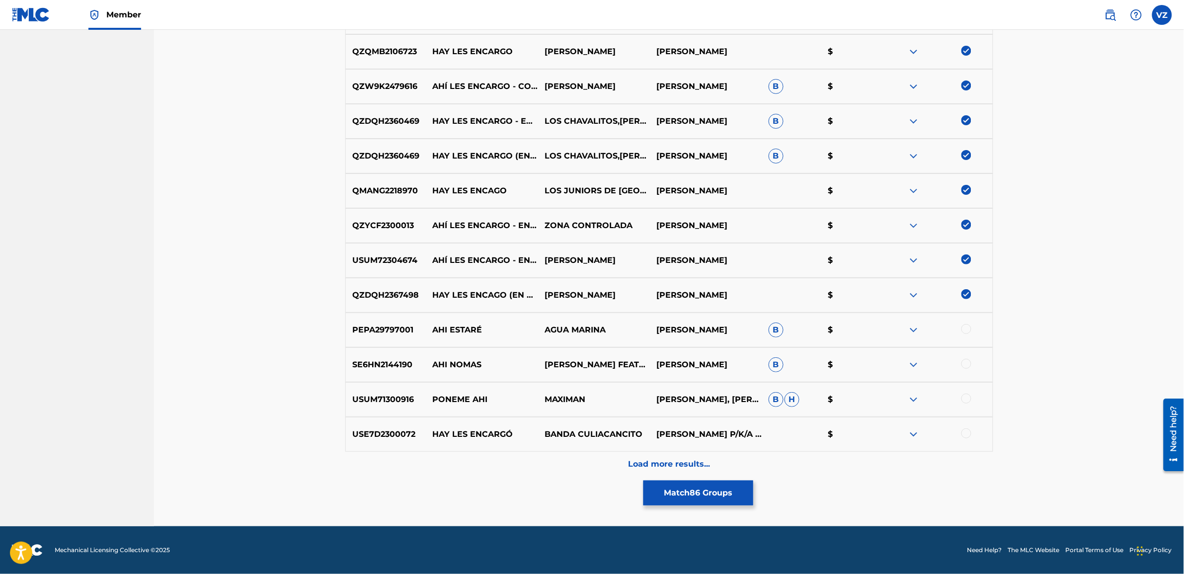
click at [960, 434] on div at bounding box center [936, 434] width 112 height 12
click at [967, 435] on div at bounding box center [966, 433] width 10 height 10
click at [634, 461] on p "Load more results..." at bounding box center [669, 464] width 82 height 12
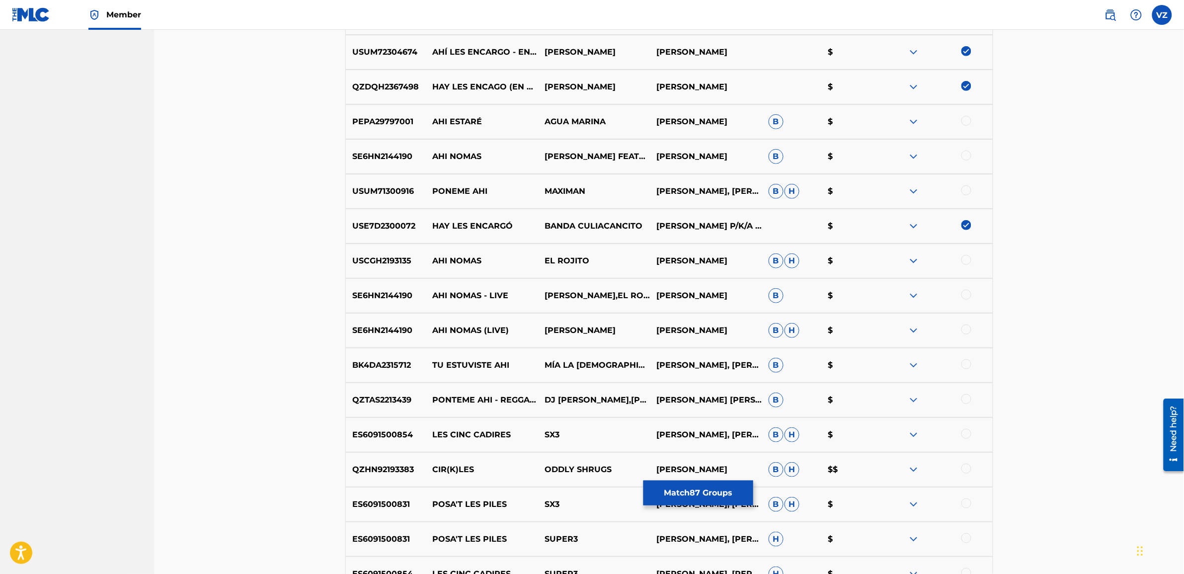
scroll to position [3464, 0]
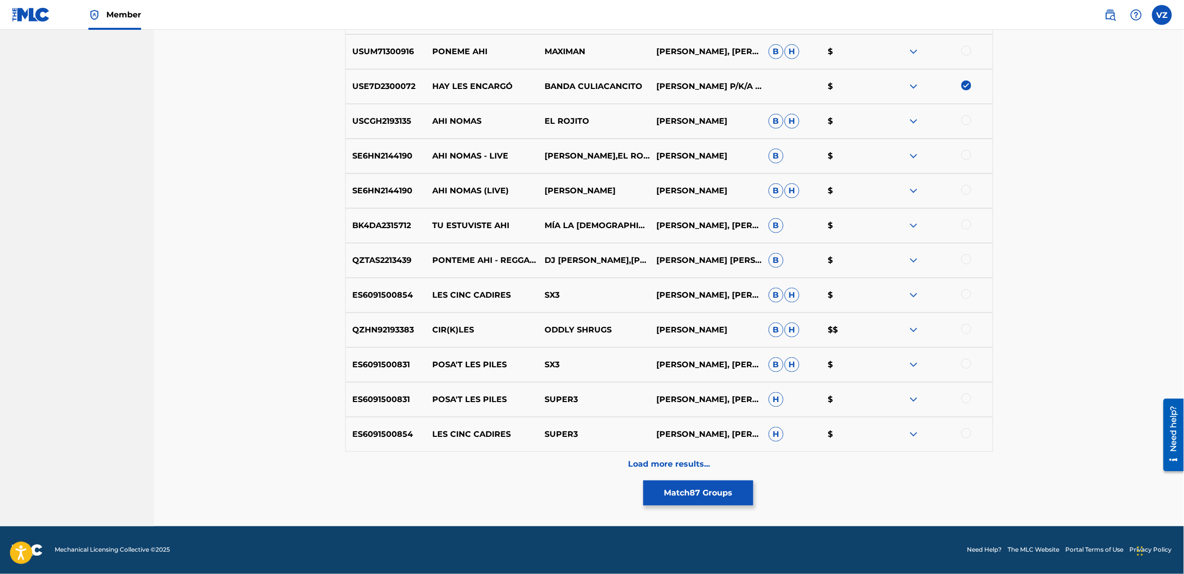
click at [547, 466] on div "Load more results..." at bounding box center [669, 464] width 648 height 25
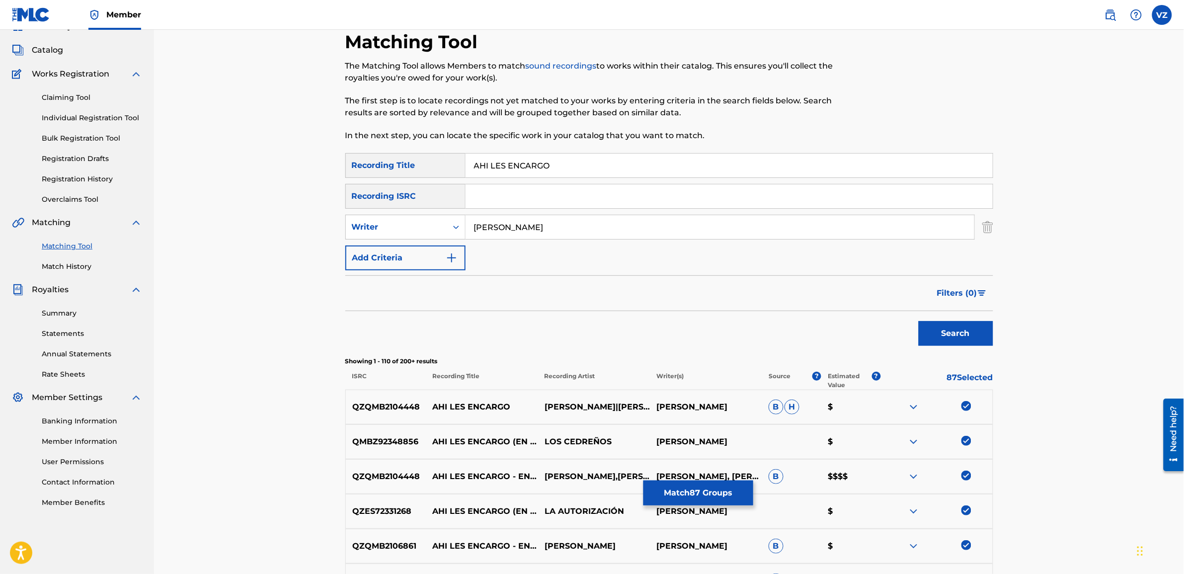
scroll to position [0, 0]
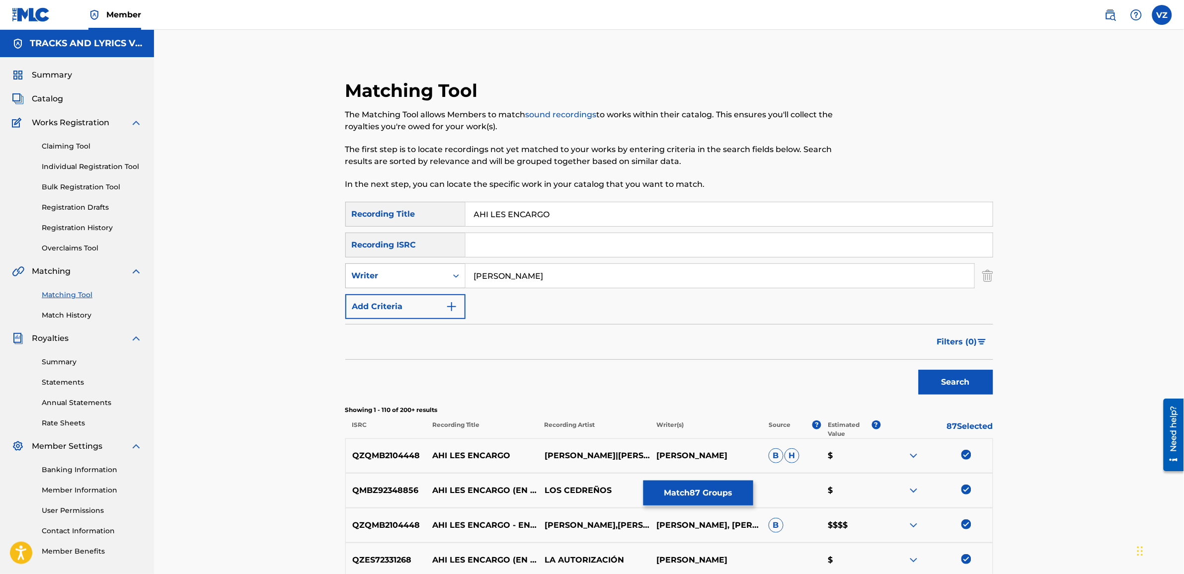
drag, startPoint x: 547, startPoint y: 274, endPoint x: 403, endPoint y: 279, distance: 144.2
click at [412, 286] on div "SearchWithCriteriadbe2724c-2515-4763-8429-b8c6f507f041 Writer [PERSON_NAME]" at bounding box center [669, 275] width 648 height 25
click at [372, 272] on div "Writer" at bounding box center [396, 276] width 89 height 12
click at [385, 306] on div "Recording Artist" at bounding box center [405, 300] width 119 height 25
click at [519, 283] on input "Search Form" at bounding box center [719, 276] width 509 height 24
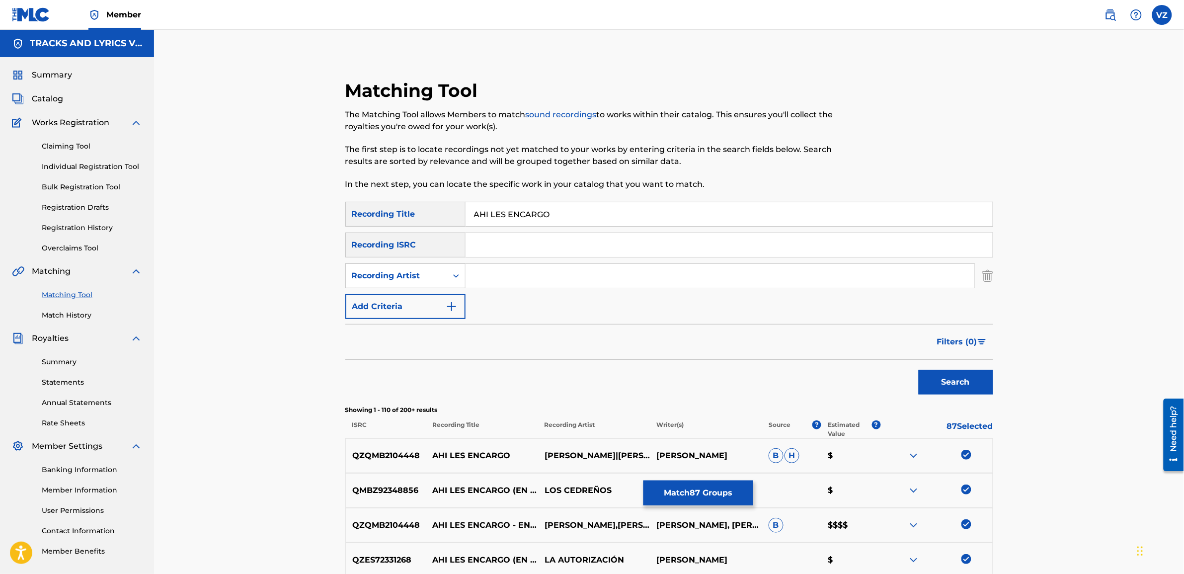
paste input "[PERSON_NAME]"
type input "[PERSON_NAME]"
click at [947, 391] on button "Search" at bounding box center [956, 382] width 75 height 25
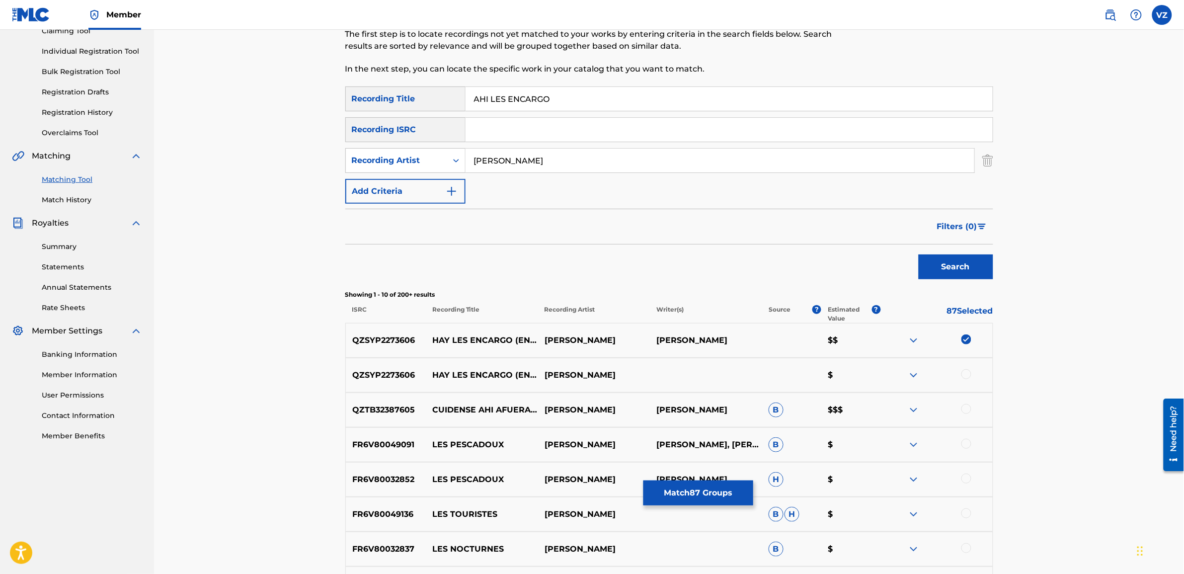
scroll to position [124, 0]
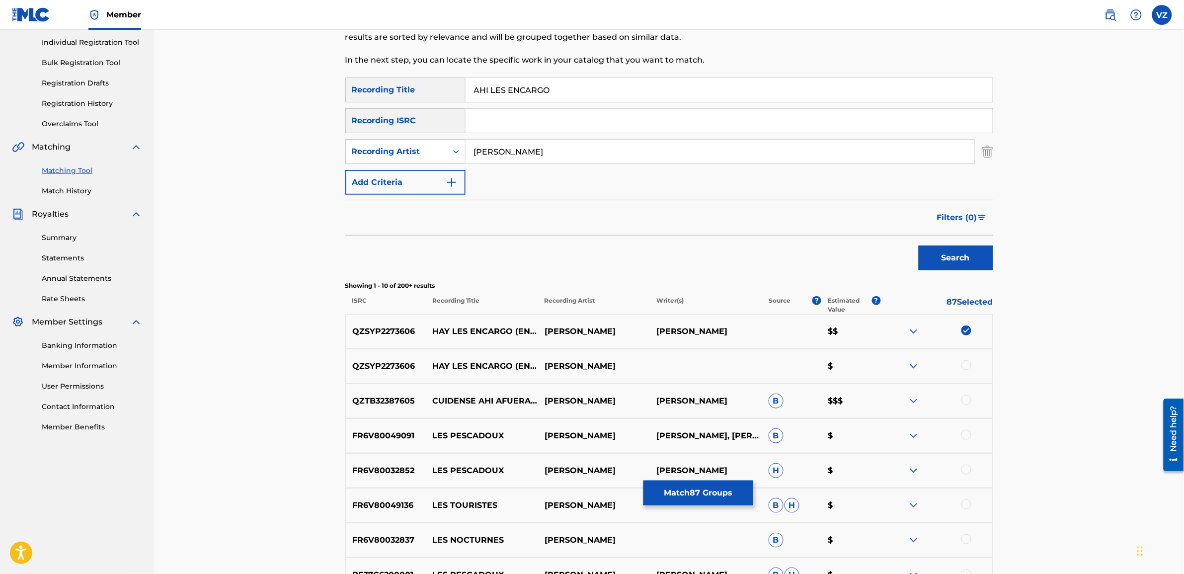
click at [971, 361] on div at bounding box center [936, 366] width 112 height 12
click at [966, 364] on div at bounding box center [966, 365] width 10 height 10
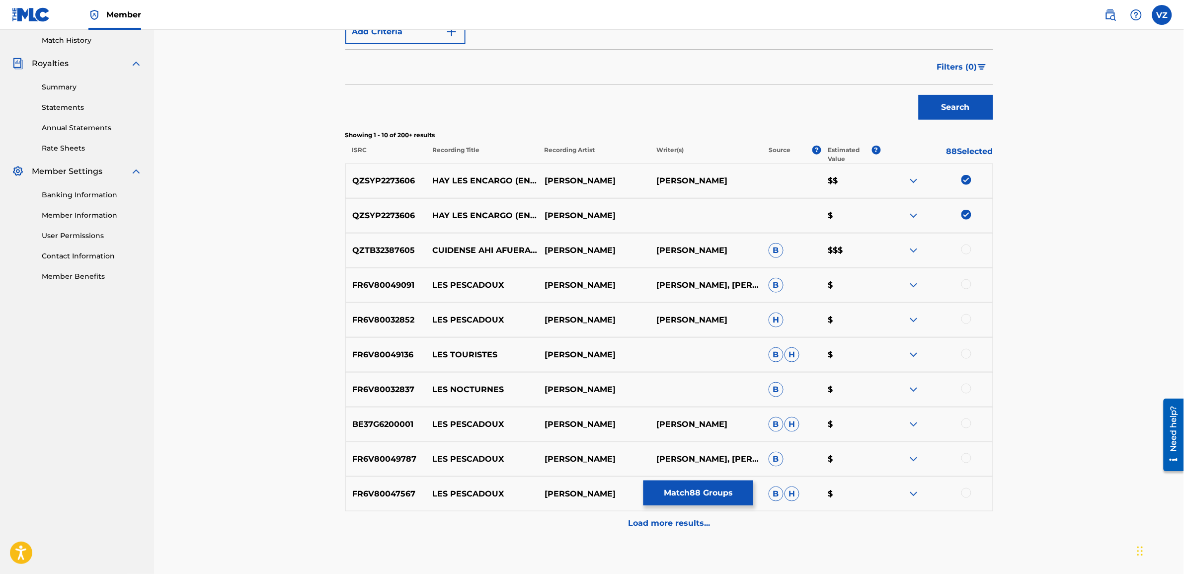
scroll to position [24, 0]
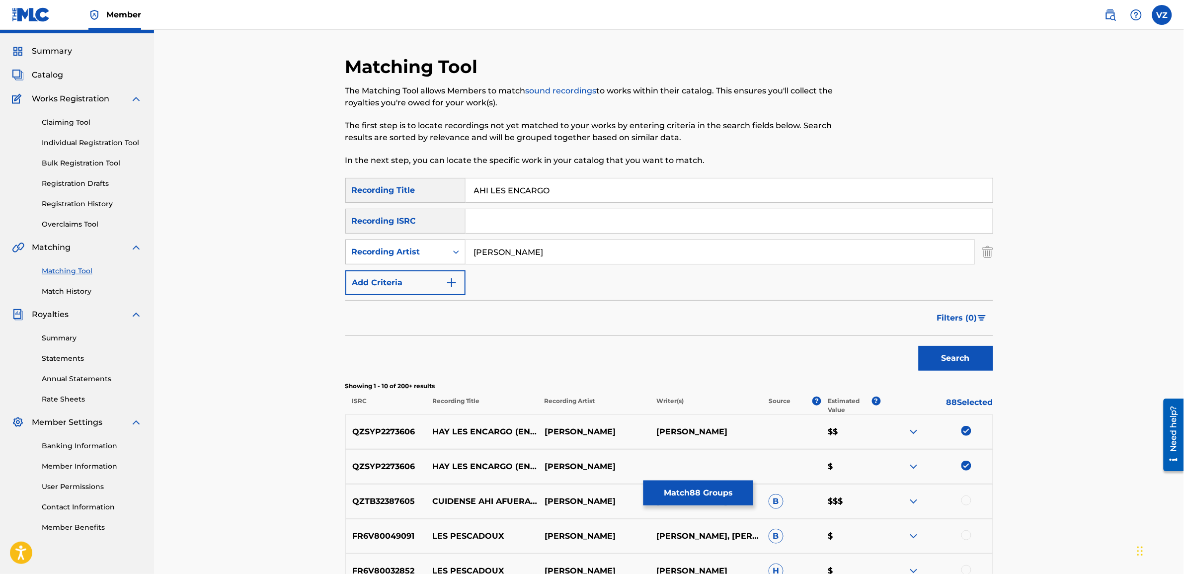
drag, startPoint x: 547, startPoint y: 249, endPoint x: 350, endPoint y: 259, distance: 197.5
click at [350, 259] on div "SearchWithCriteria29d2f5ab-08bc-4148-9ce4-b796fb90360f Recording Artist [PERSON…" at bounding box center [669, 251] width 648 height 25
click at [919, 346] on button "Search" at bounding box center [956, 358] width 75 height 25
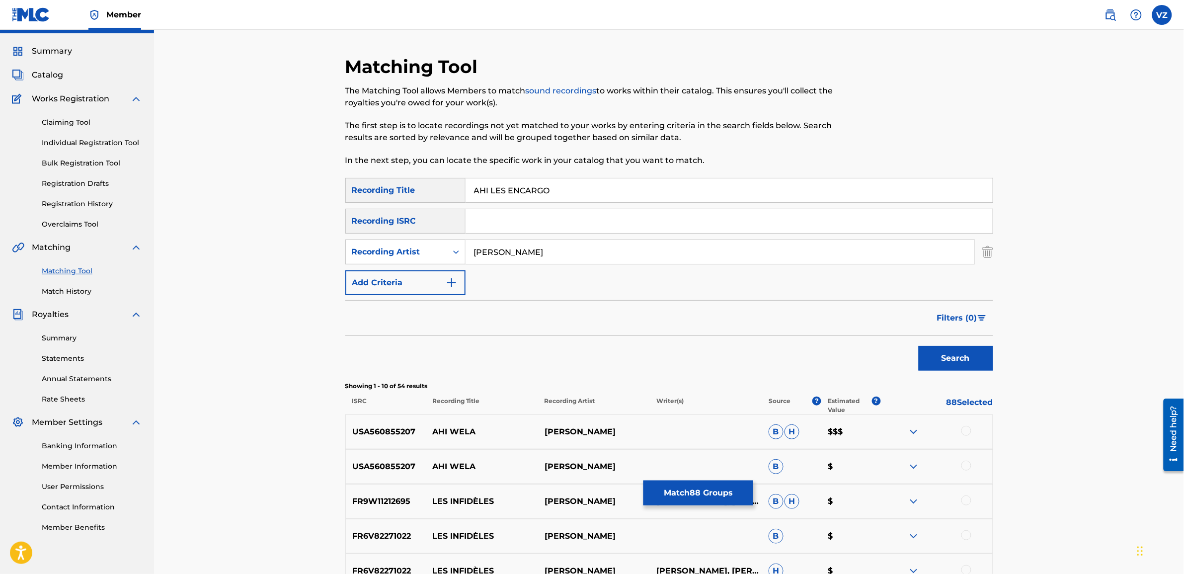
type input "[PERSON_NAME]"
click at [919, 346] on button "Search" at bounding box center [956, 358] width 75 height 25
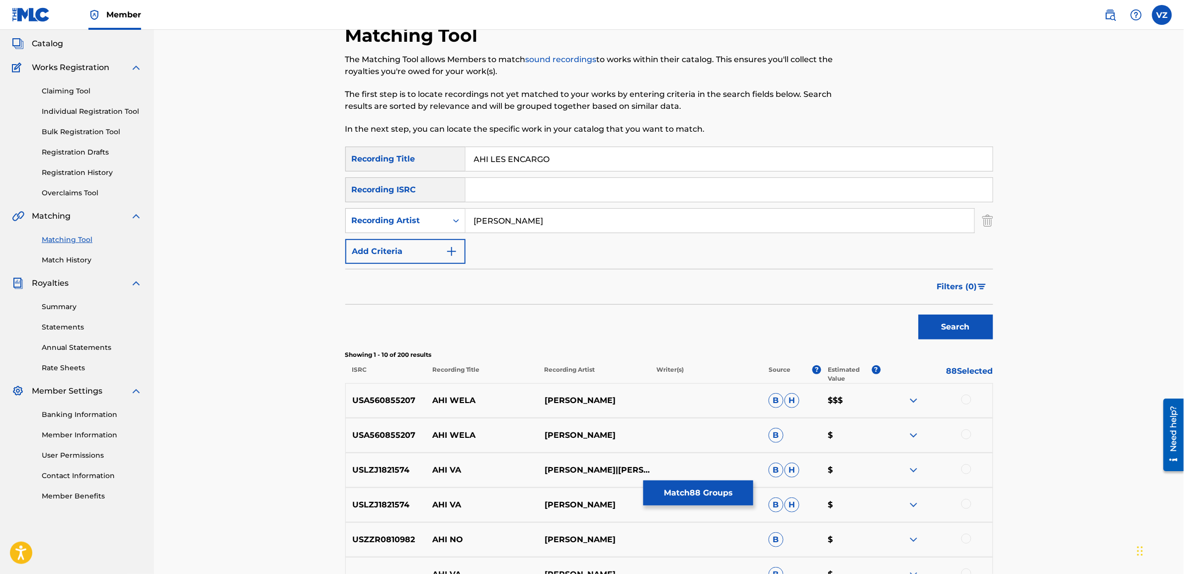
scroll to position [124, 0]
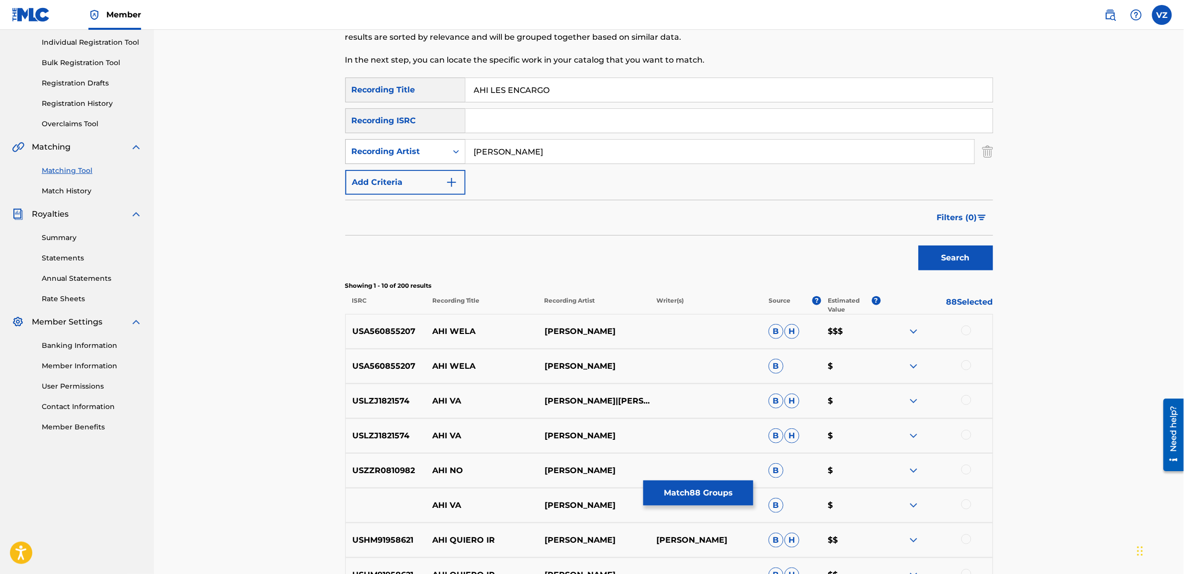
click at [448, 155] on div "Search Form" at bounding box center [456, 152] width 18 height 18
drag, startPoint x: 560, startPoint y: 146, endPoint x: 414, endPoint y: 153, distance: 146.7
click at [416, 153] on div "SearchWithCriteria29d2f5ab-08bc-4148-9ce4-b796fb90360f Recording Artist [PERSON…" at bounding box center [669, 151] width 648 height 25
click at [386, 150] on div "Recording Artist" at bounding box center [396, 152] width 89 height 12
drag, startPoint x: 391, startPoint y: 172, endPoint x: 435, endPoint y: 177, distance: 43.9
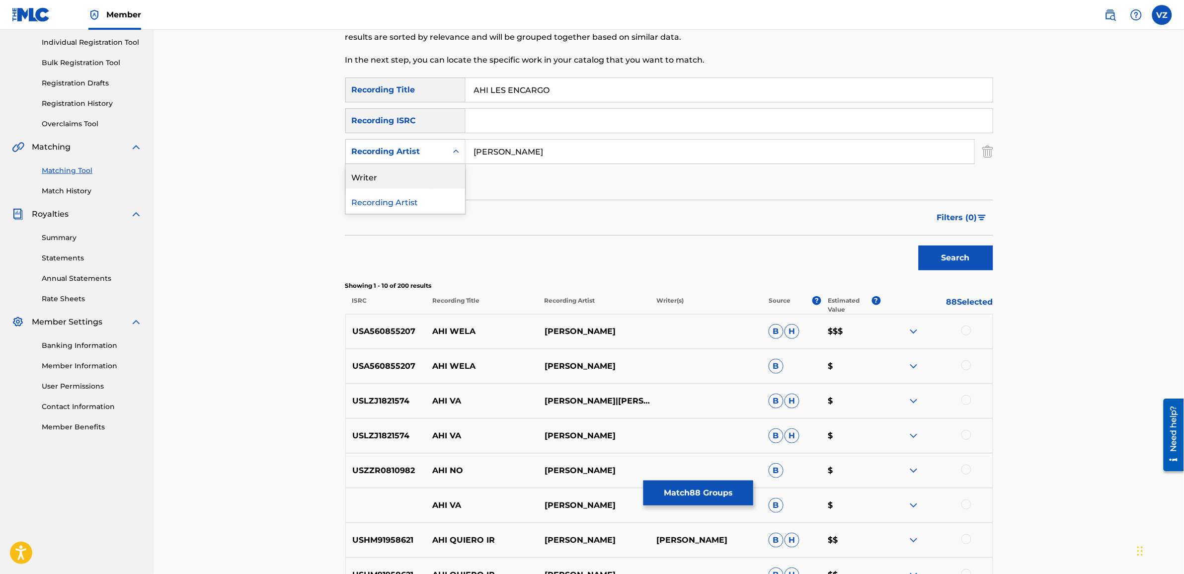
click at [394, 172] on div "Writer" at bounding box center [405, 176] width 119 height 25
click at [567, 151] on input "Search Form" at bounding box center [719, 152] width 509 height 24
paste input "[PERSON_NAME]"
type input "[PERSON_NAME]"
click at [967, 252] on button "Search" at bounding box center [956, 257] width 75 height 25
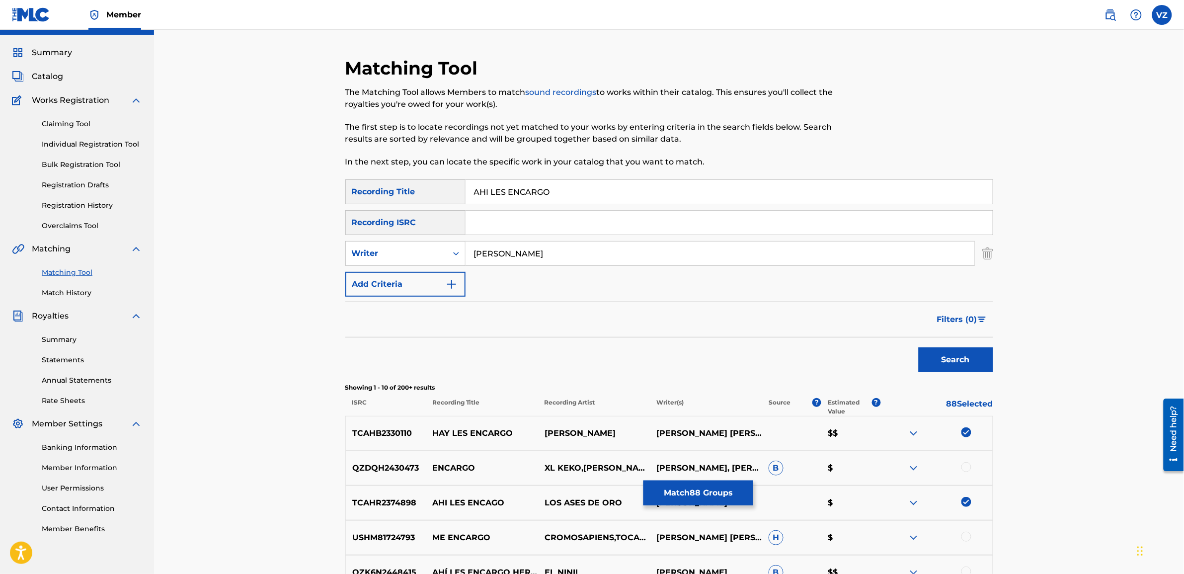
scroll to position [0, 0]
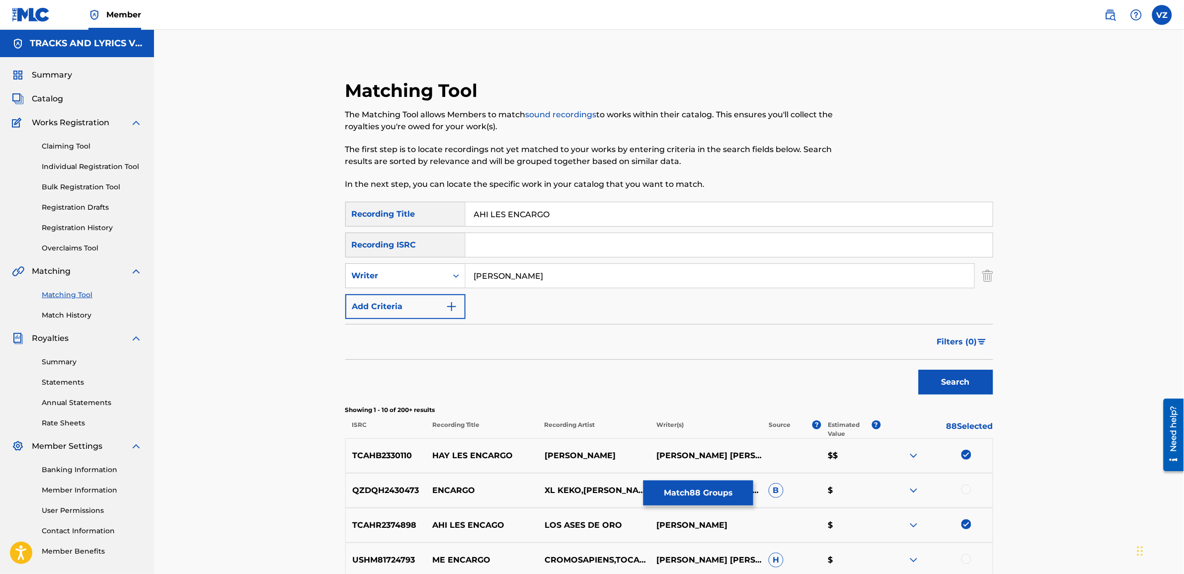
click at [715, 495] on button "Match 88 Groups" at bounding box center [698, 492] width 110 height 25
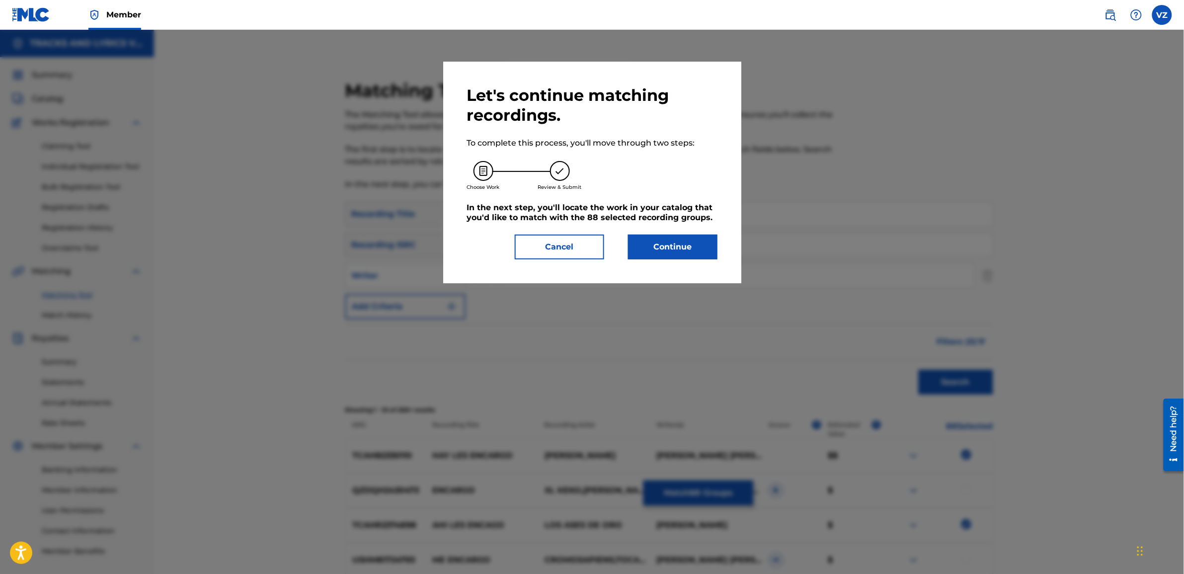
click at [677, 251] on button "Continue" at bounding box center [672, 246] width 89 height 25
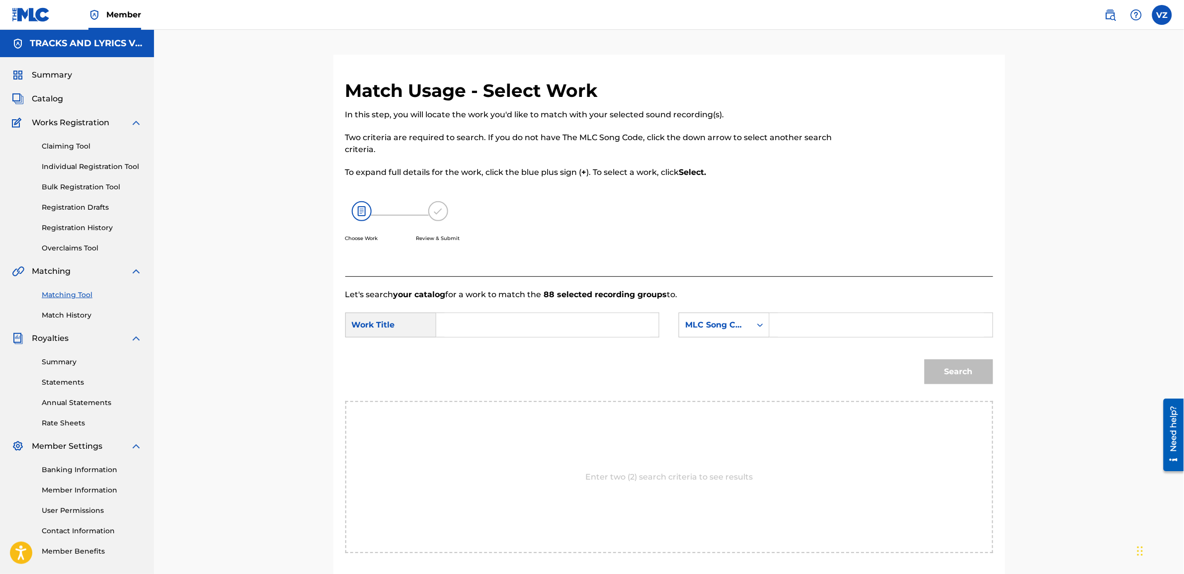
click at [558, 330] on input "Search Form" at bounding box center [548, 325] width 206 height 24
click at [536, 328] on input "Search Form" at bounding box center [548, 325] width 206 height 24
click at [510, 323] on input "Search Form" at bounding box center [548, 325] width 206 height 24
paste input "AHI LES ENCARGO"
click at [451, 325] on input "AHI LES ENCARGO" at bounding box center [548, 325] width 206 height 24
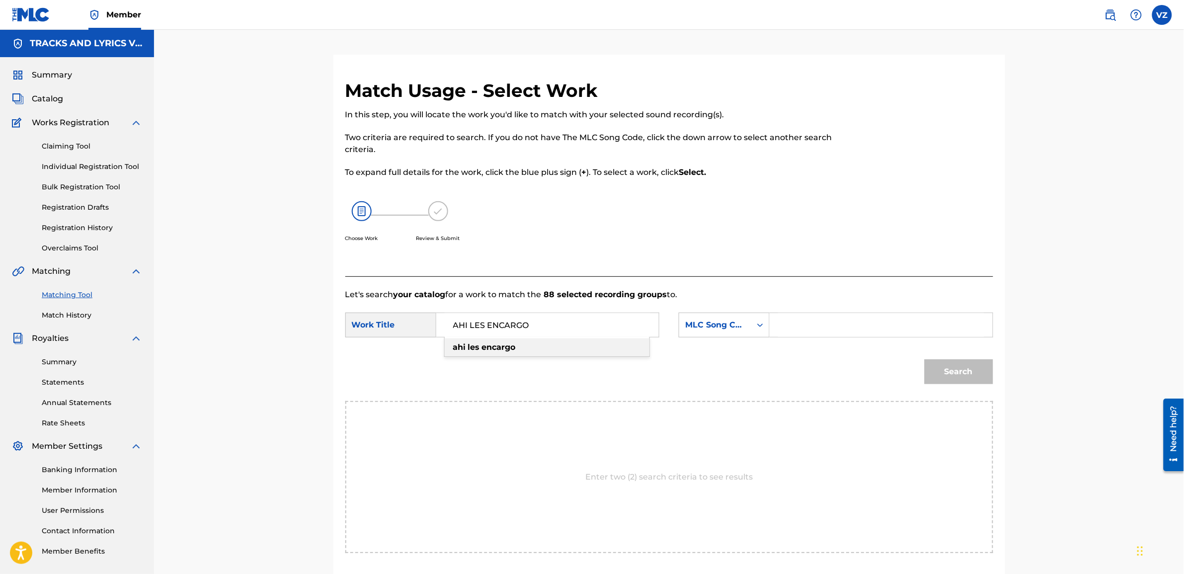
type input "AHI LES ENCARGO"
click at [839, 322] on input "Search Form" at bounding box center [881, 325] width 206 height 24
click at [729, 339] on div "SearchWithCriteriafef8854b-1cf3-4679-9a27-1e34df20fd21 Work Title AHI LES ENCAR…" at bounding box center [669, 327] width 648 height 31
click at [738, 331] on div "MLC Song Code" at bounding box center [715, 324] width 72 height 19
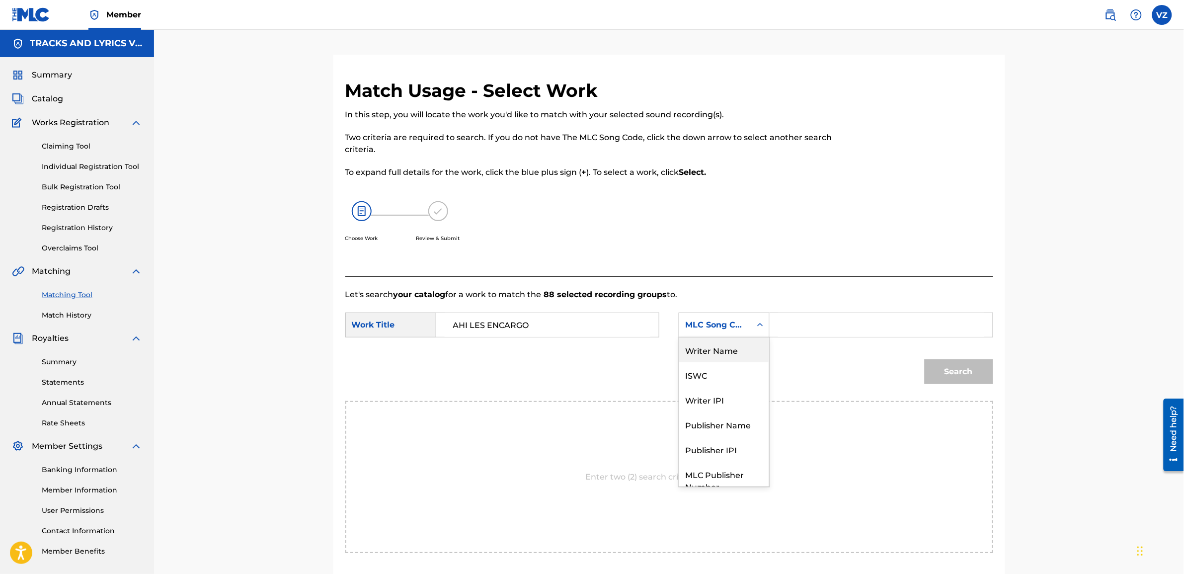
click at [724, 351] on div "Writer Name" at bounding box center [724, 349] width 90 height 25
click at [850, 318] on input "Search Form" at bounding box center [881, 325] width 206 height 24
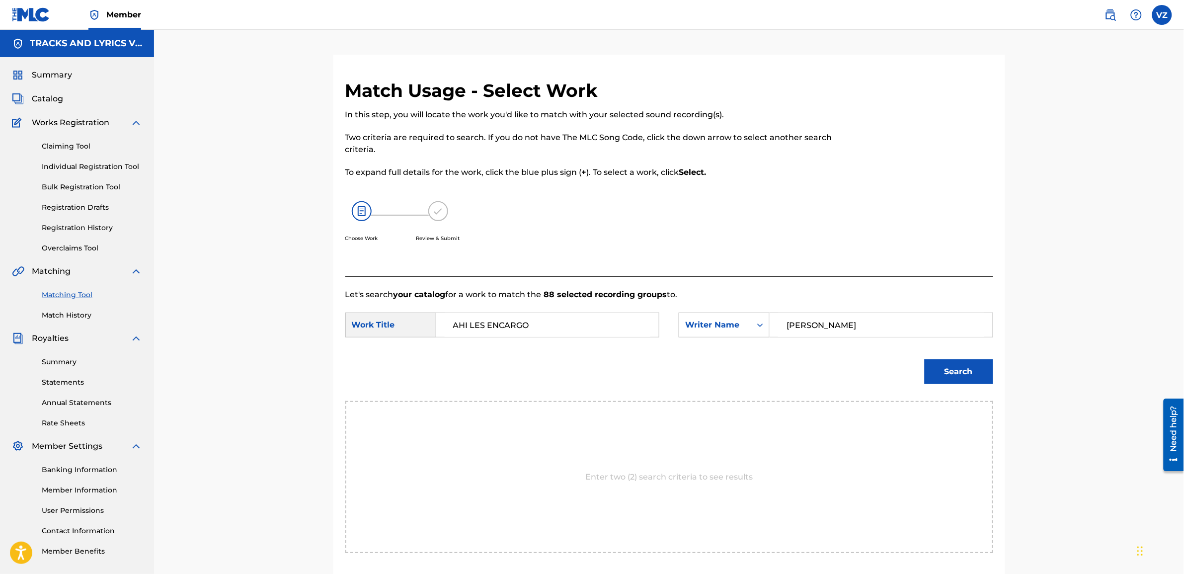
type input "[PERSON_NAME]"
click at [925, 359] on button "Search" at bounding box center [959, 371] width 69 height 25
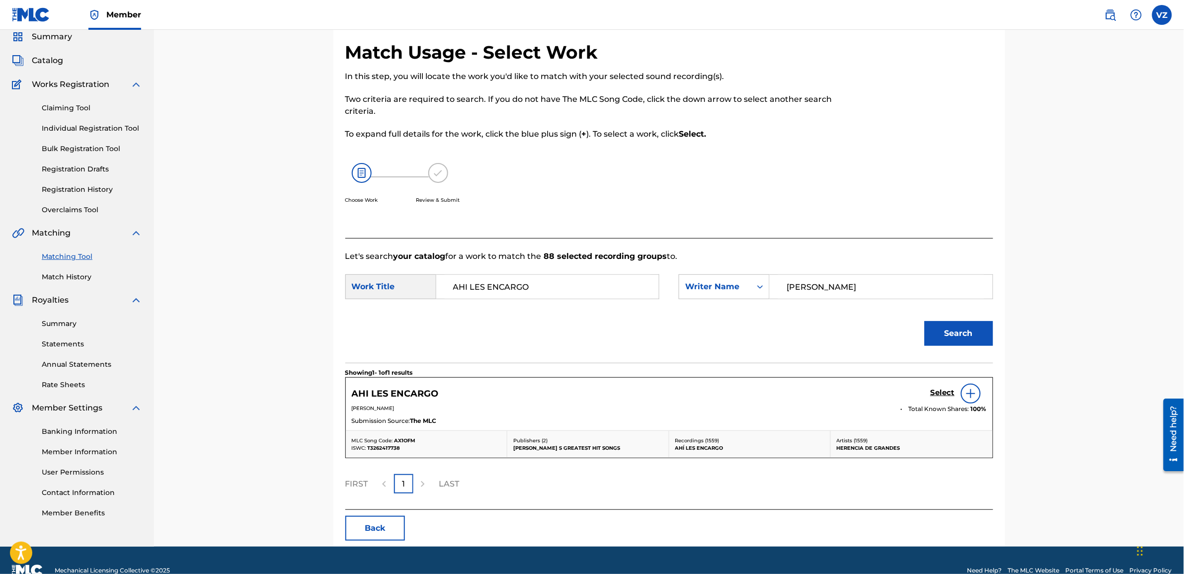
scroll to position [59, 0]
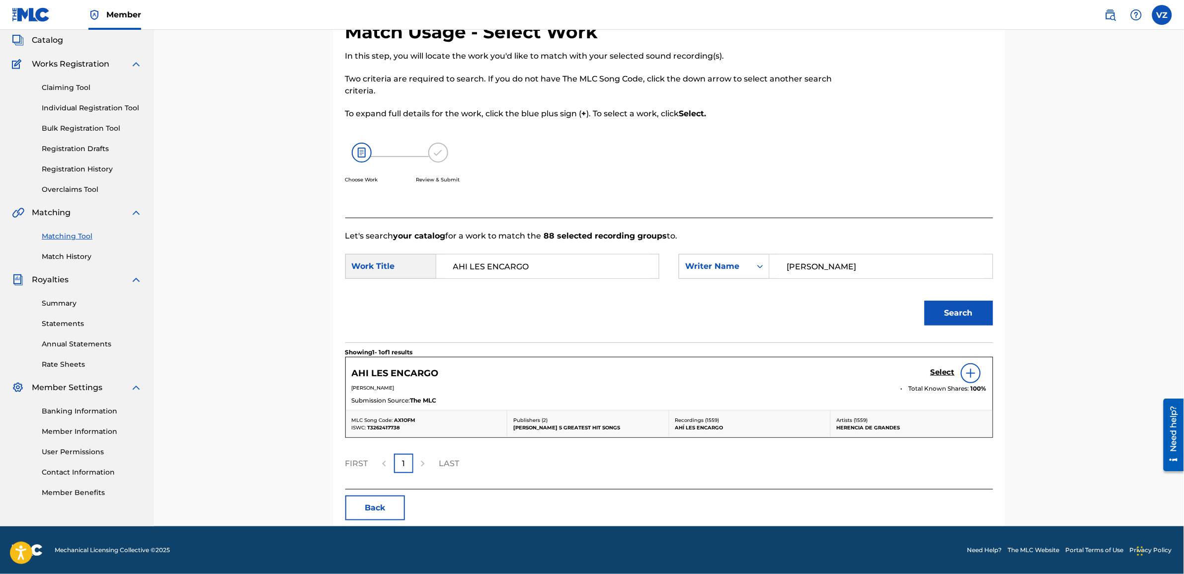
click at [945, 371] on h5 "Select" at bounding box center [943, 372] width 24 height 9
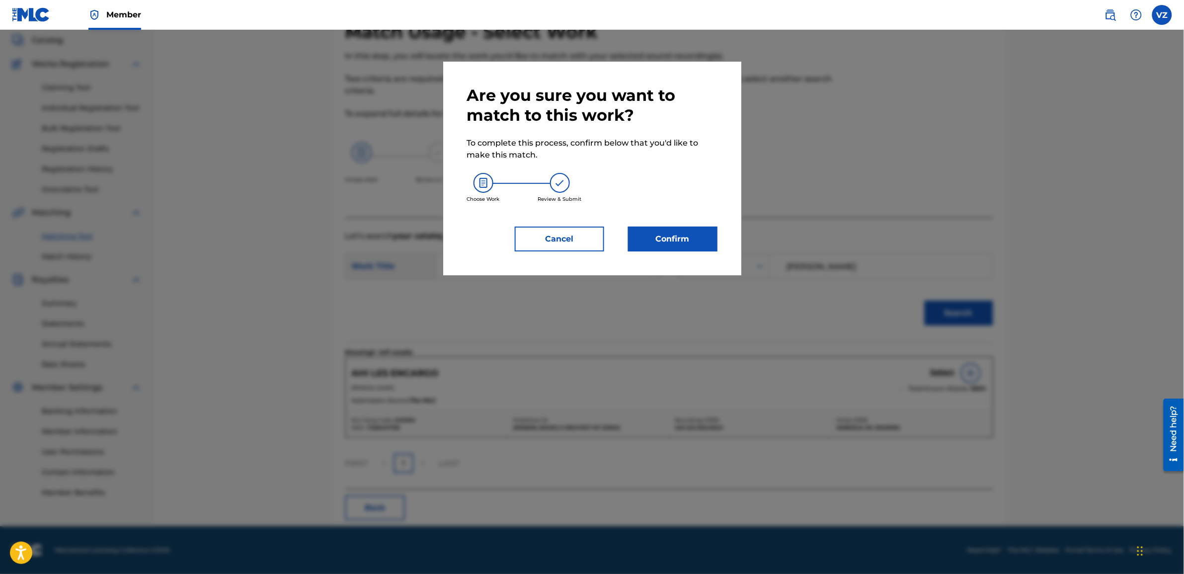
click at [696, 241] on button "Confirm" at bounding box center [672, 239] width 89 height 25
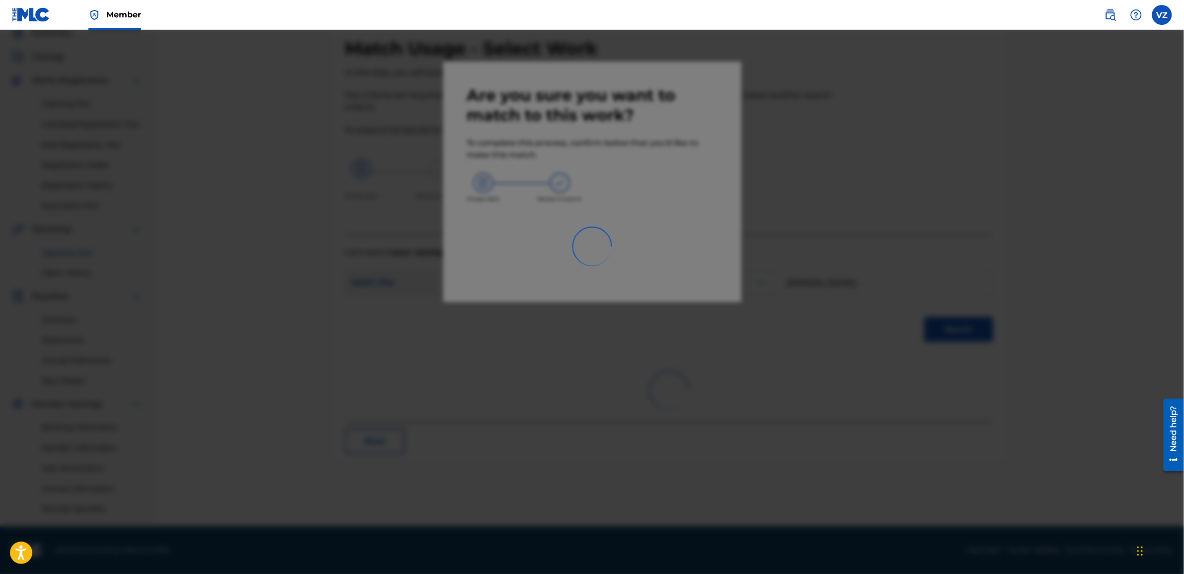
scroll to position [42, 0]
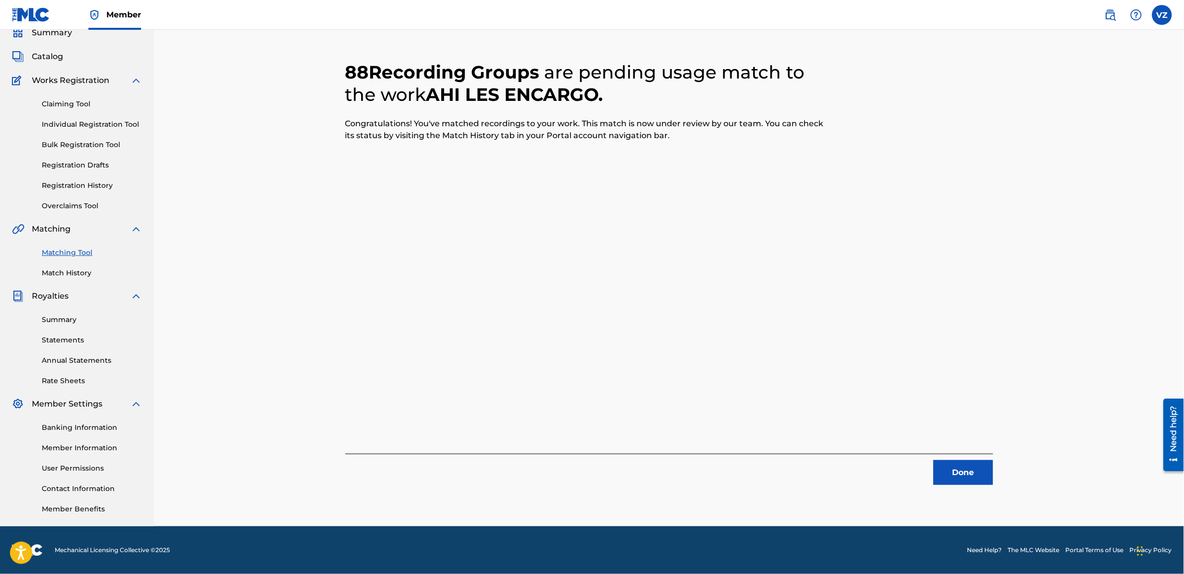
click at [953, 473] on button "Done" at bounding box center [963, 472] width 60 height 25
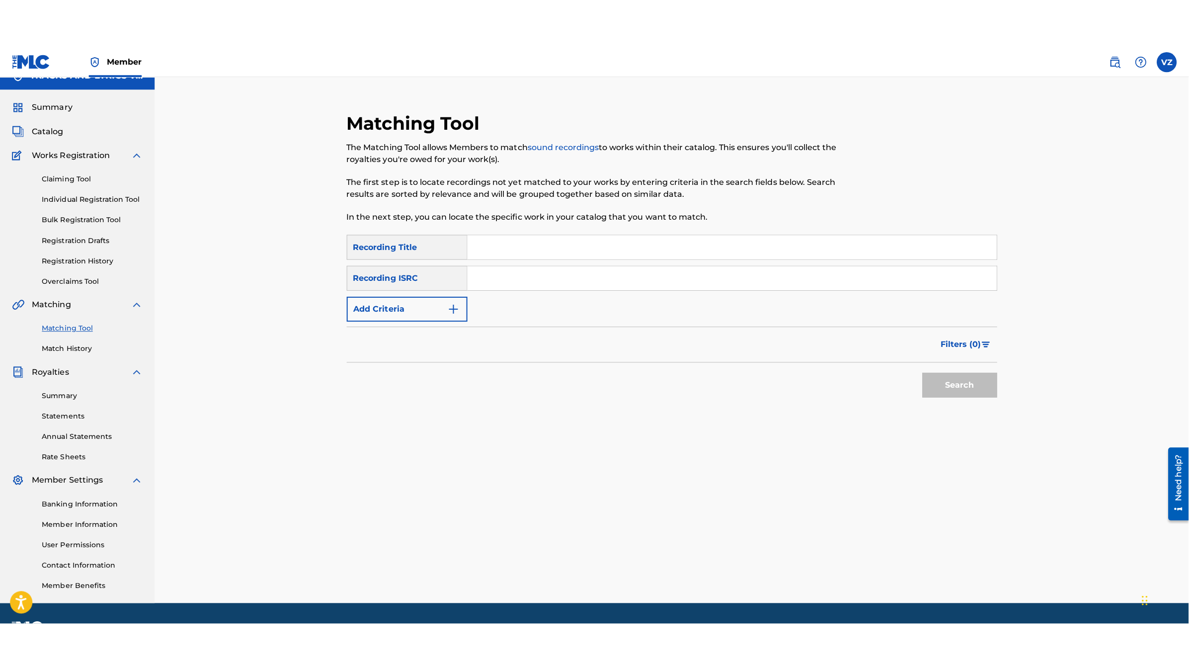
scroll to position [0, 0]
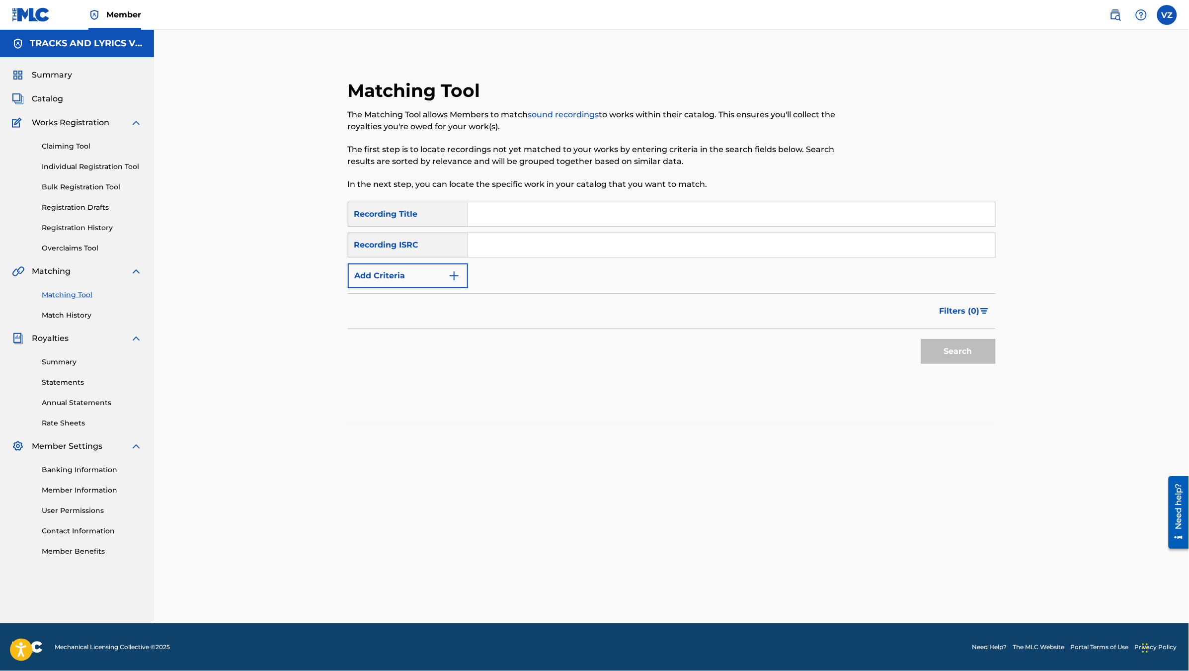
click at [532, 211] on input "Search Form" at bounding box center [731, 214] width 527 height 24
paste input "MUCHACHA GUAPA"
type input "MUCHACHA GUAPA"
click at [971, 348] on button "Search" at bounding box center [958, 351] width 75 height 25
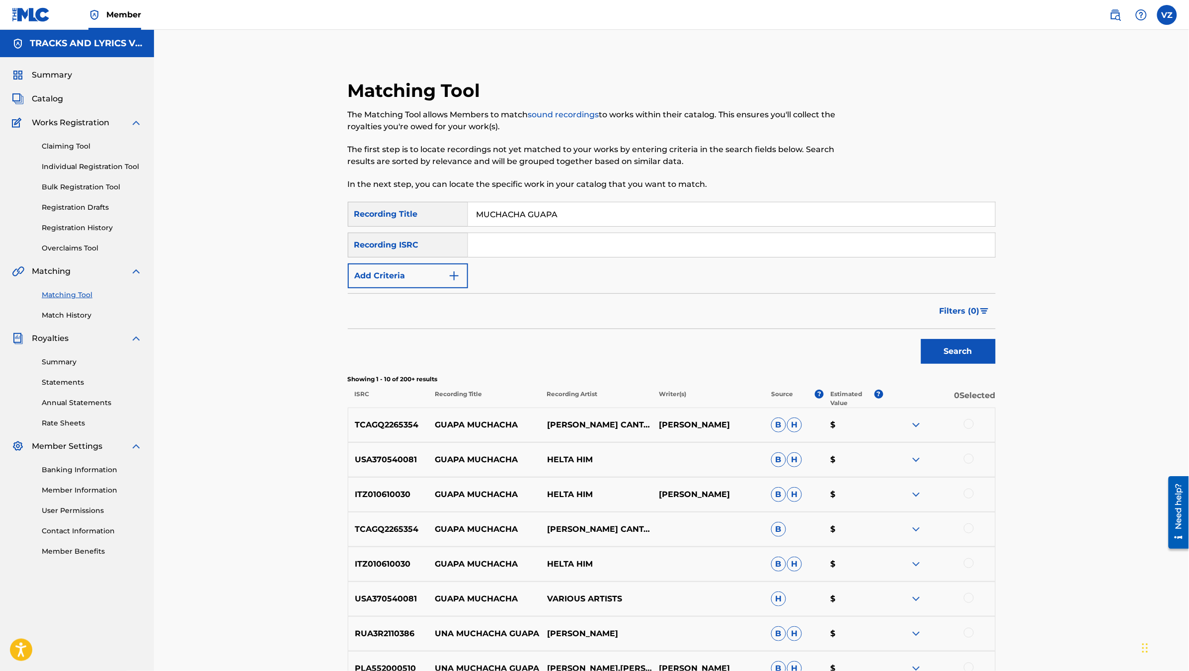
click at [388, 265] on button "Add Criteria" at bounding box center [408, 275] width 120 height 25
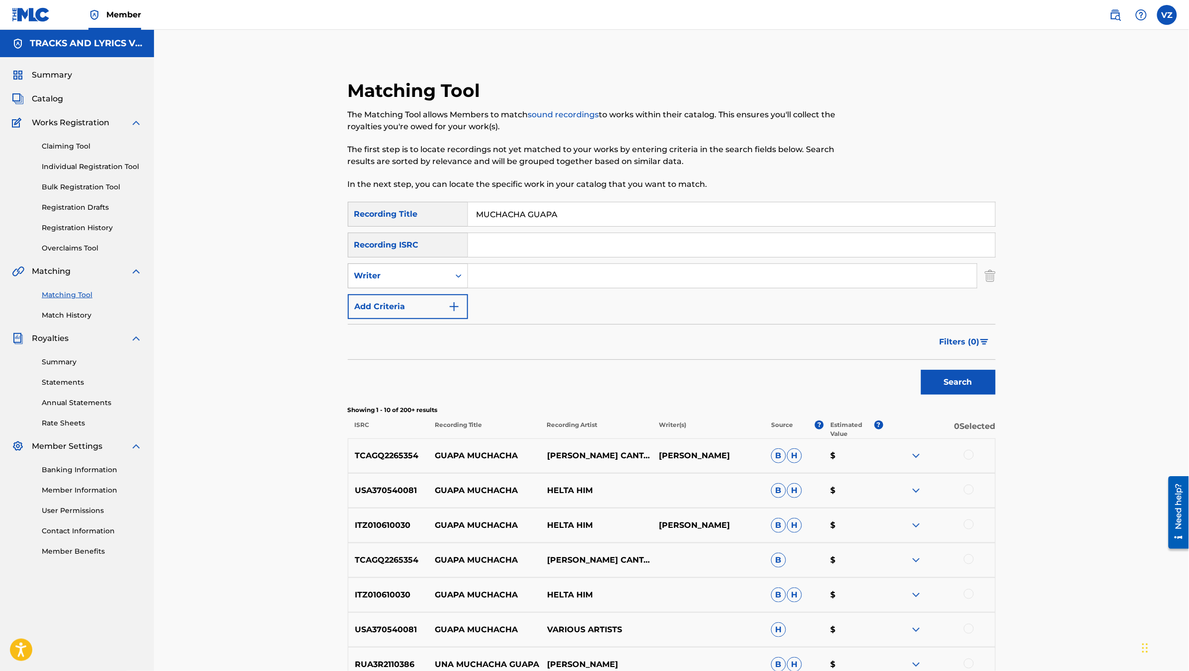
click at [403, 270] on div "Writer" at bounding box center [398, 276] width 89 height 12
click at [417, 303] on div "Recording Artist" at bounding box center [407, 300] width 119 height 25
click at [502, 267] on input "Search Form" at bounding box center [722, 276] width 509 height 24
type input "[PERSON_NAME]"
drag, startPoint x: 957, startPoint y: 384, endPoint x: 972, endPoint y: 383, distance: 14.5
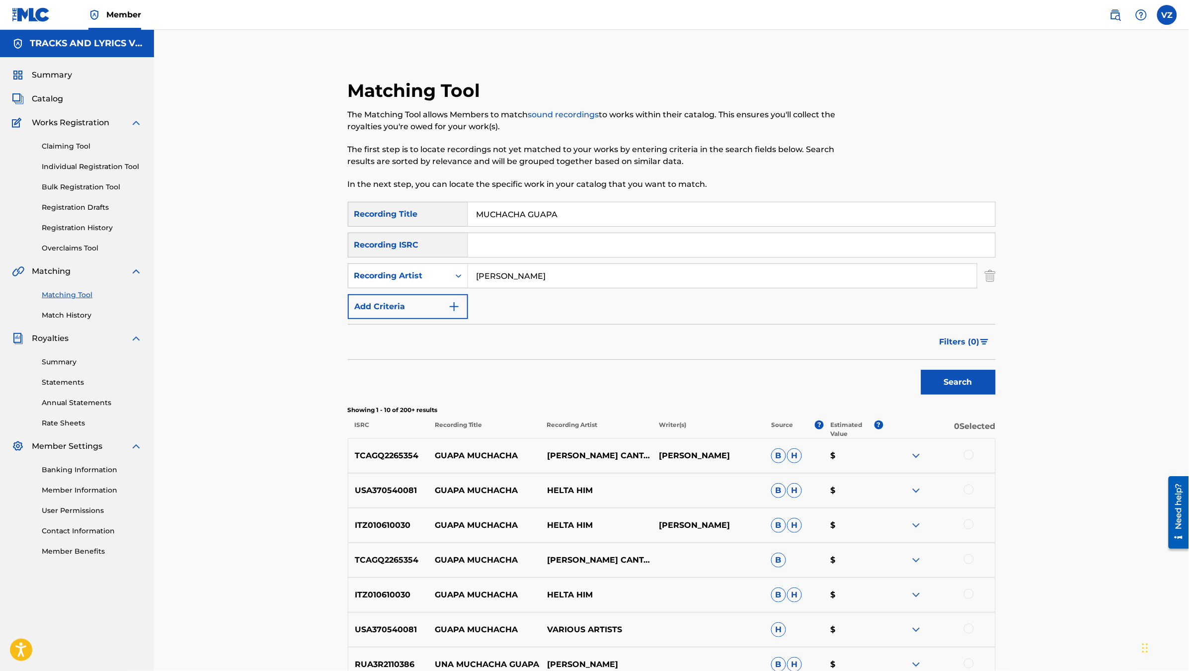
click at [958, 384] on button "Search" at bounding box center [958, 382] width 75 height 25
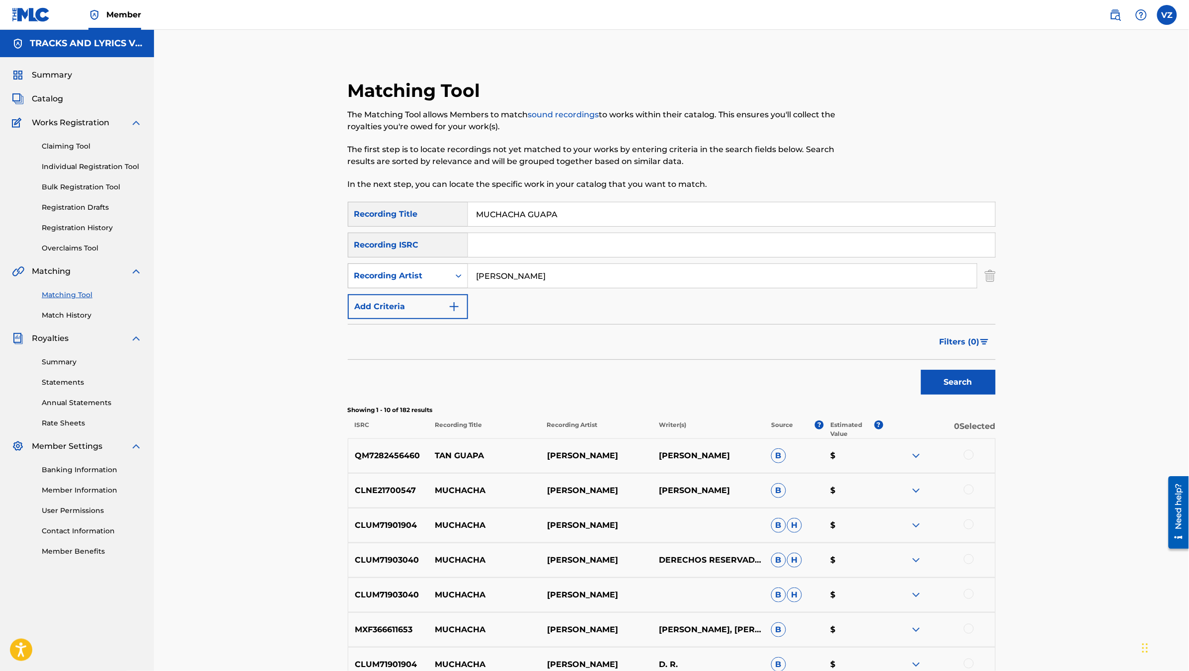
click at [366, 284] on div "Recording Artist" at bounding box center [398, 275] width 101 height 19
click at [371, 306] on div "Writer" at bounding box center [407, 300] width 119 height 25
click at [530, 279] on input "Search Form" at bounding box center [722, 276] width 509 height 24
paste input "[PERSON_NAME]"
click at [984, 391] on button "Search" at bounding box center [958, 382] width 75 height 25
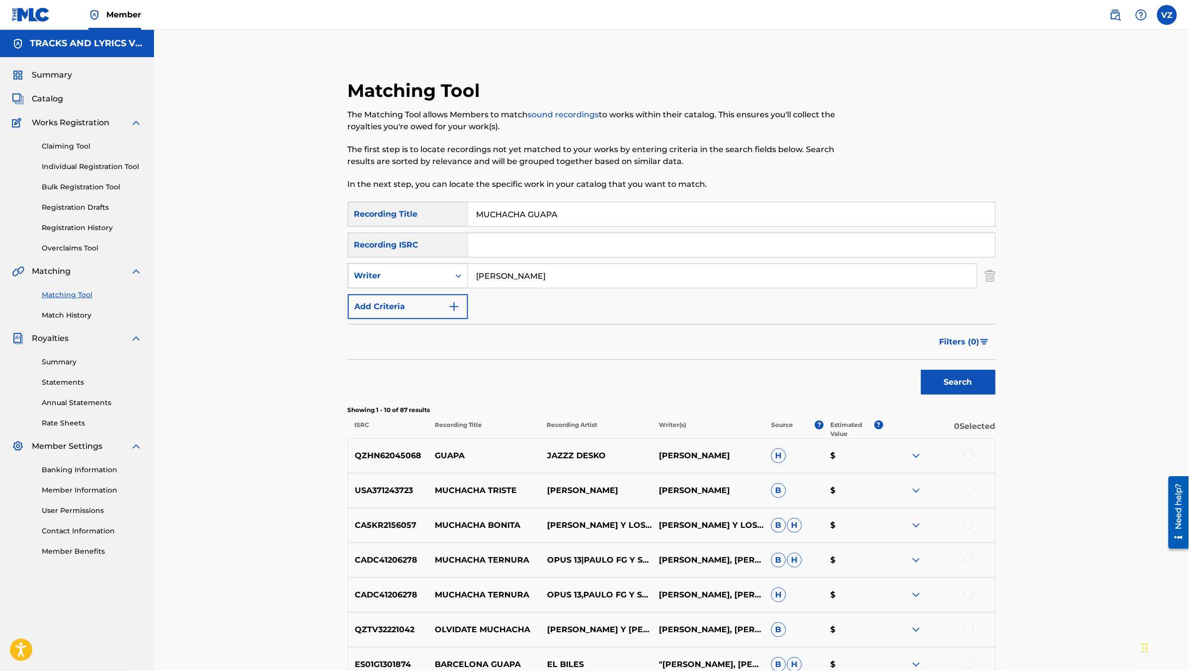
drag, startPoint x: 582, startPoint y: 281, endPoint x: 423, endPoint y: 285, distance: 159.5
click at [423, 280] on div "SearchWithCriteriadf6f4722-1945-4ca2-b905-ae308ba84725 Writer [PERSON_NAME]" at bounding box center [672, 275] width 648 height 25
click at [921, 370] on button "Search" at bounding box center [958, 382] width 75 height 25
drag, startPoint x: 595, startPoint y: 264, endPoint x: 348, endPoint y: 275, distance: 247.2
click at [354, 261] on div "SearchWithCriteria700ef067-6ab0-4151-8634-20cffc584d93 Recording Title MUCHACHA…" at bounding box center [672, 260] width 648 height 117
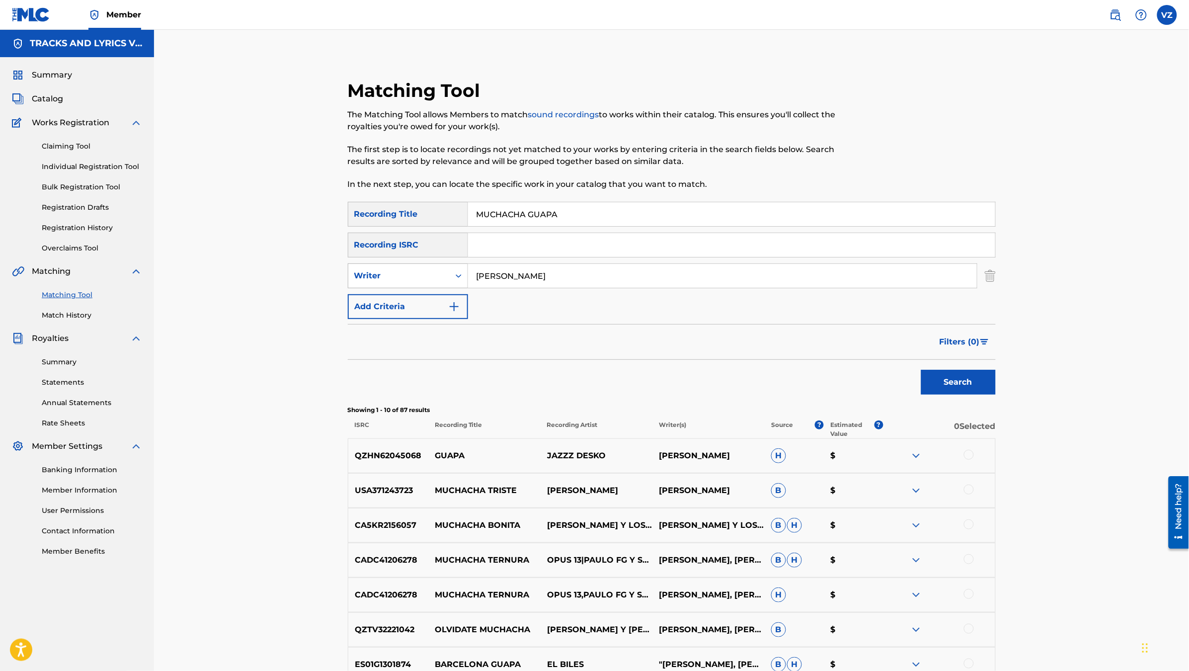
type input "[PERSON_NAME]"
click at [921, 370] on button "Search" at bounding box center [958, 382] width 75 height 25
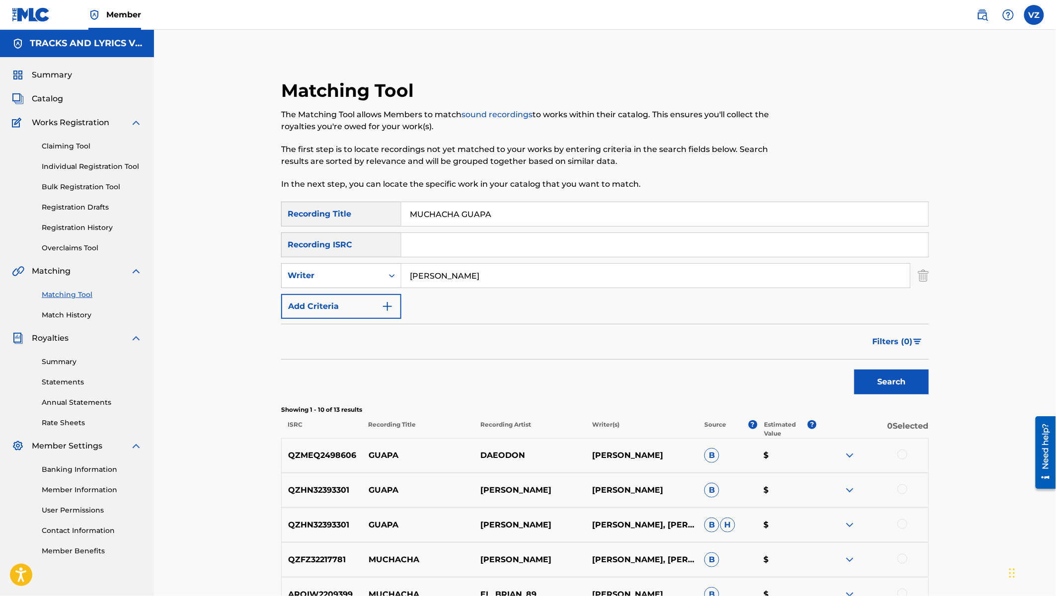
drag, startPoint x: 515, startPoint y: 204, endPoint x: 388, endPoint y: 212, distance: 127.5
click at [388, 213] on div "SearchWithCriteria700ef067-6ab0-4151-8634-20cffc584d93 Recording Title MUCHACHA…" at bounding box center [605, 214] width 648 height 25
paste input "LIBRA X LIBR"
type input "LIBRA X LIBRA"
drag, startPoint x: 574, startPoint y: 282, endPoint x: 334, endPoint y: 299, distance: 241.1
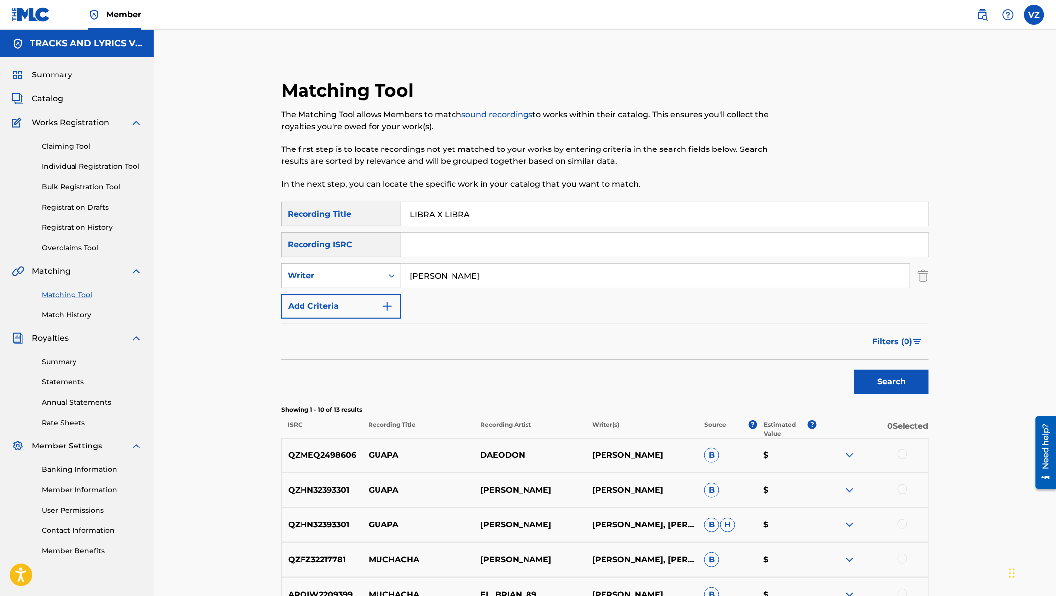
click at [334, 299] on div "SearchWithCriteria700ef067-6ab0-4151-8634-20cffc584d93 Recording Title LIBRA X …" at bounding box center [605, 260] width 648 height 117
click at [854, 370] on button "Search" at bounding box center [891, 382] width 75 height 25
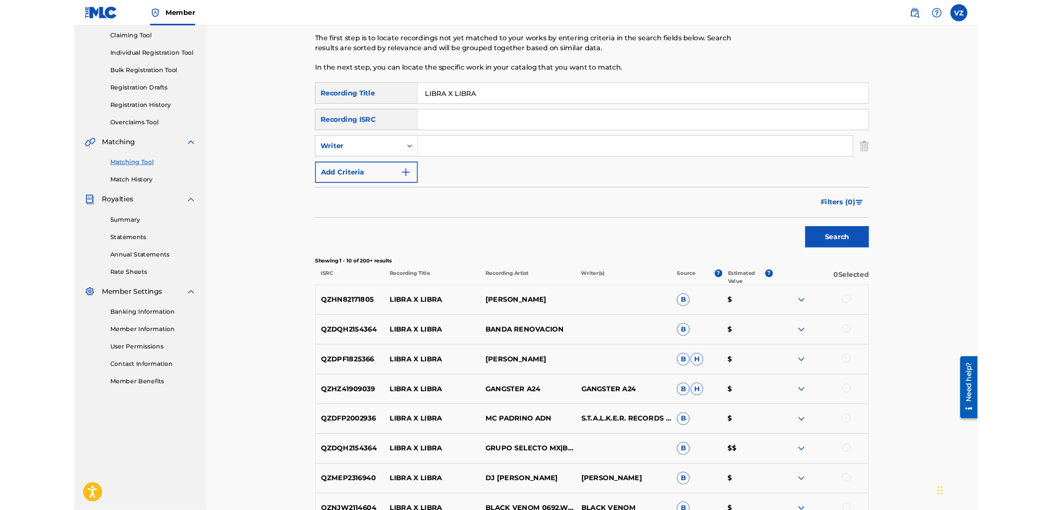
scroll to position [110, 0]
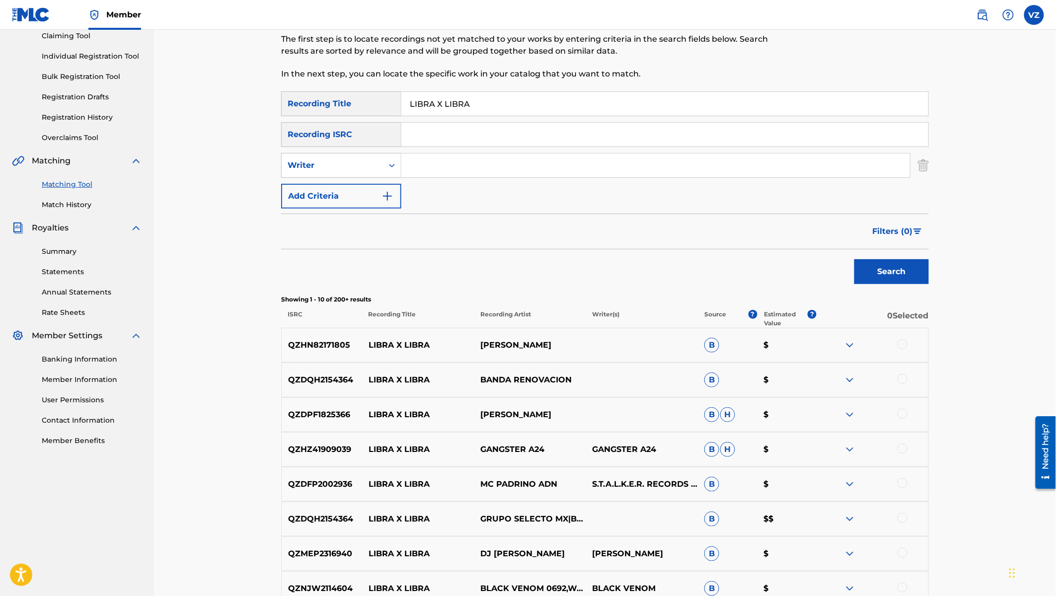
click at [849, 340] on img at bounding box center [850, 345] width 12 height 12
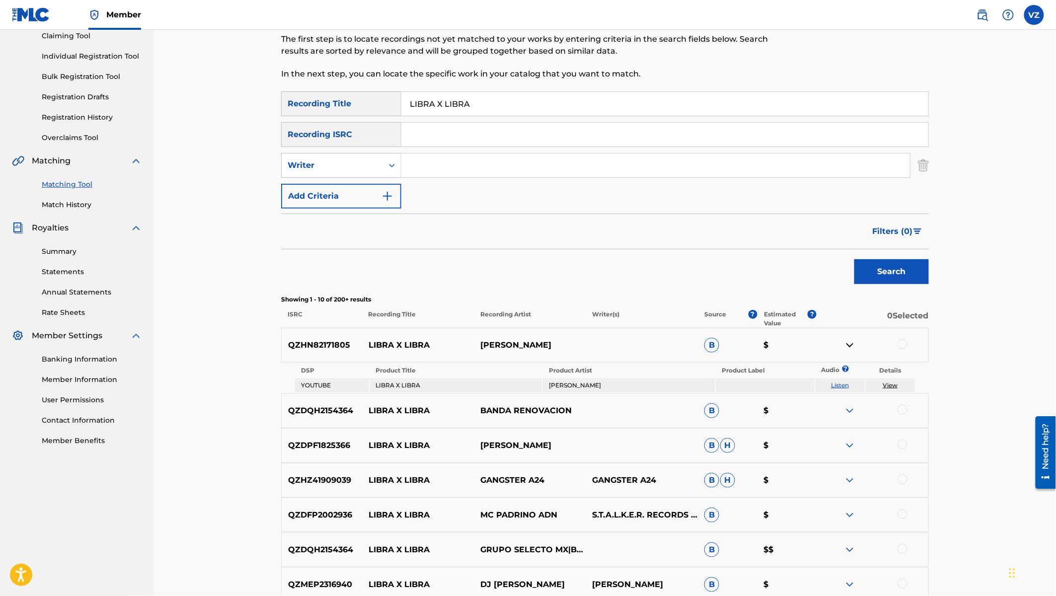
click at [850, 381] on td "Listen" at bounding box center [840, 386] width 49 height 14
click at [846, 380] on td "Listen" at bounding box center [840, 386] width 49 height 14
click at [846, 382] on link "Listen" at bounding box center [840, 385] width 18 height 7
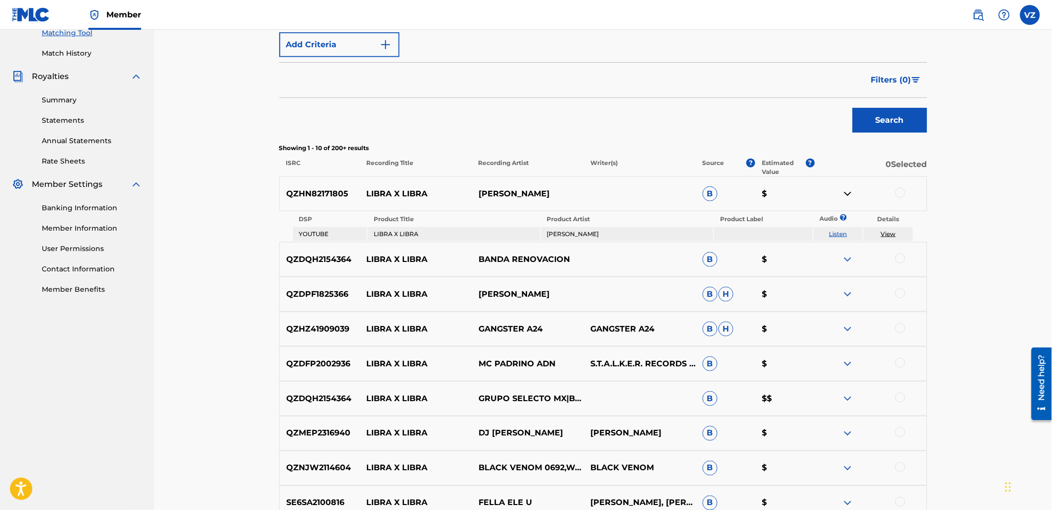
scroll to position [276, 0]
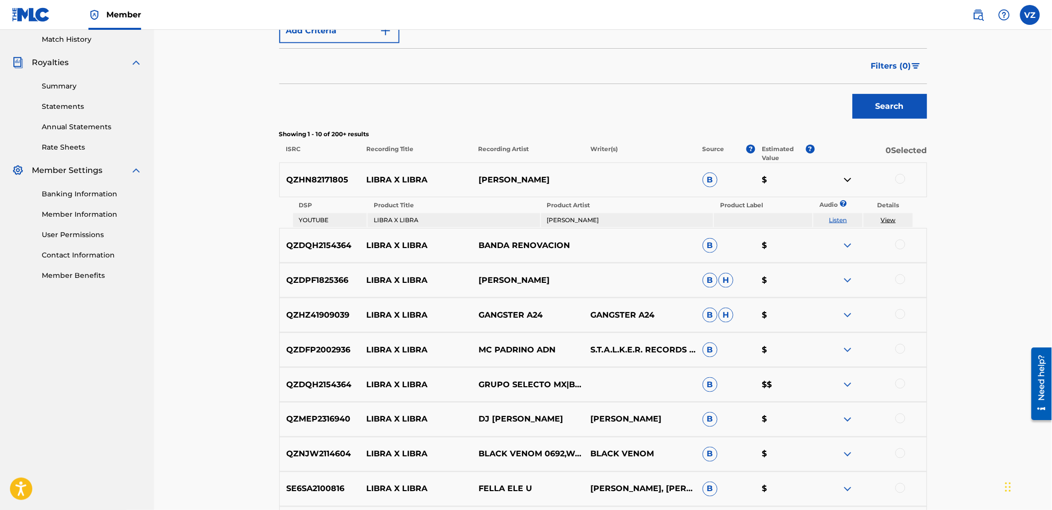
click at [857, 382] on div at bounding box center [870, 385] width 112 height 12
click at [849, 383] on img at bounding box center [848, 385] width 12 height 12
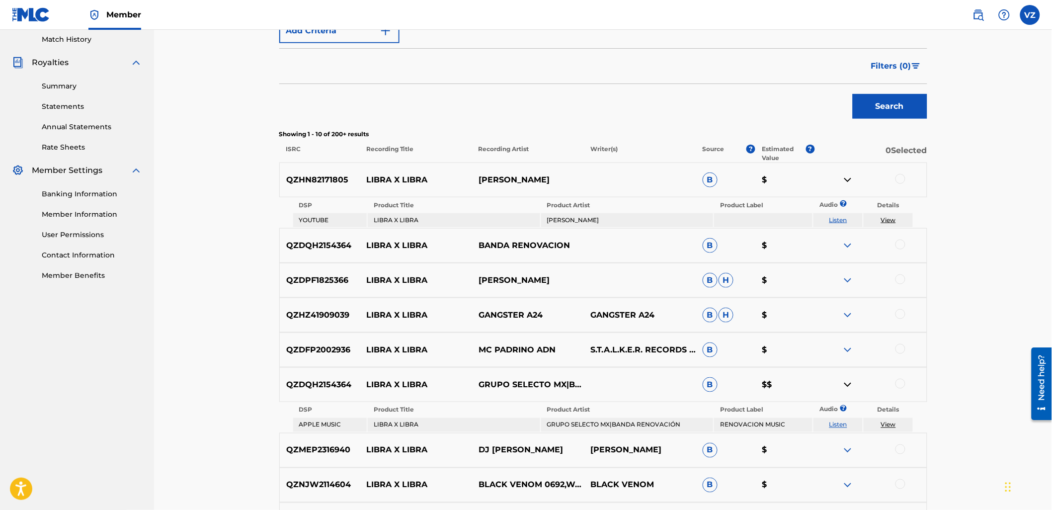
click at [843, 418] on td "Listen" at bounding box center [837, 425] width 49 height 14
click at [841, 418] on td "Listen" at bounding box center [837, 425] width 49 height 14
click at [842, 421] on link "Listen" at bounding box center [838, 424] width 18 height 7
click at [848, 240] on img at bounding box center [848, 245] width 12 height 12
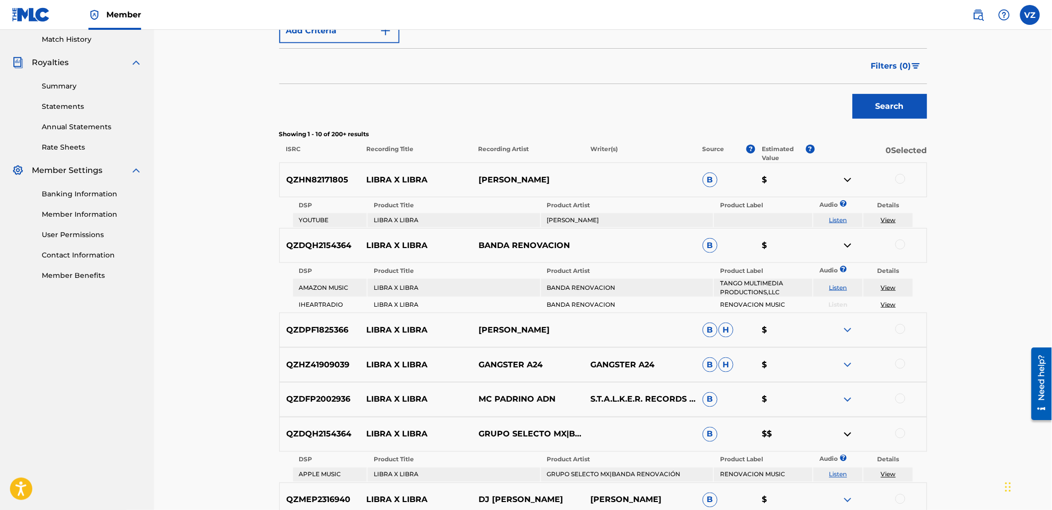
click at [840, 285] on link "Listen" at bounding box center [838, 287] width 18 height 7
click at [842, 284] on link "Listen" at bounding box center [838, 287] width 18 height 7
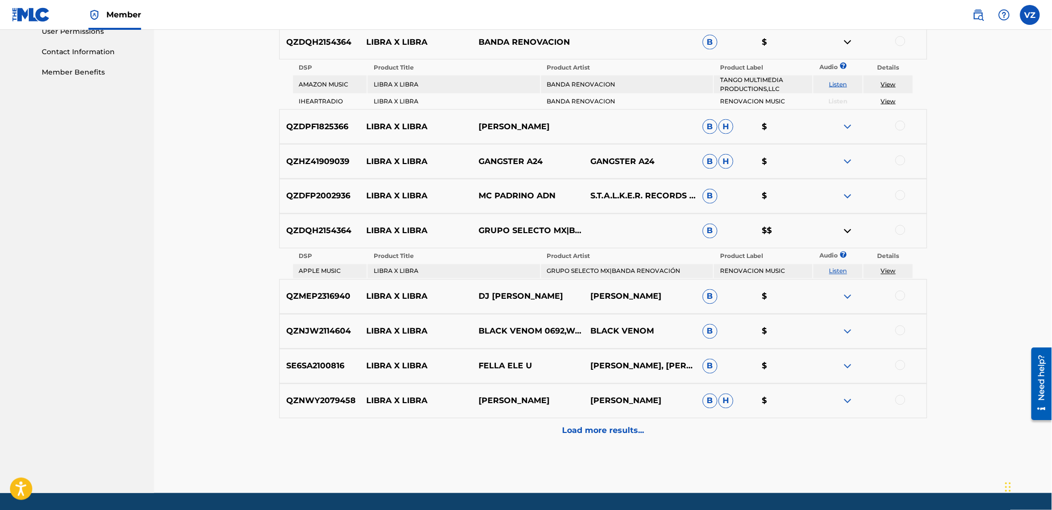
scroll to position [497, 0]
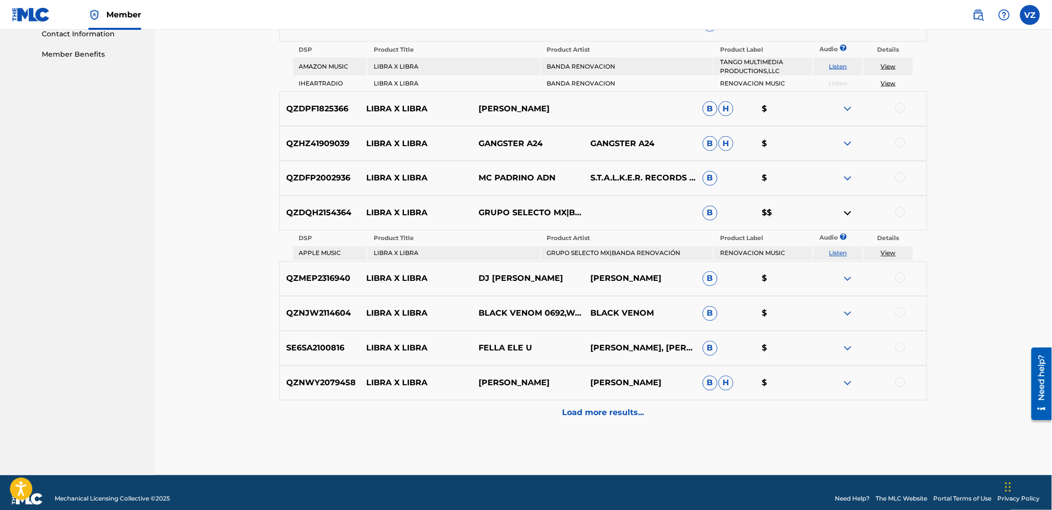
click at [508, 409] on div "Load more results..." at bounding box center [603, 412] width 648 height 25
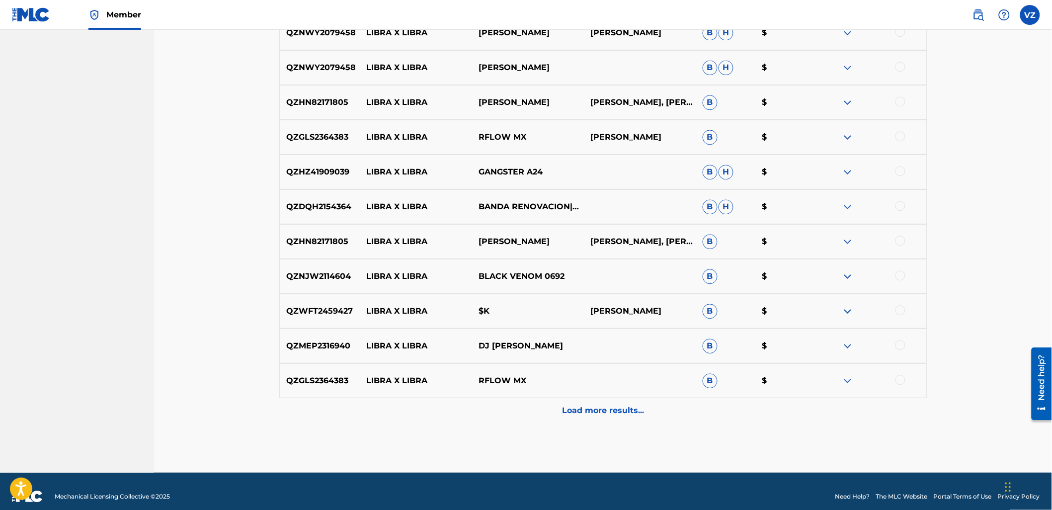
scroll to position [746, 0]
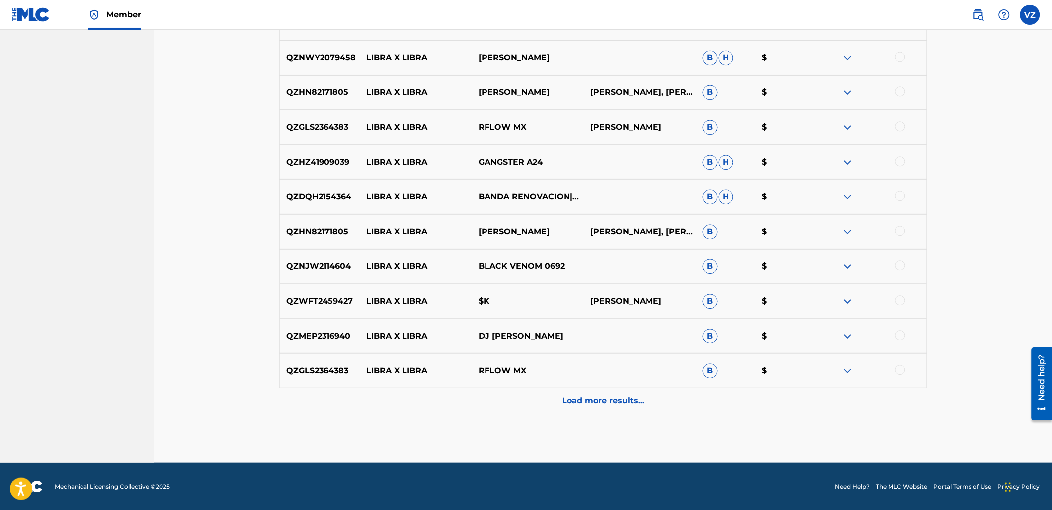
click at [701, 408] on div "Load more results..." at bounding box center [603, 400] width 648 height 25
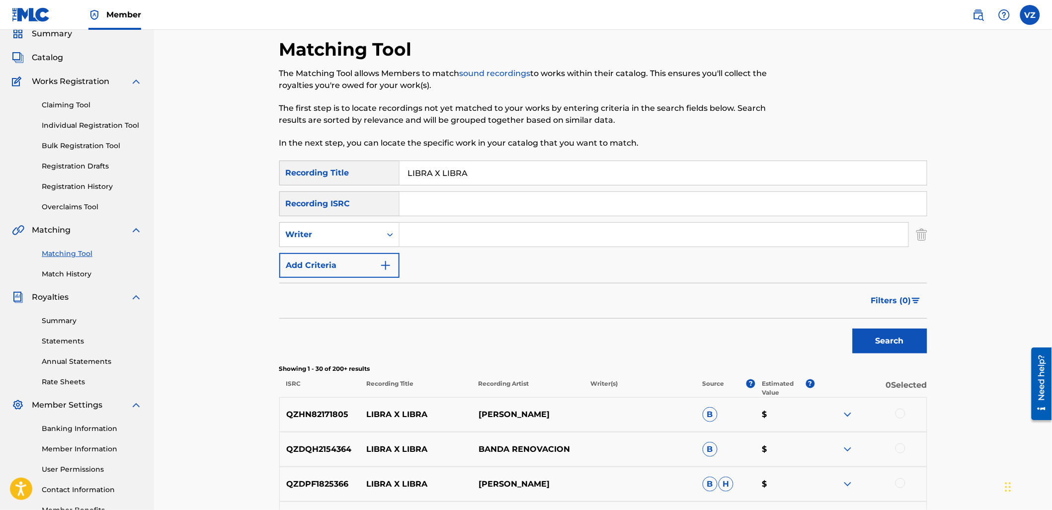
scroll to position [0, 0]
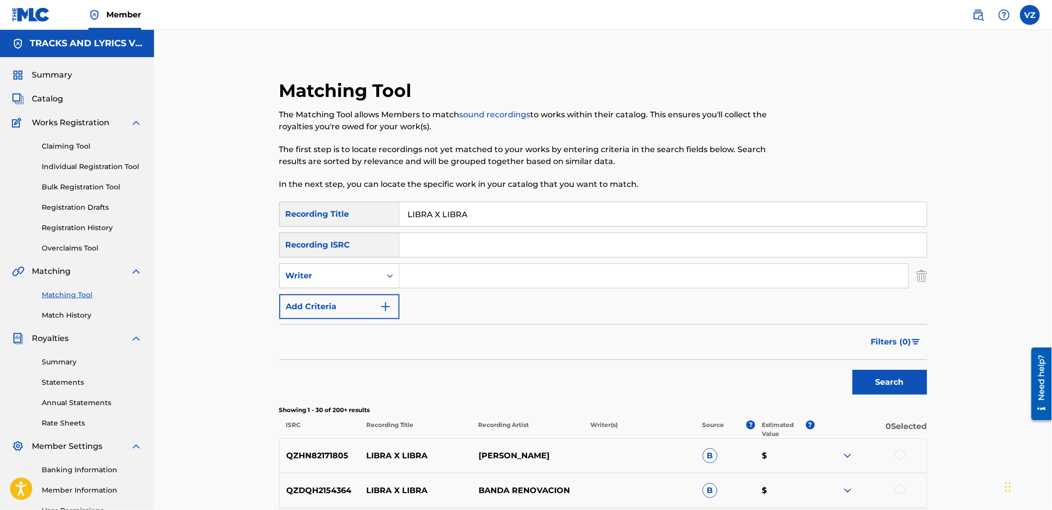
click at [426, 279] on input "Search Form" at bounding box center [653, 276] width 509 height 24
click at [853, 370] on button "Search" at bounding box center [890, 382] width 75 height 25
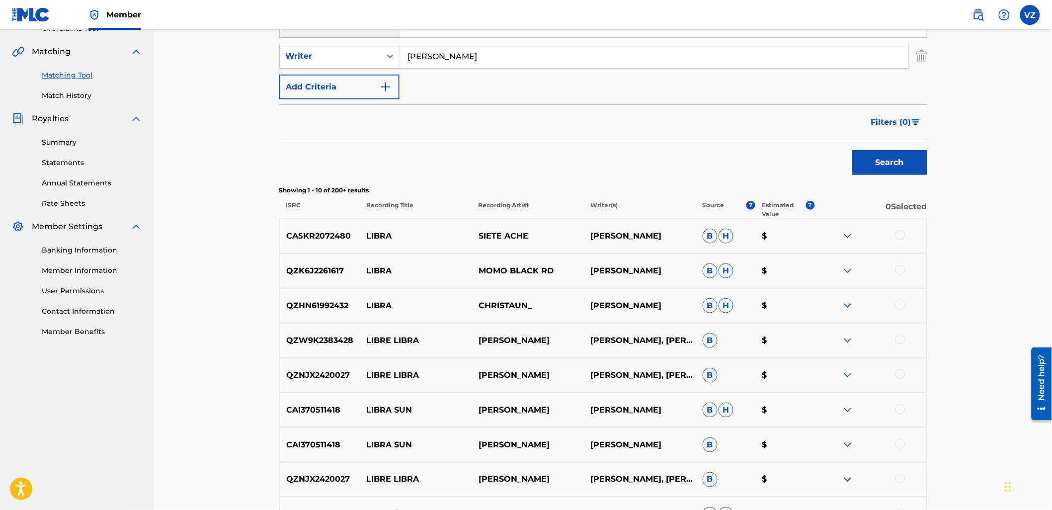
scroll to position [221, 0]
drag, startPoint x: 511, startPoint y: 58, endPoint x: 290, endPoint y: 60, distance: 221.1
click at [294, 61] on div "SearchWithCriteriadf6f4722-1945-4ca2-b905-ae308ba84725 Writer [PERSON_NAME]" at bounding box center [603, 55] width 648 height 25
type input "[PERSON_NAME]"
click at [853, 149] on button "Search" at bounding box center [890, 161] width 75 height 25
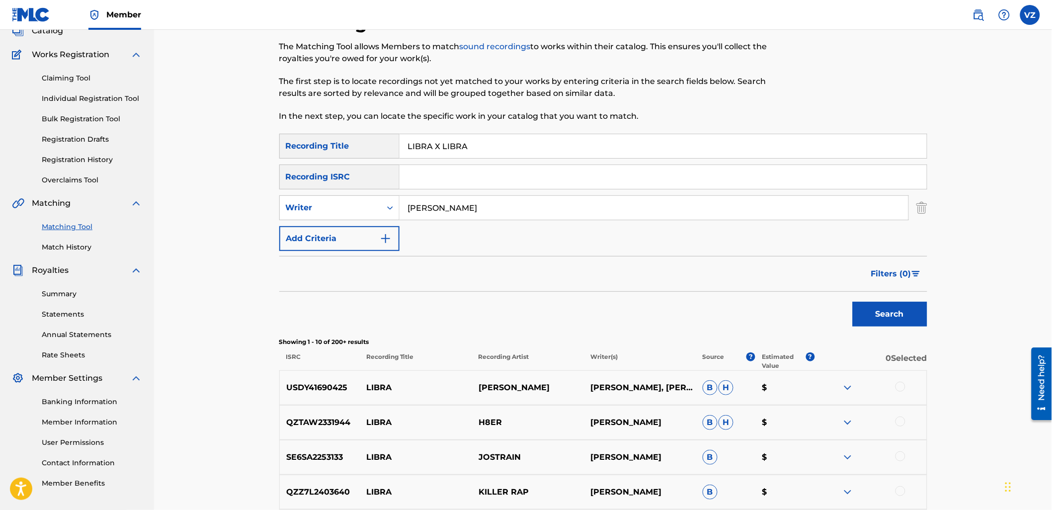
scroll to position [55, 0]
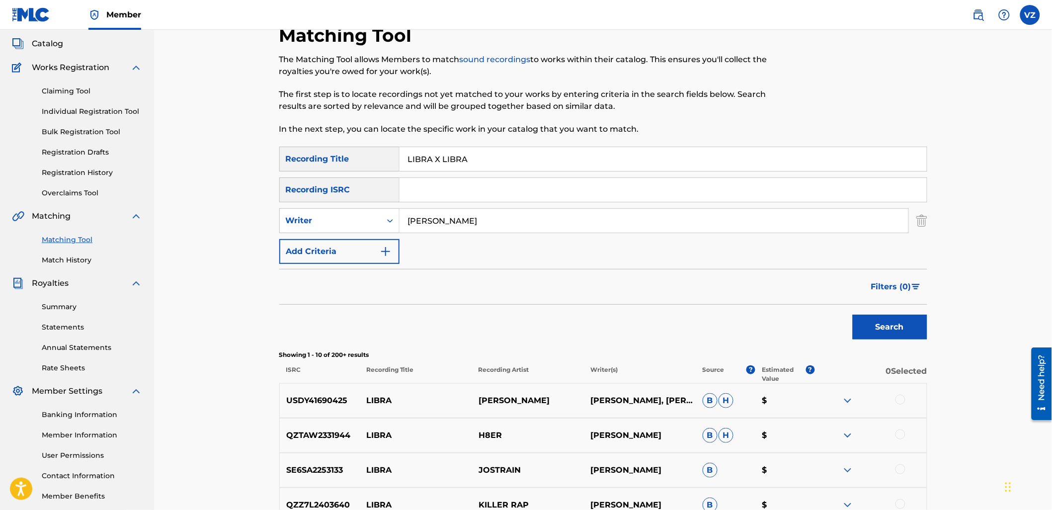
paste input "VESTIDA [PERSON_NAME]"
drag, startPoint x: 473, startPoint y: 157, endPoint x: 300, endPoint y: 160, distance: 173.4
click at [300, 160] on div "SearchWithCriteria700ef067-6ab0-4151-8634-20cffc584d93 Recording Title LIBRA X …" at bounding box center [603, 159] width 648 height 25
type input "VESTIDA [PERSON_NAME]"
drag, startPoint x: 478, startPoint y: 221, endPoint x: 338, endPoint y: 212, distance: 140.4
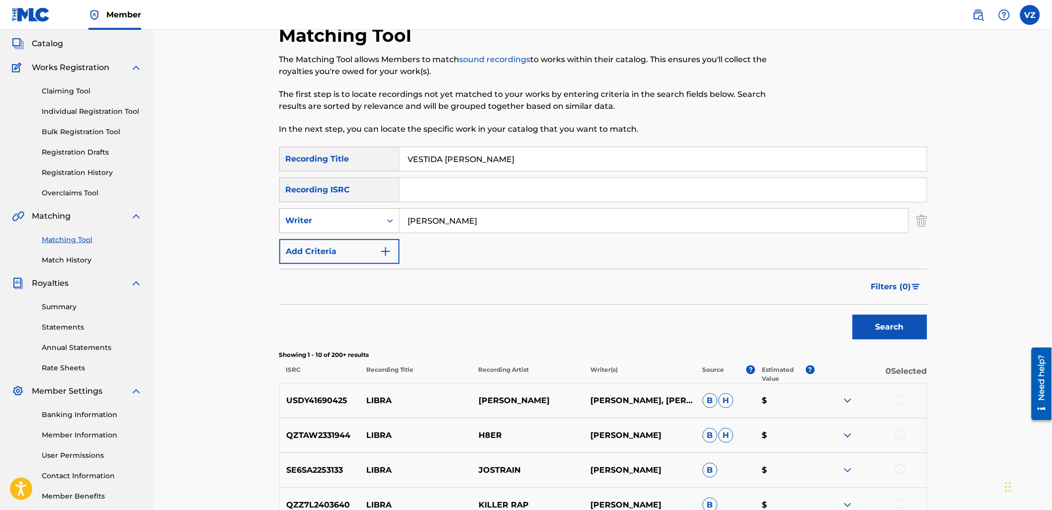
click at [338, 211] on div "SearchWithCriteriadf6f4722-1945-4ca2-b905-ae308ba84725 Writer [PERSON_NAME]" at bounding box center [603, 220] width 648 height 25
type input "[PERSON_NAME]"
click at [853, 314] on button "Search" at bounding box center [890, 326] width 75 height 25
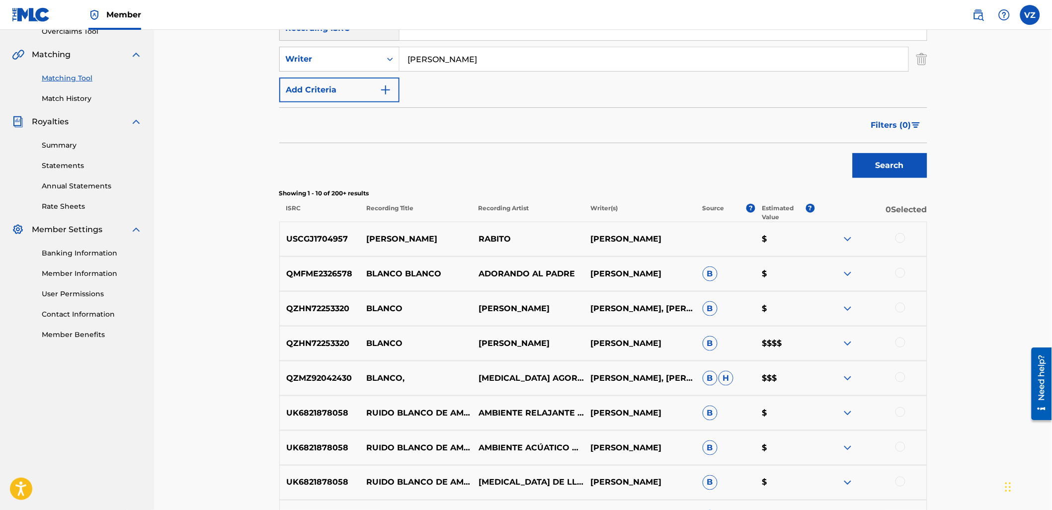
scroll to position [0, 0]
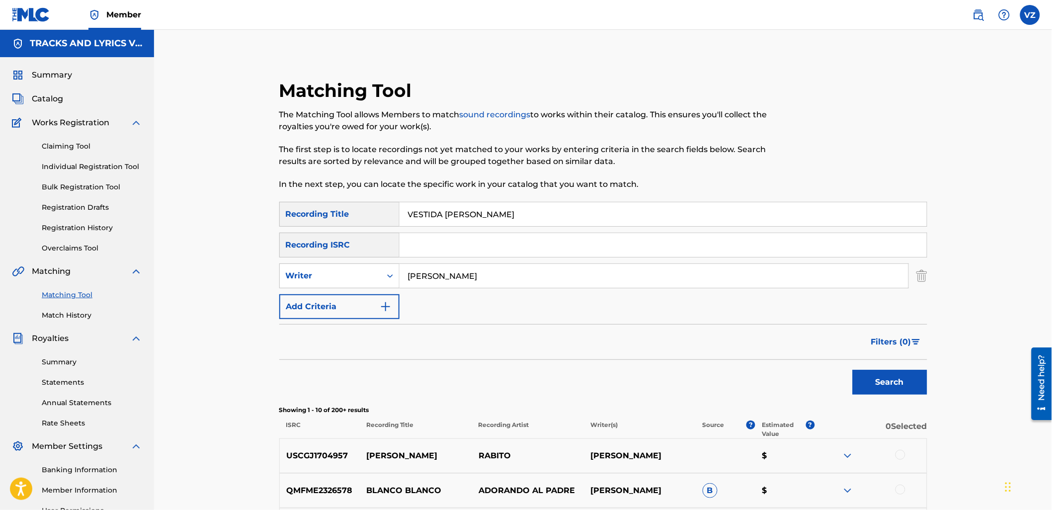
drag, startPoint x: 497, startPoint y: 262, endPoint x: 464, endPoint y: 269, distance: 34.0
click at [464, 269] on div "SearchWithCriteria700ef067-6ab0-4151-8634-20cffc584d93 Recording Title VESTIDA …" at bounding box center [603, 260] width 648 height 117
drag, startPoint x: 496, startPoint y: 279, endPoint x: 378, endPoint y: 281, distance: 117.8
click at [379, 290] on div "SearchWithCriteria700ef067-6ab0-4151-8634-20cffc584d93 Recording Title VESTIDA …" at bounding box center [603, 260] width 648 height 117
click at [346, 277] on div "Writer" at bounding box center [330, 276] width 89 height 12
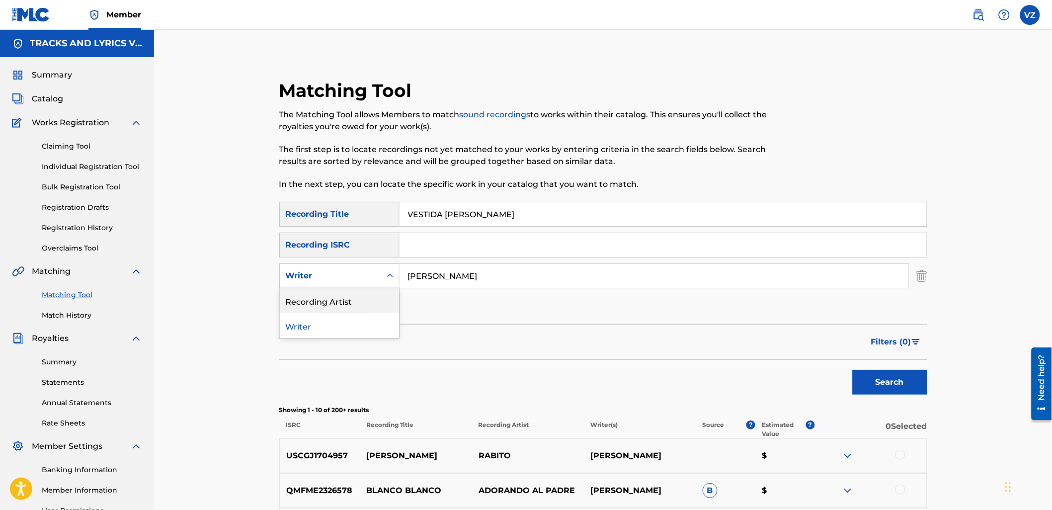
click at [345, 299] on div "Recording Artist" at bounding box center [339, 300] width 119 height 25
click at [406, 275] on input "Search Form" at bounding box center [653, 276] width 509 height 24
paste input "[PERSON_NAME]"
type input "[PERSON_NAME]"
click at [898, 388] on button "Search" at bounding box center [890, 382] width 75 height 25
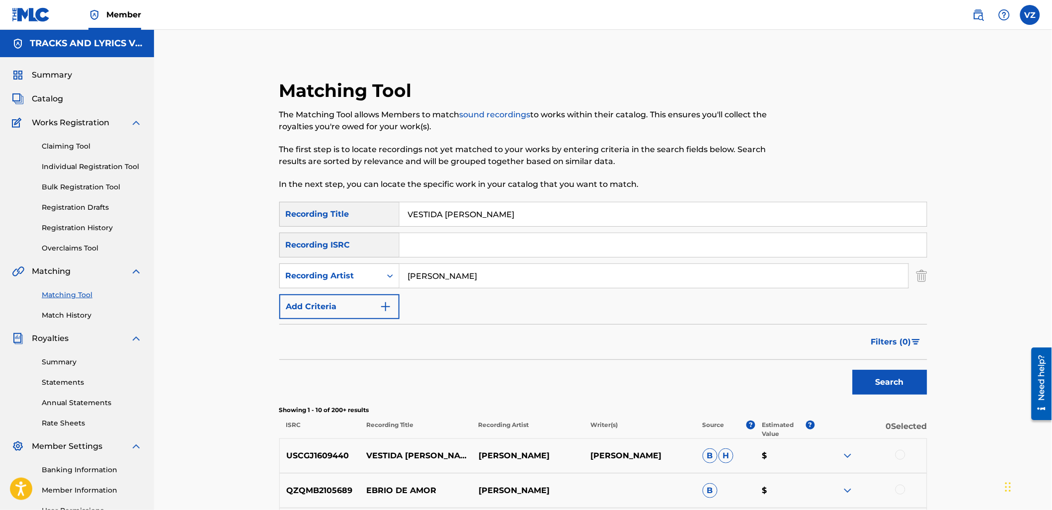
paste input "EL FLIPY"
drag, startPoint x: 512, startPoint y: 206, endPoint x: 377, endPoint y: 210, distance: 135.7
click at [378, 210] on div "SearchWithCriteria700ef067-6ab0-4151-8634-20cffc584d93 Recording Title EL FLIPY" at bounding box center [603, 214] width 648 height 25
type input "EL FLIPY"
click at [511, 274] on input "[PERSON_NAME]" at bounding box center [653, 276] width 509 height 24
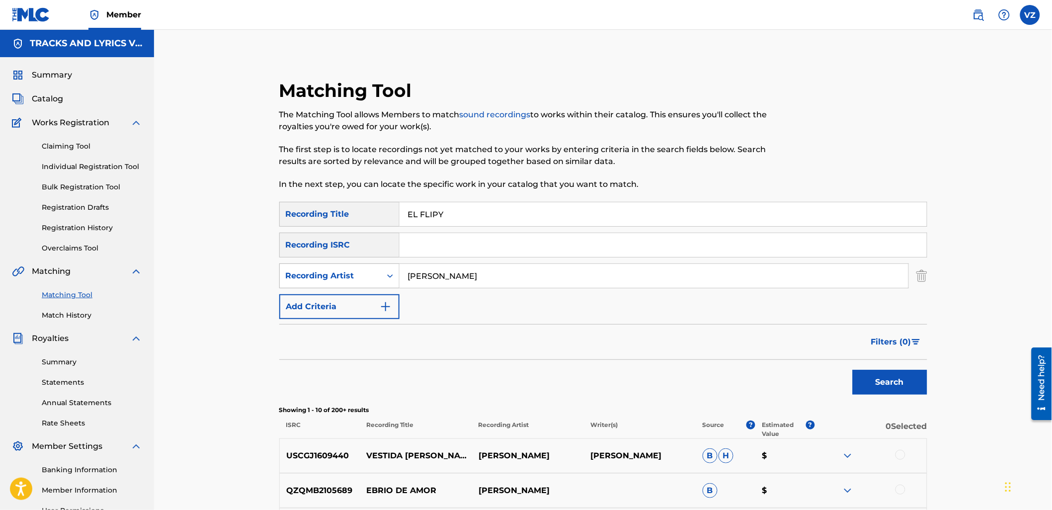
drag, startPoint x: 535, startPoint y: 275, endPoint x: 360, endPoint y: 269, distance: 174.5
click at [360, 269] on div "SearchWithCriteriaf37c0cc8-a2ad-448c-b889-ad0012fb467e Recording Artist [PERSON…" at bounding box center [603, 275] width 648 height 25
type input "[PERSON_NAME]"
click at [853, 370] on button "Search" at bounding box center [890, 382] width 75 height 25
drag, startPoint x: 512, startPoint y: 280, endPoint x: 345, endPoint y: 282, distance: 166.9
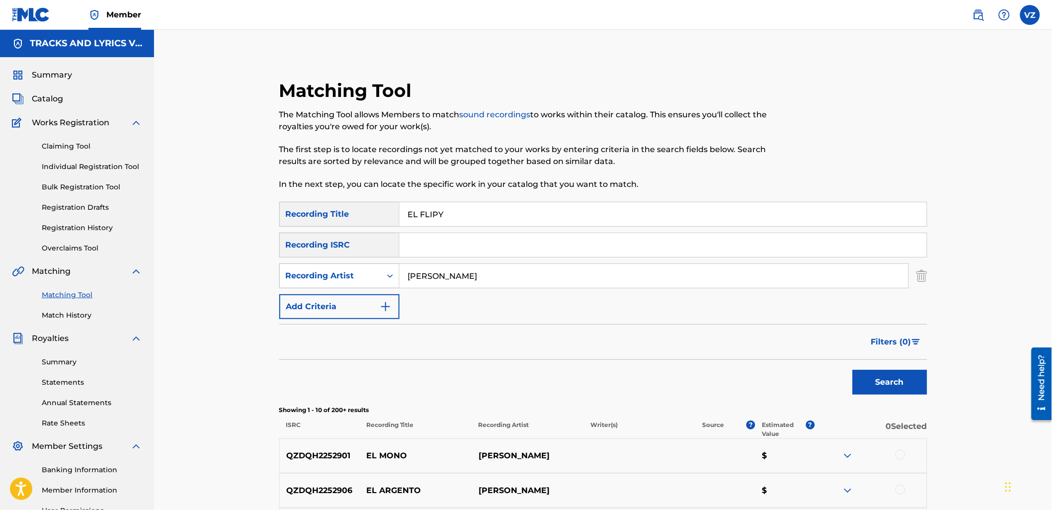
click at [345, 282] on div "SearchWithCriteriaf37c0cc8-a2ad-448c-b889-ad0012fb467e Recording Artist [PERSON…" at bounding box center [603, 275] width 648 height 25
click at [324, 275] on div "Recording Artist" at bounding box center [330, 276] width 89 height 12
click at [326, 292] on div "Writer" at bounding box center [339, 300] width 119 height 25
click at [431, 277] on input "Search Form" at bounding box center [653, 276] width 509 height 24
paste input "[PERSON_NAME]"
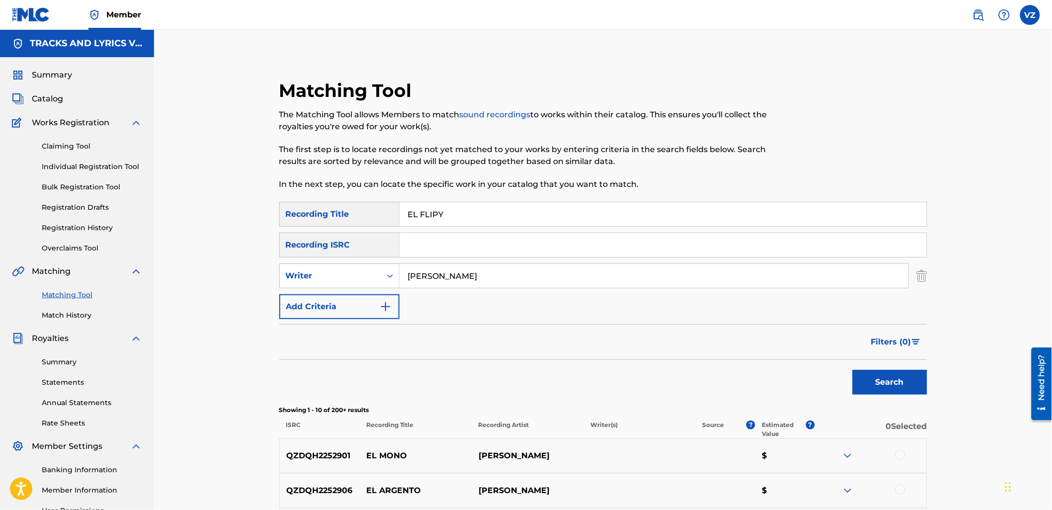
type input "[PERSON_NAME]"
click at [891, 399] on div "Search" at bounding box center [887, 380] width 79 height 40
click at [897, 387] on button "Search" at bounding box center [890, 382] width 75 height 25
drag, startPoint x: 505, startPoint y: 206, endPoint x: 374, endPoint y: 205, distance: 131.2
click at [373, 207] on div "SearchWithCriteria700ef067-6ab0-4151-8634-20cffc584d93 Recording Title EL FLIPY" at bounding box center [603, 214] width 648 height 25
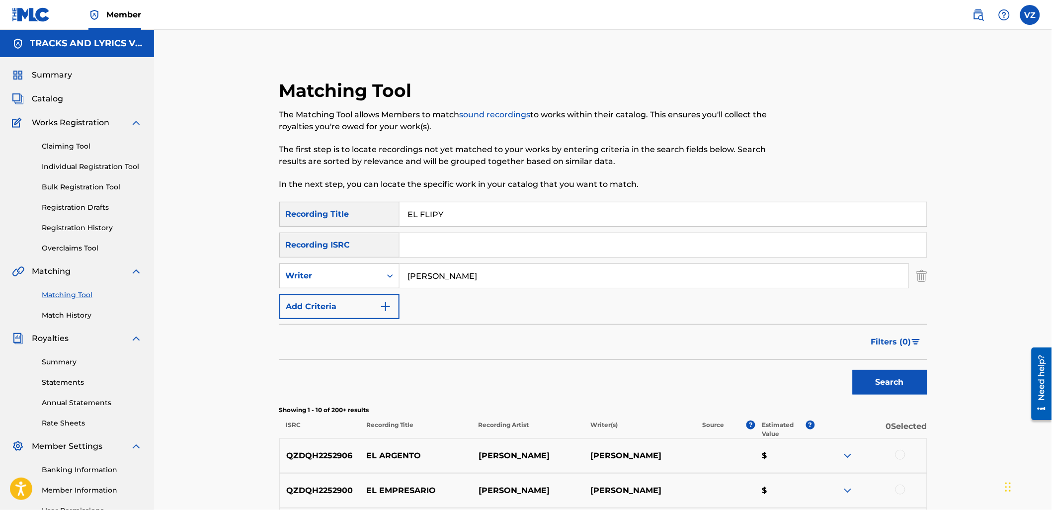
paste input "EL FLIPY"
drag, startPoint x: 321, startPoint y: 221, endPoint x: 285, endPoint y: 222, distance: 36.3
click at [285, 222] on div "SearchWithCriteria700ef067-6ab0-4151-8634-20cffc584d93 Recording Title EL FLIPY…" at bounding box center [603, 214] width 648 height 25
paste input "SIGO MARCANDO"
type input "SIGO MARCANDO"
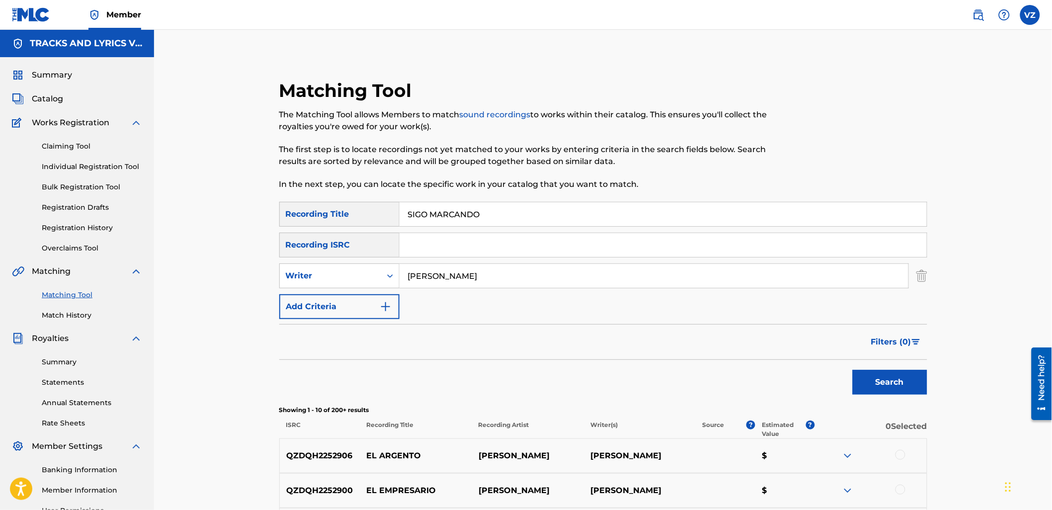
click at [876, 386] on button "Search" at bounding box center [890, 382] width 75 height 25
click at [901, 456] on div at bounding box center [900, 455] width 10 height 10
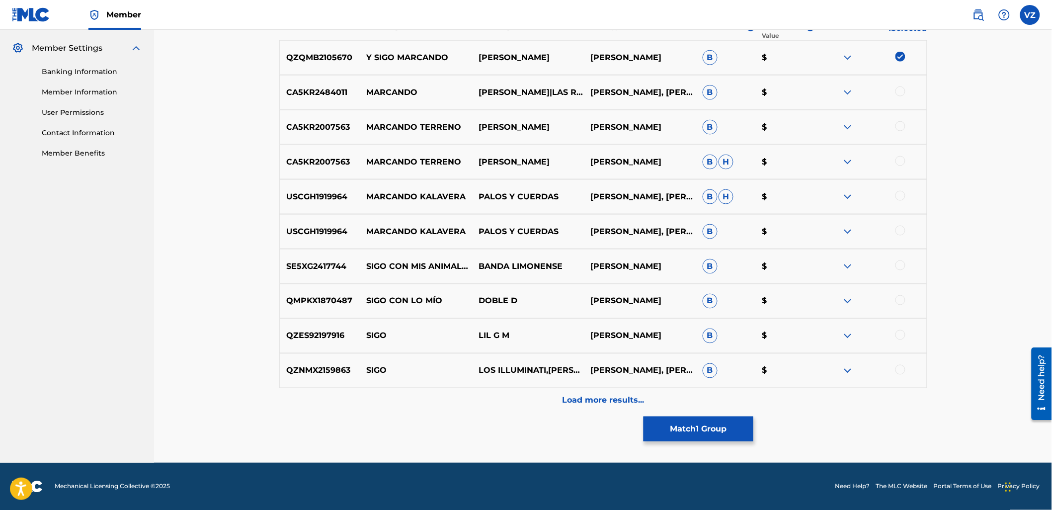
scroll to position [11, 0]
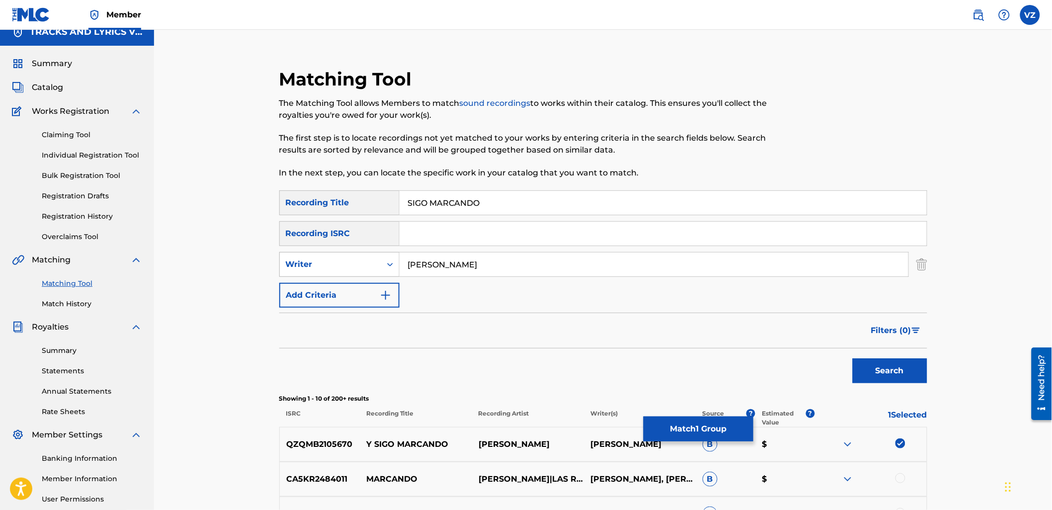
drag, startPoint x: 492, startPoint y: 266, endPoint x: 375, endPoint y: 256, distance: 117.7
click at [379, 260] on div "SearchWithCriteria7572641e-4efb-4880-8ad9-ff4cfc10d1cd Writer [PERSON_NAME]" at bounding box center [603, 264] width 648 height 25
click at [356, 276] on div "Writer" at bounding box center [339, 264] width 120 height 25
click at [347, 313] on div "Writer" at bounding box center [339, 314] width 119 height 25
click at [439, 266] on input "Search Form" at bounding box center [653, 264] width 509 height 24
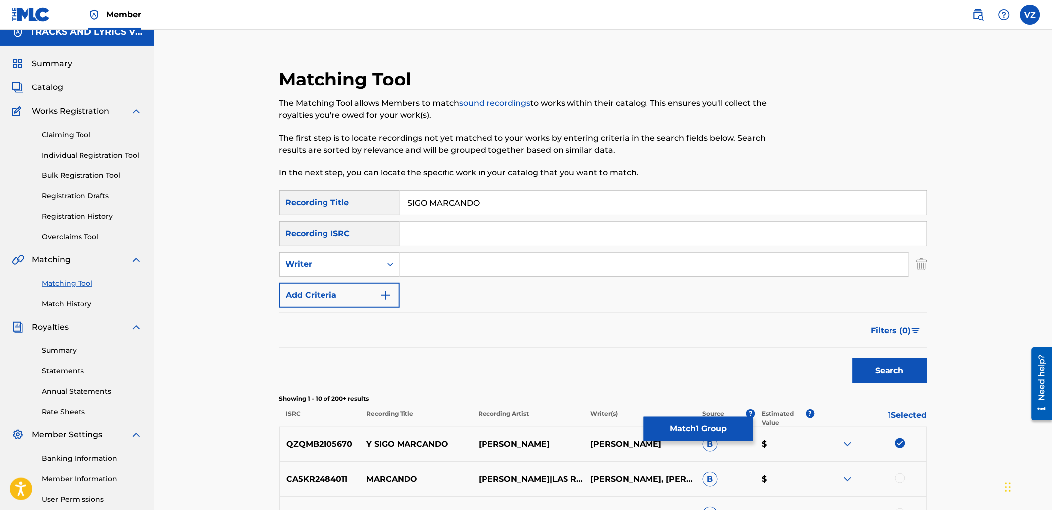
paste input "[PERSON_NAME]"
type input "[PERSON_NAME]"
click at [909, 373] on button "Search" at bounding box center [890, 370] width 75 height 25
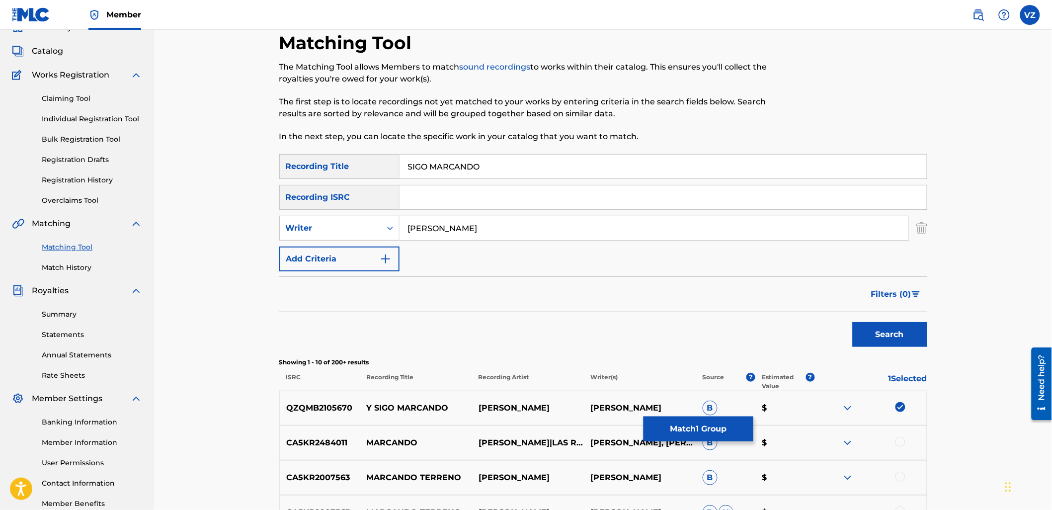
scroll to position [67, 0]
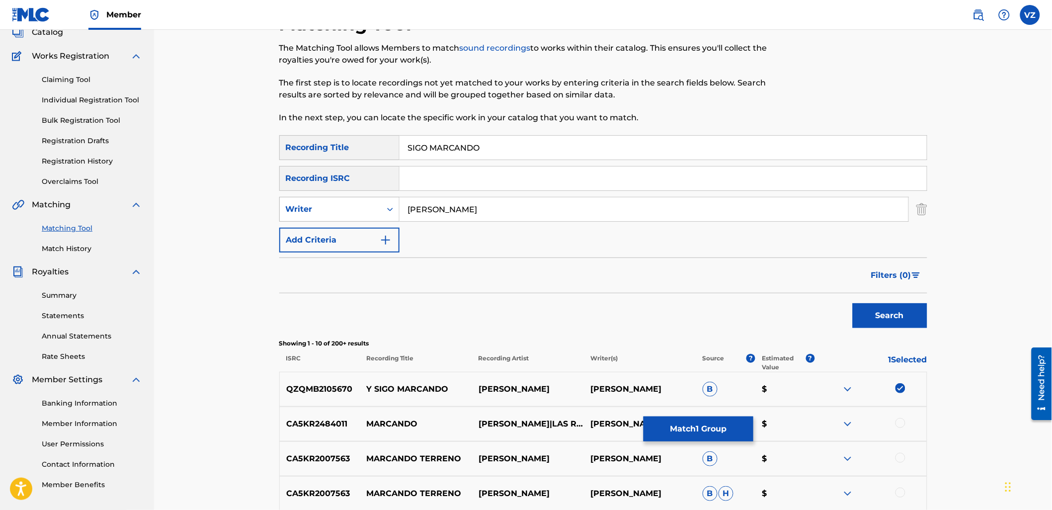
click at [365, 210] on div "Writer" at bounding box center [330, 209] width 89 height 12
click at [359, 241] on div "Recording Artist" at bounding box center [339, 234] width 119 height 25
click at [436, 210] on input "Search Form" at bounding box center [653, 209] width 509 height 24
paste input "[PERSON_NAME]"
type input "[PERSON_NAME]"
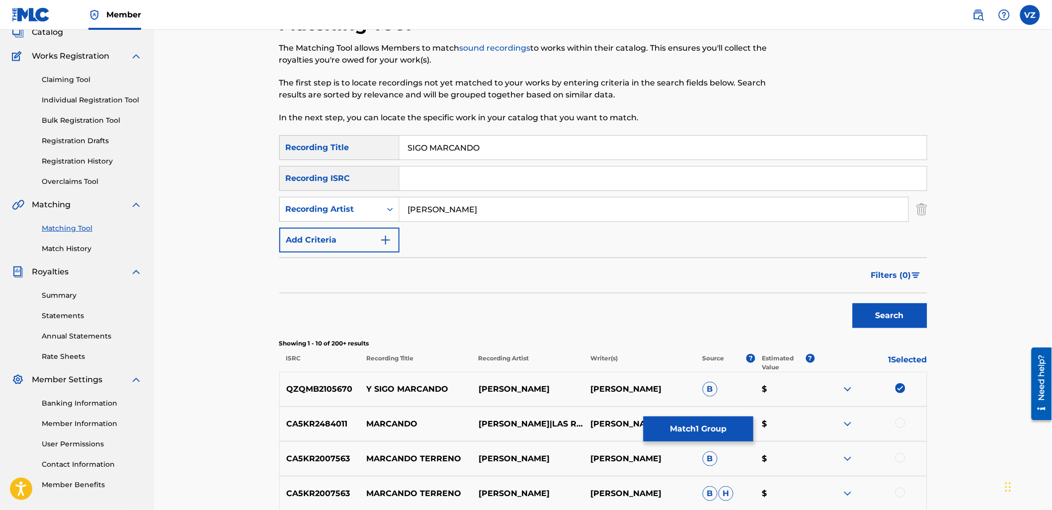
click at [912, 310] on button "Search" at bounding box center [890, 315] width 75 height 25
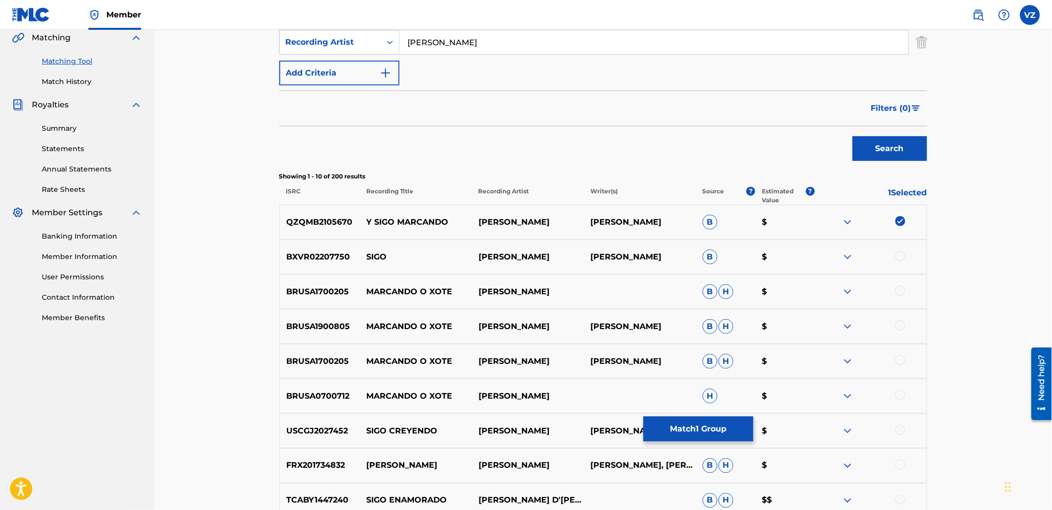
scroll to position [343, 0]
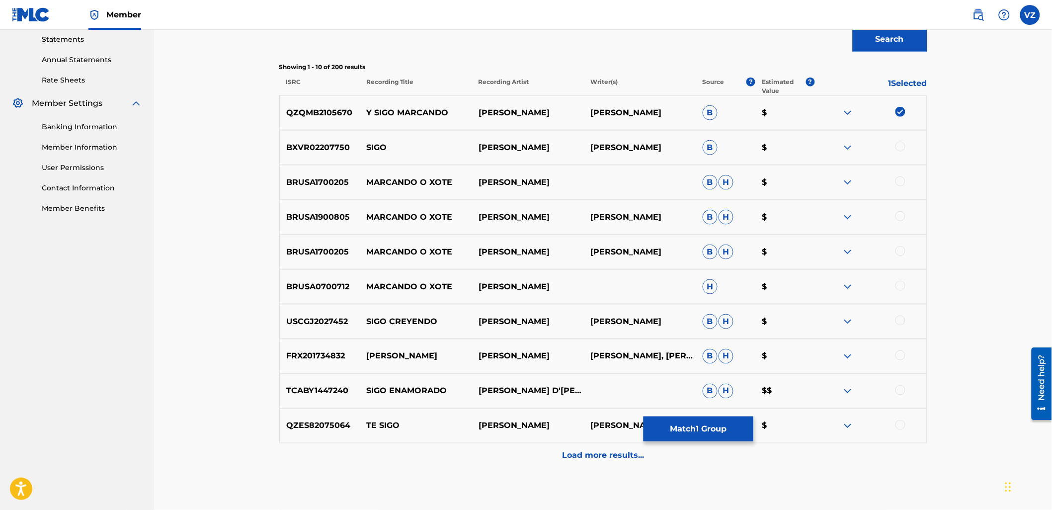
click at [704, 423] on button "Match 1 Group" at bounding box center [698, 428] width 110 height 25
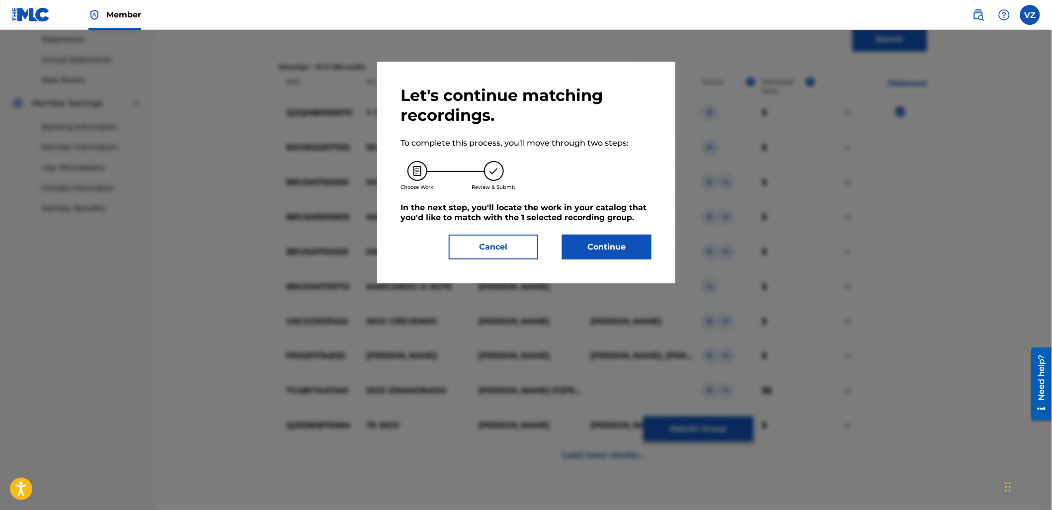
click at [635, 261] on div "Let's continue matching recordings. To complete this process, you'll move throu…" at bounding box center [526, 173] width 298 height 222
click at [634, 252] on button "Continue" at bounding box center [606, 246] width 89 height 25
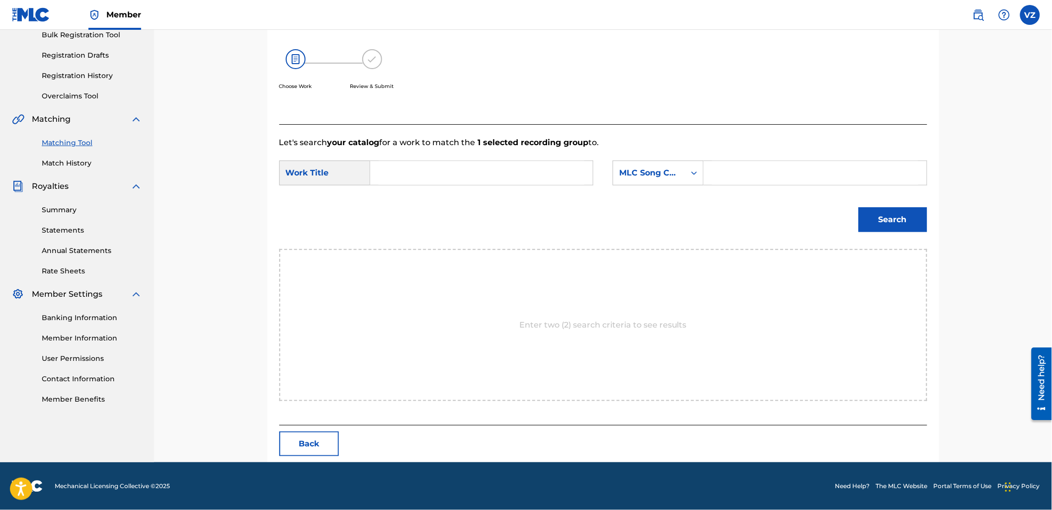
scroll to position [152, 0]
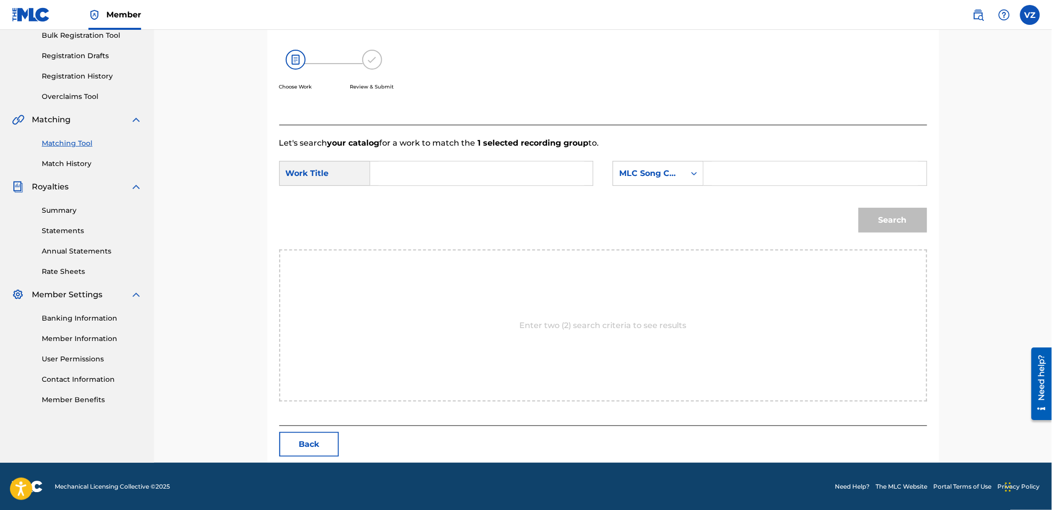
click at [503, 179] on input "Search Form" at bounding box center [482, 173] width 206 height 24
click at [434, 164] on input "Search Form" at bounding box center [482, 173] width 206 height 24
paste input "SIGO MARCANDO"
click at [386, 171] on input "SIGO MARCANDO" at bounding box center [482, 173] width 206 height 24
type input "SIGO MARCANDO"
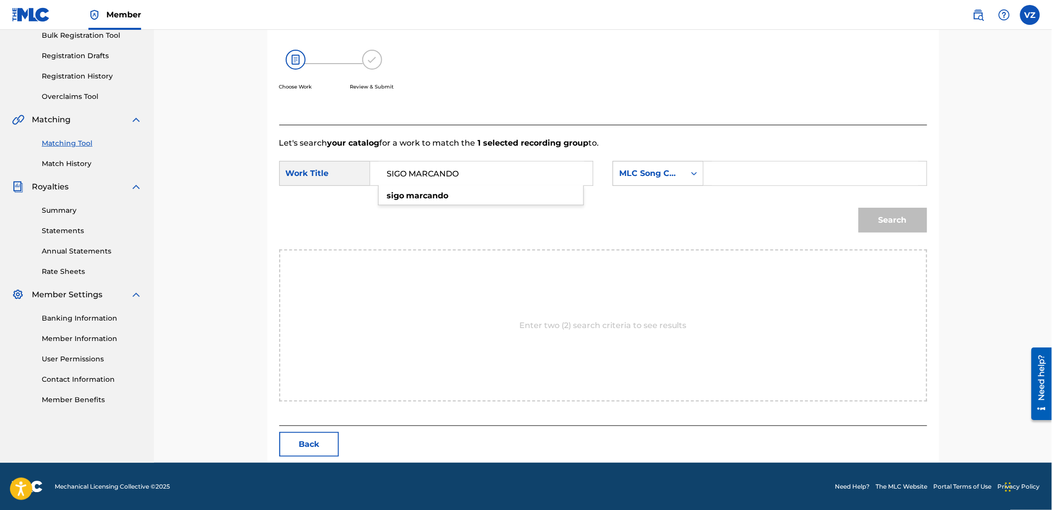
click at [672, 164] on div "MLC Song Code" at bounding box center [649, 173] width 72 height 19
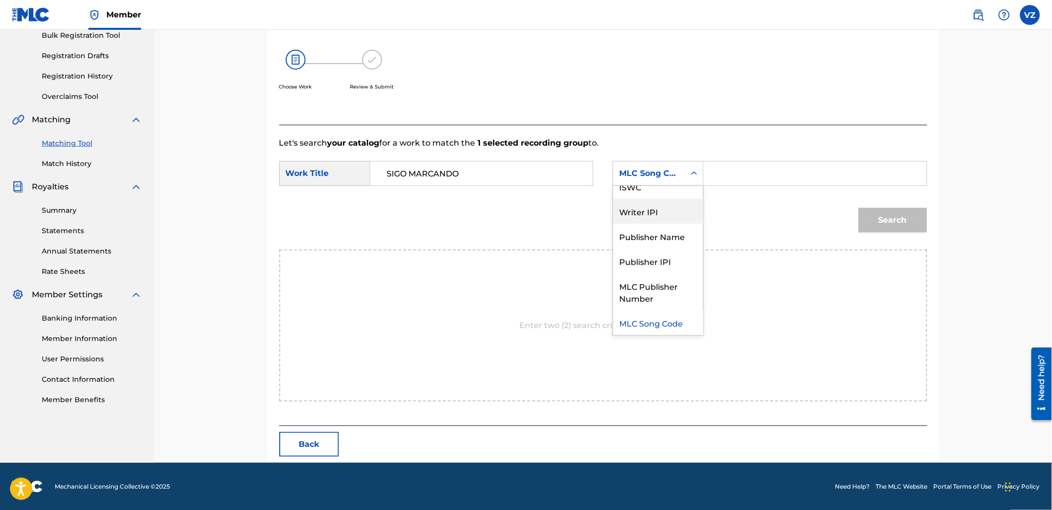
scroll to position [0, 0]
click at [669, 204] on div "Writer Name" at bounding box center [658, 198] width 90 height 25
click at [724, 164] on input "Search Form" at bounding box center [815, 173] width 206 height 24
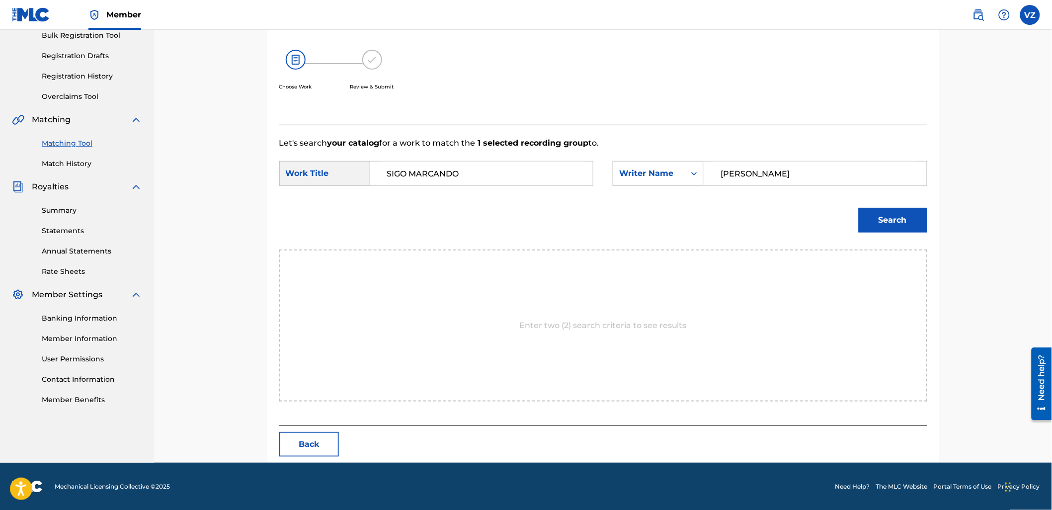
type input "[PERSON_NAME]"
click at [858, 208] on button "Search" at bounding box center [892, 220] width 69 height 25
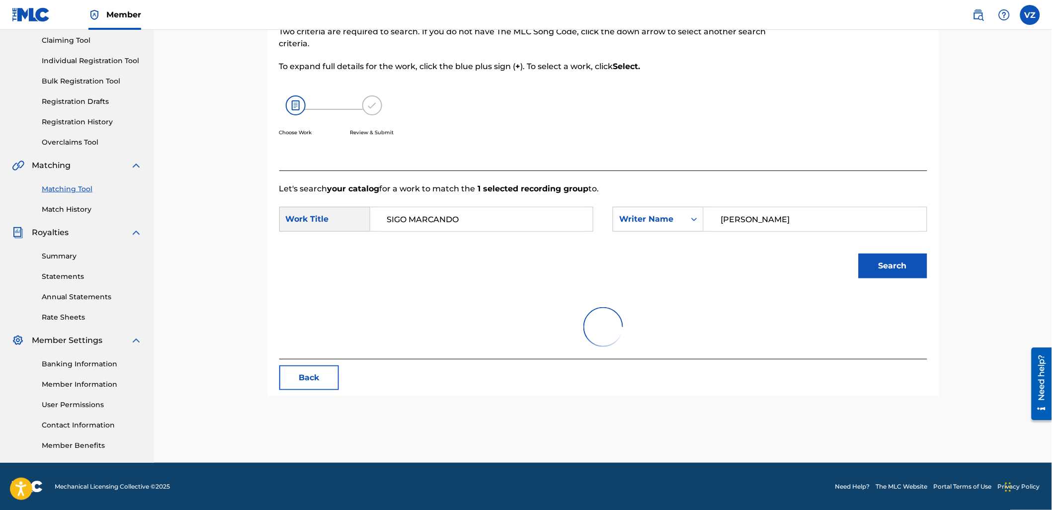
scroll to position [122, 0]
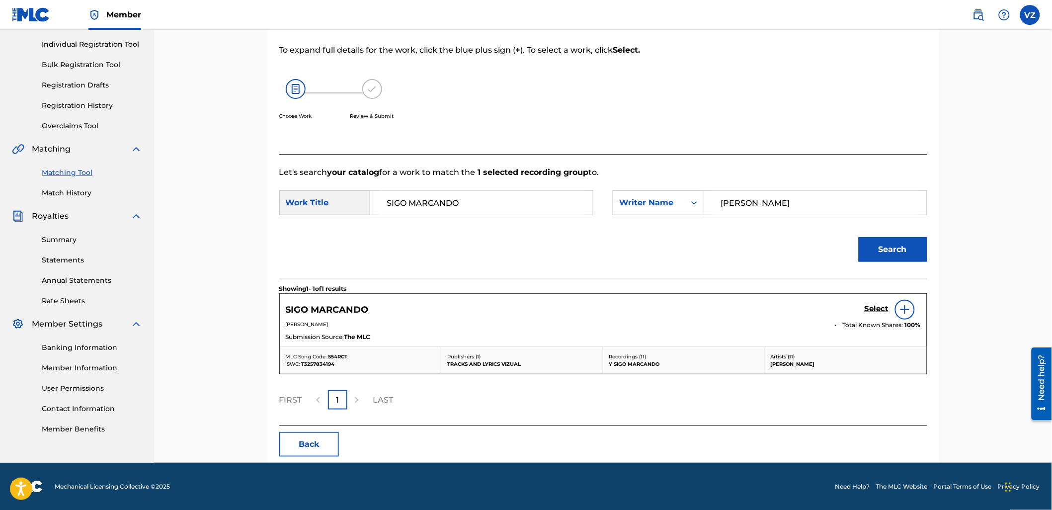
click at [884, 311] on h5 "Select" at bounding box center [876, 308] width 24 height 9
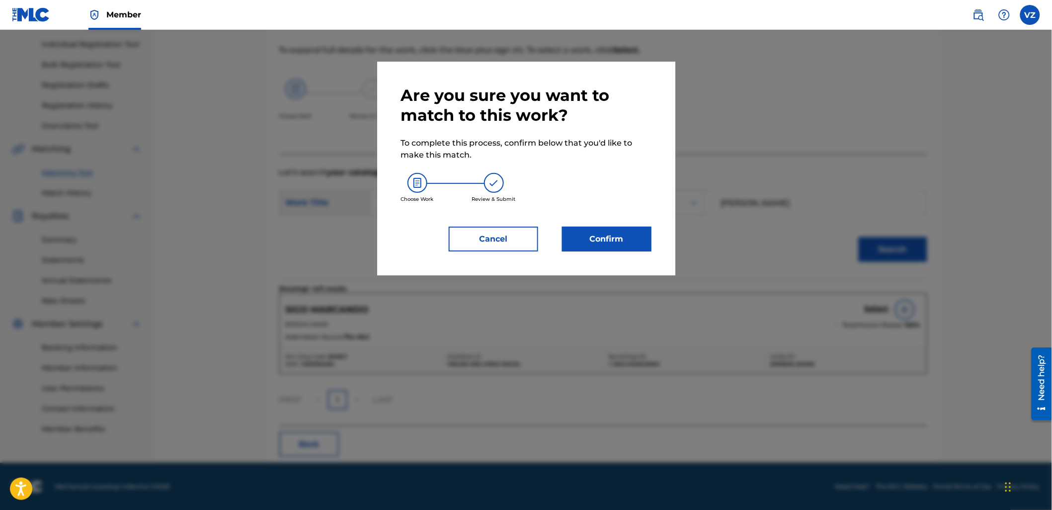
click at [620, 244] on button "Confirm" at bounding box center [606, 239] width 89 height 25
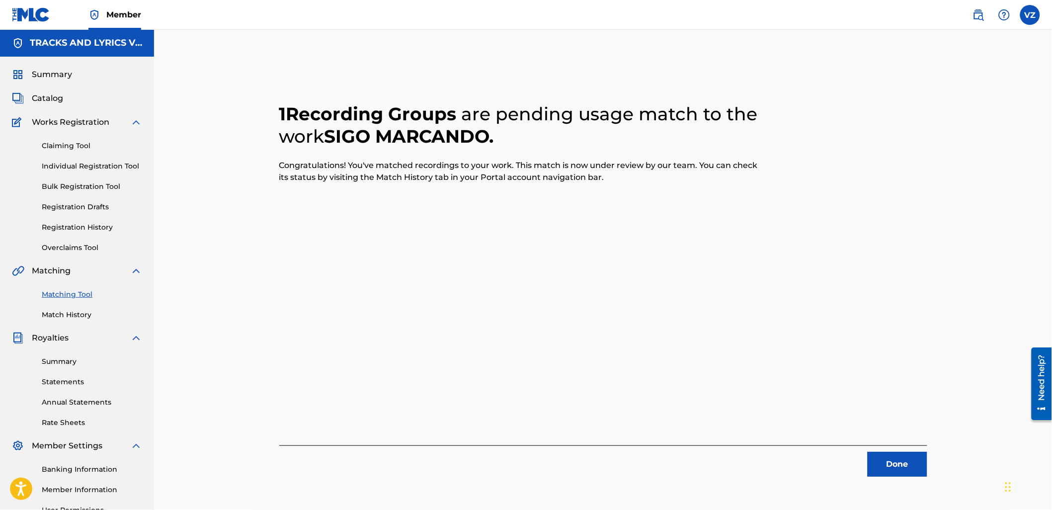
scroll to position [0, 0]
drag, startPoint x: 915, startPoint y: 474, endPoint x: 907, endPoint y: 469, distance: 10.1
click at [915, 474] on button "Done" at bounding box center [897, 464] width 60 height 25
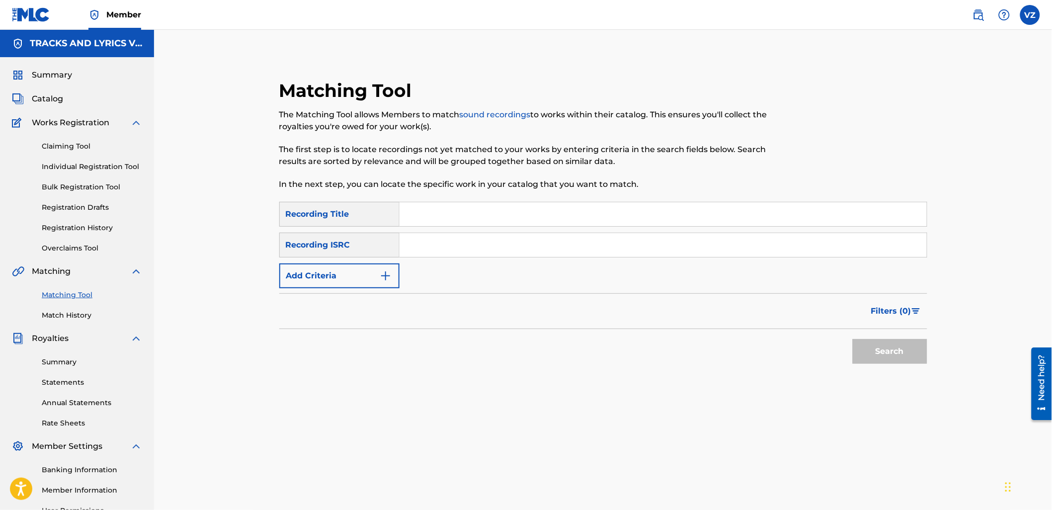
click at [509, 193] on div "Matching Tool The Matching Tool allows Members to match sound recordings to wor…" at bounding box center [528, 140] width 499 height 122
click at [510, 207] on input "Search Form" at bounding box center [662, 214] width 527 height 24
paste input "EL CORONEL"
type input "EL CORONEL"
click at [383, 278] on img "Search Form" at bounding box center [386, 276] width 12 height 12
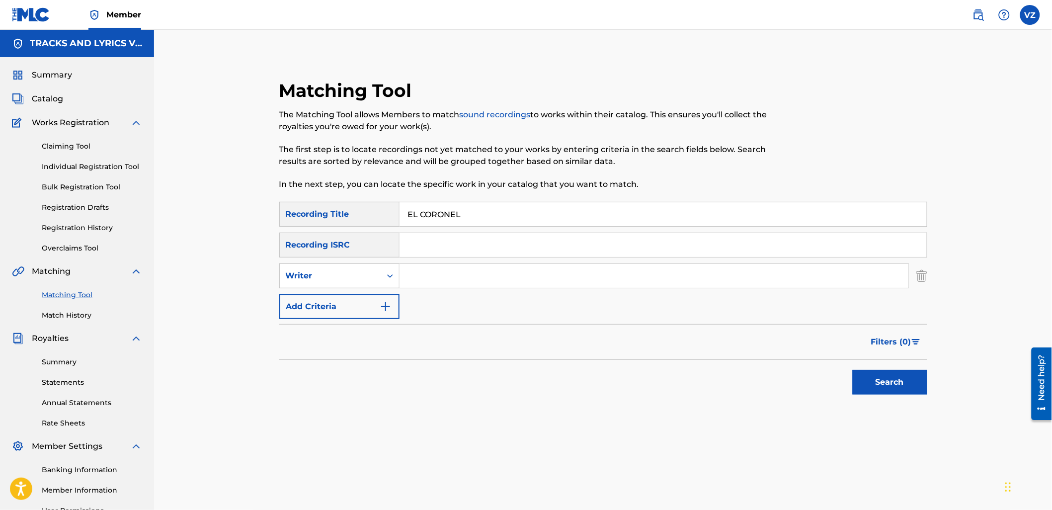
click at [442, 277] on input "Search Form" at bounding box center [653, 276] width 509 height 24
click at [482, 269] on input "Search Form" at bounding box center [653, 276] width 509 height 24
click at [481, 281] on input "Search Form" at bounding box center [653, 276] width 509 height 24
click at [511, 272] on input "Search Form" at bounding box center [653, 276] width 509 height 24
type input "c"
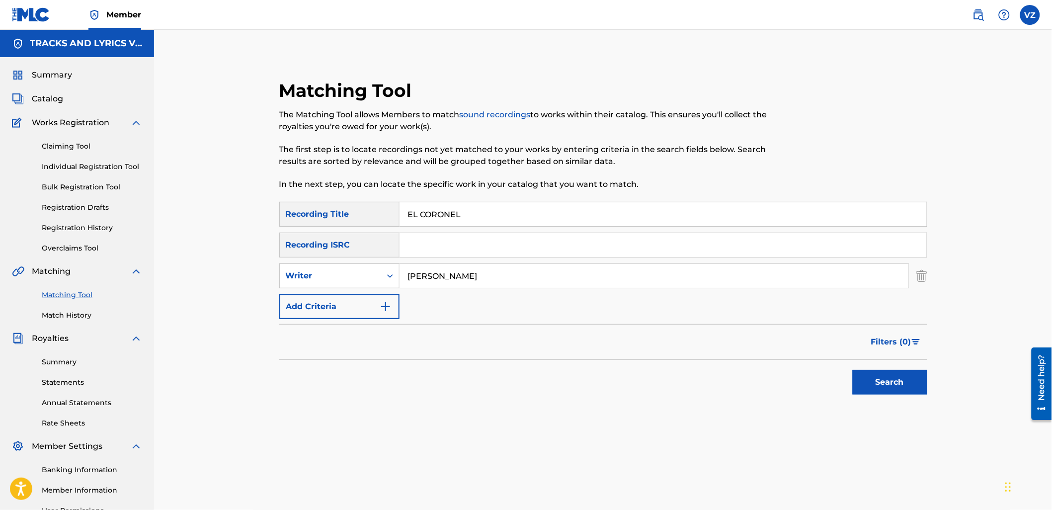
type input "[PERSON_NAME]"
click at [853, 370] on button "Search" at bounding box center [890, 382] width 75 height 25
